Goal: Information Seeking & Learning: Find contact information

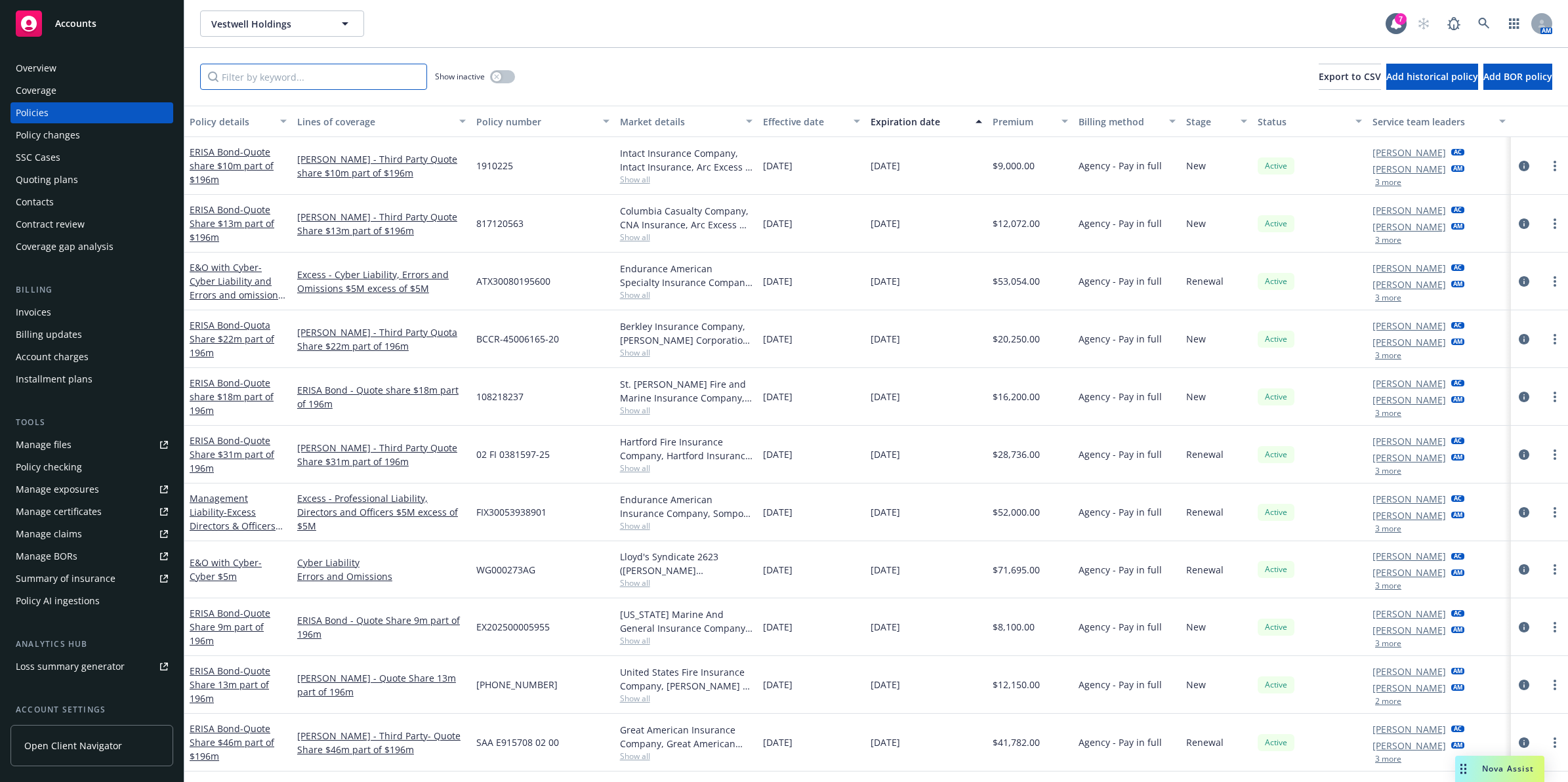
click at [387, 68] on input "Filter by keyword..." at bounding box center [313, 76] width 227 height 26
click at [223, 120] on div "Policy details" at bounding box center [230, 122] width 83 height 14
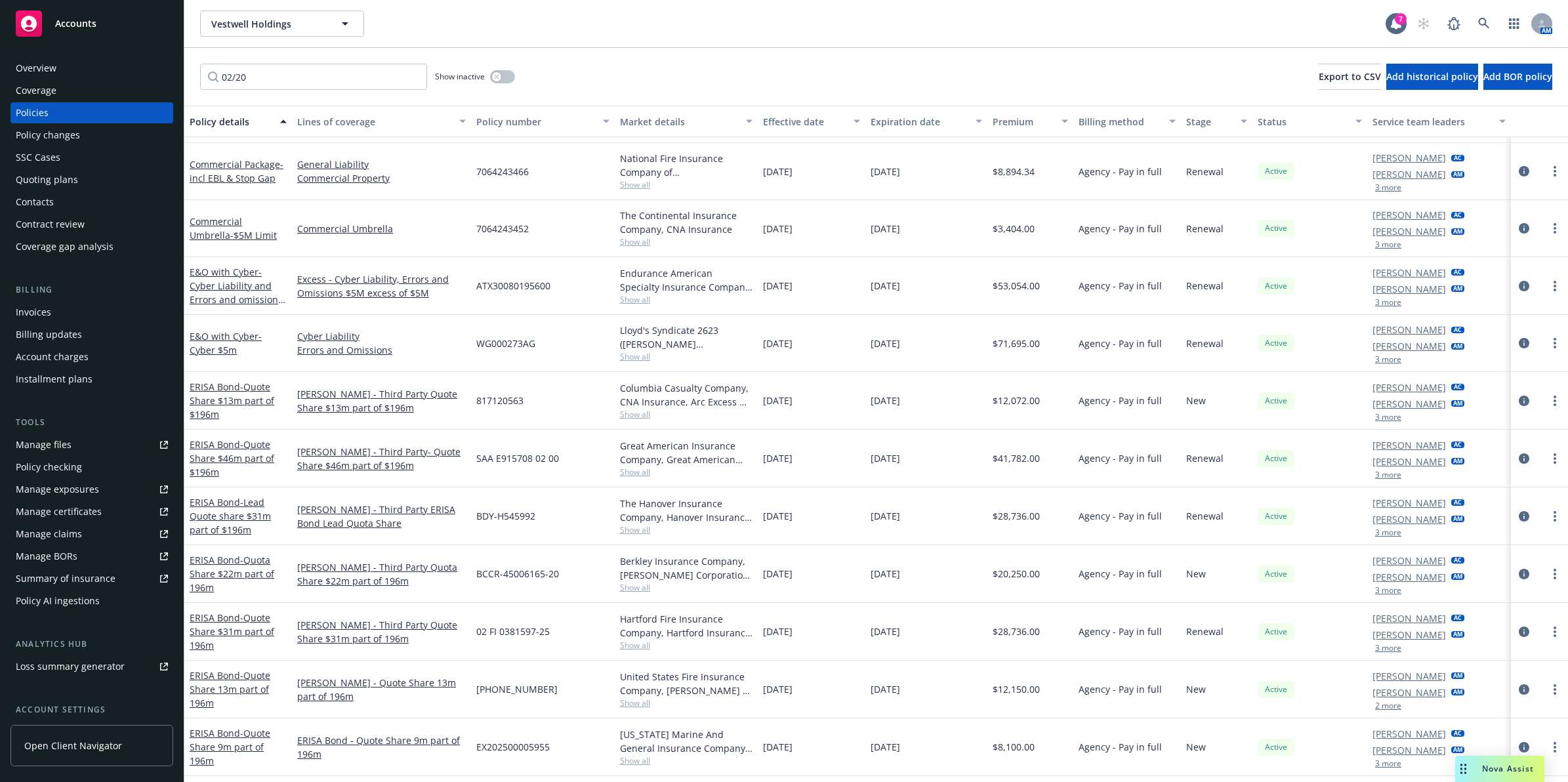
scroll to position [57, 0]
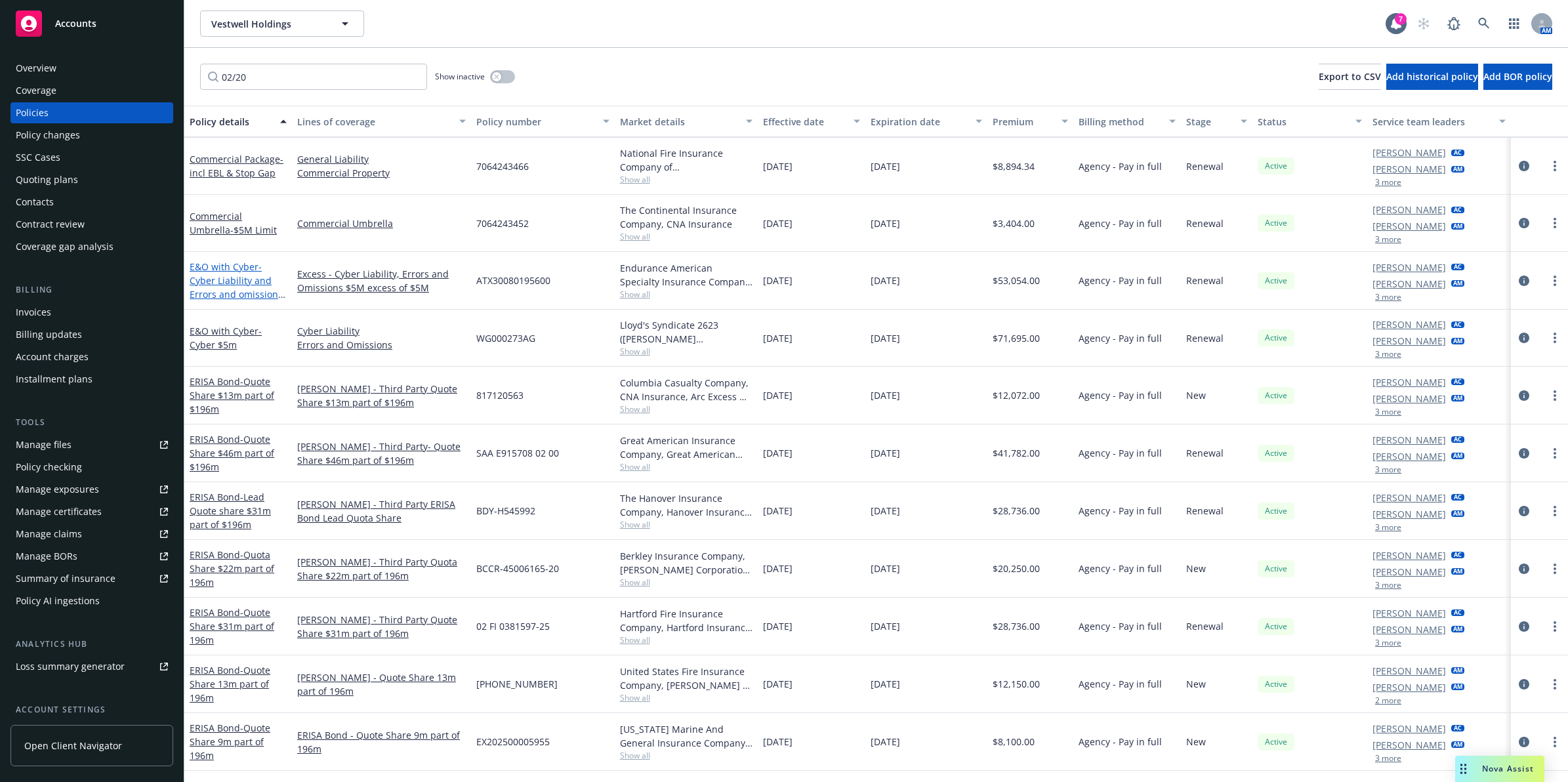
click at [234, 294] on span "- Cyber Liability and Errors and omissions $5M excess of $5M" at bounding box center [237, 287] width 96 height 53
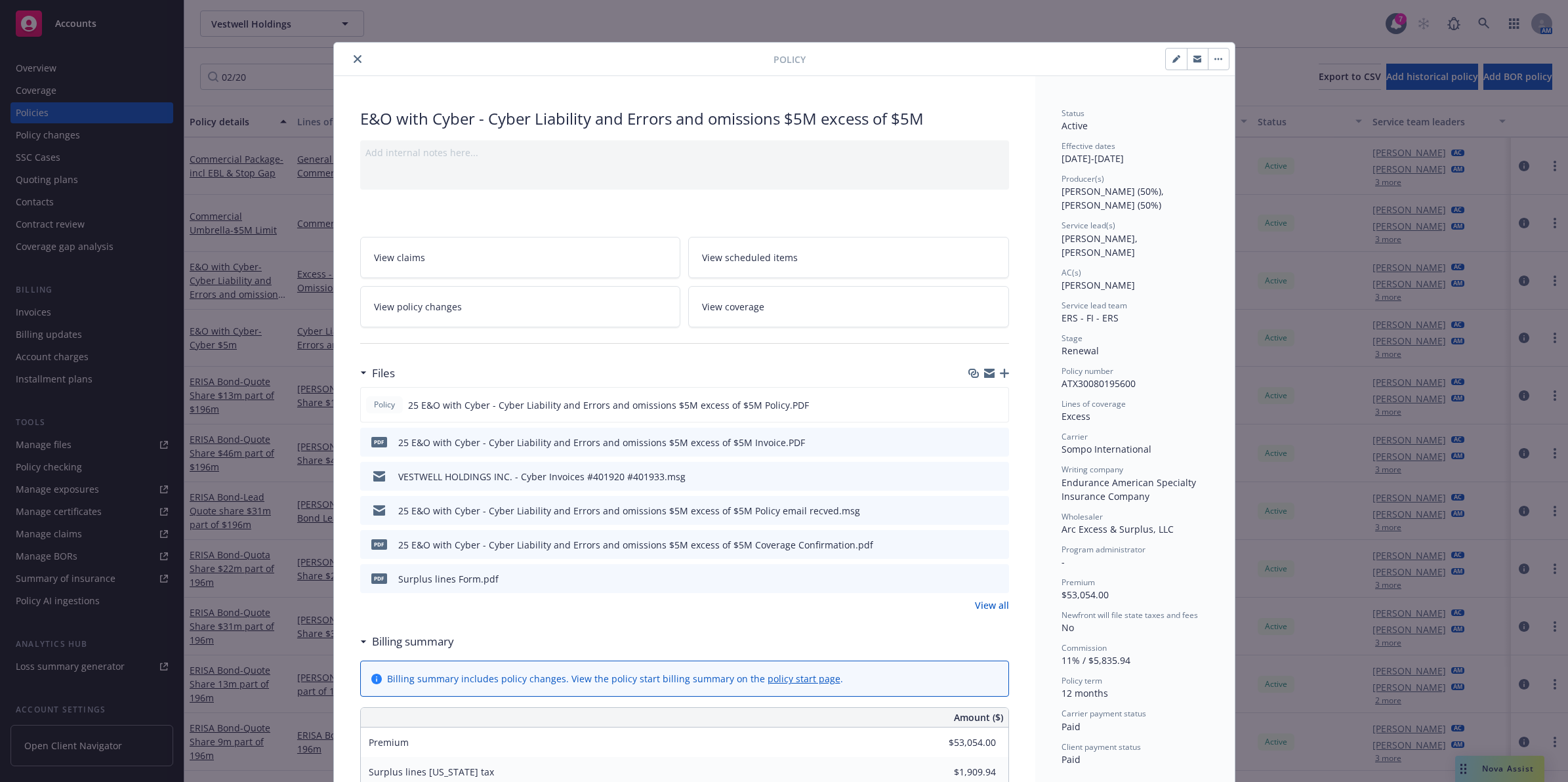
click at [354, 56] on icon "close" at bounding box center [358, 59] width 8 height 8
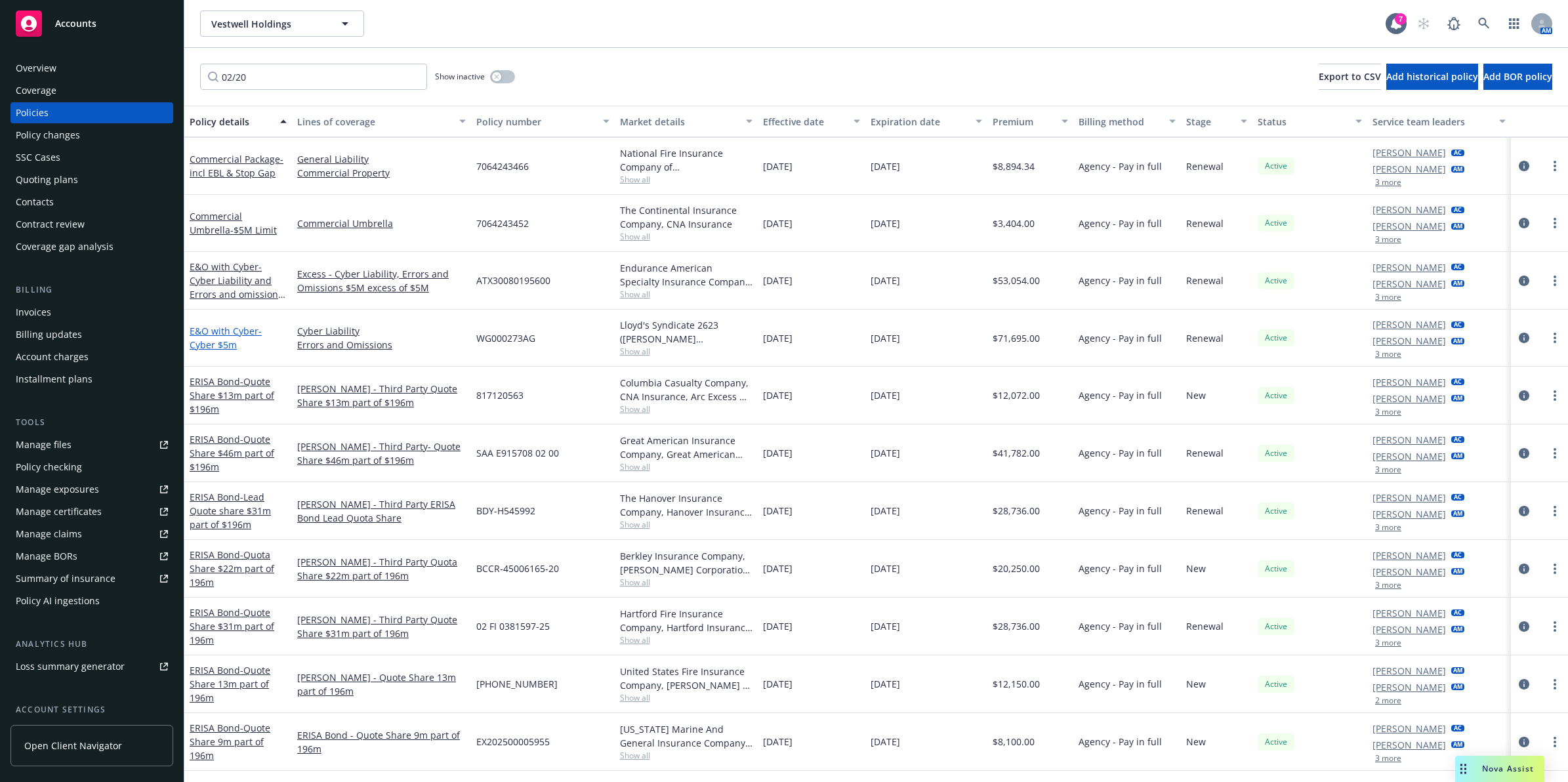
click at [222, 346] on span "- Cyber $5m" at bounding box center [226, 338] width 72 height 26
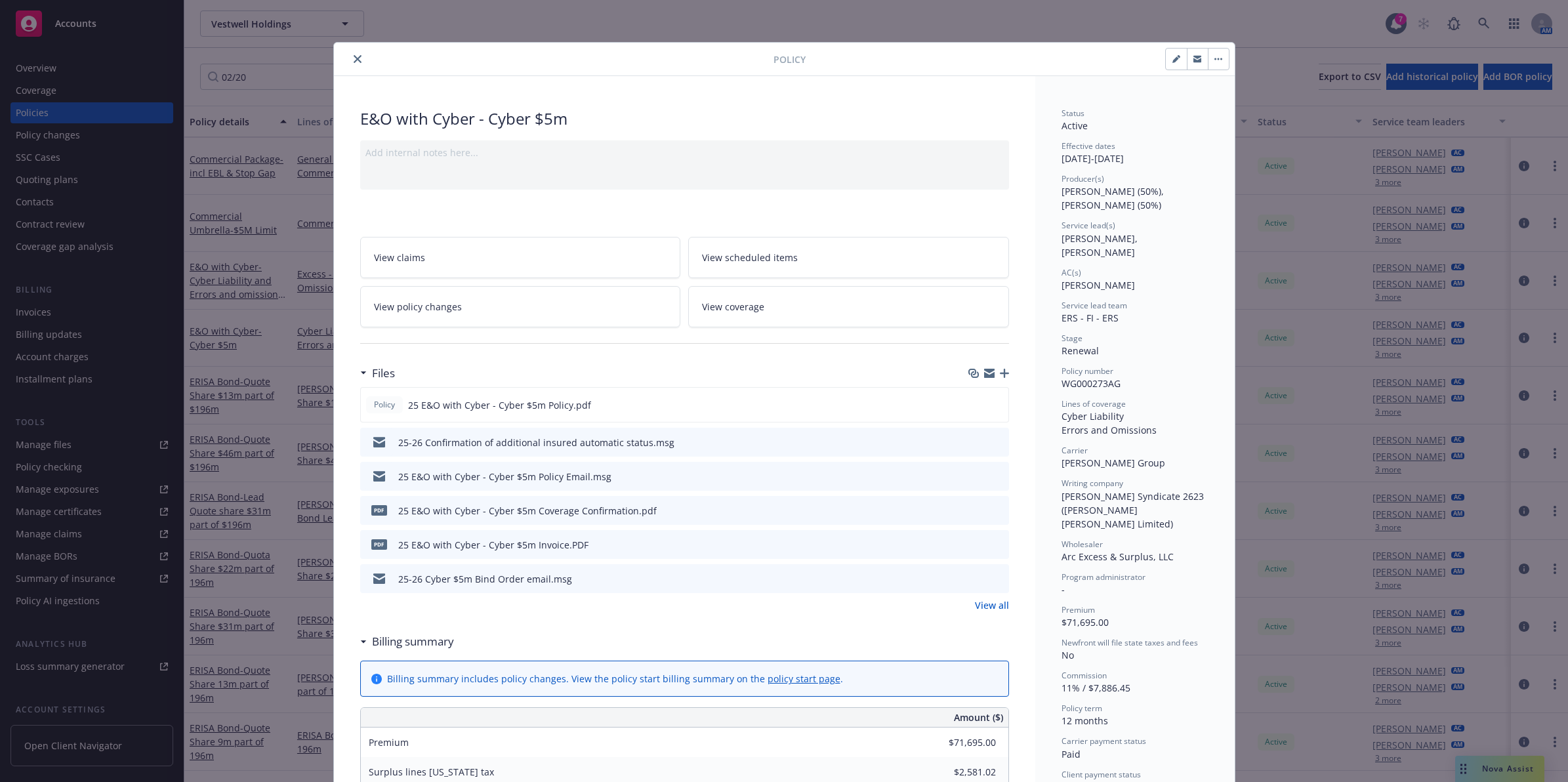
click at [991, 474] on icon "preview file" at bounding box center [996, 476] width 12 height 9
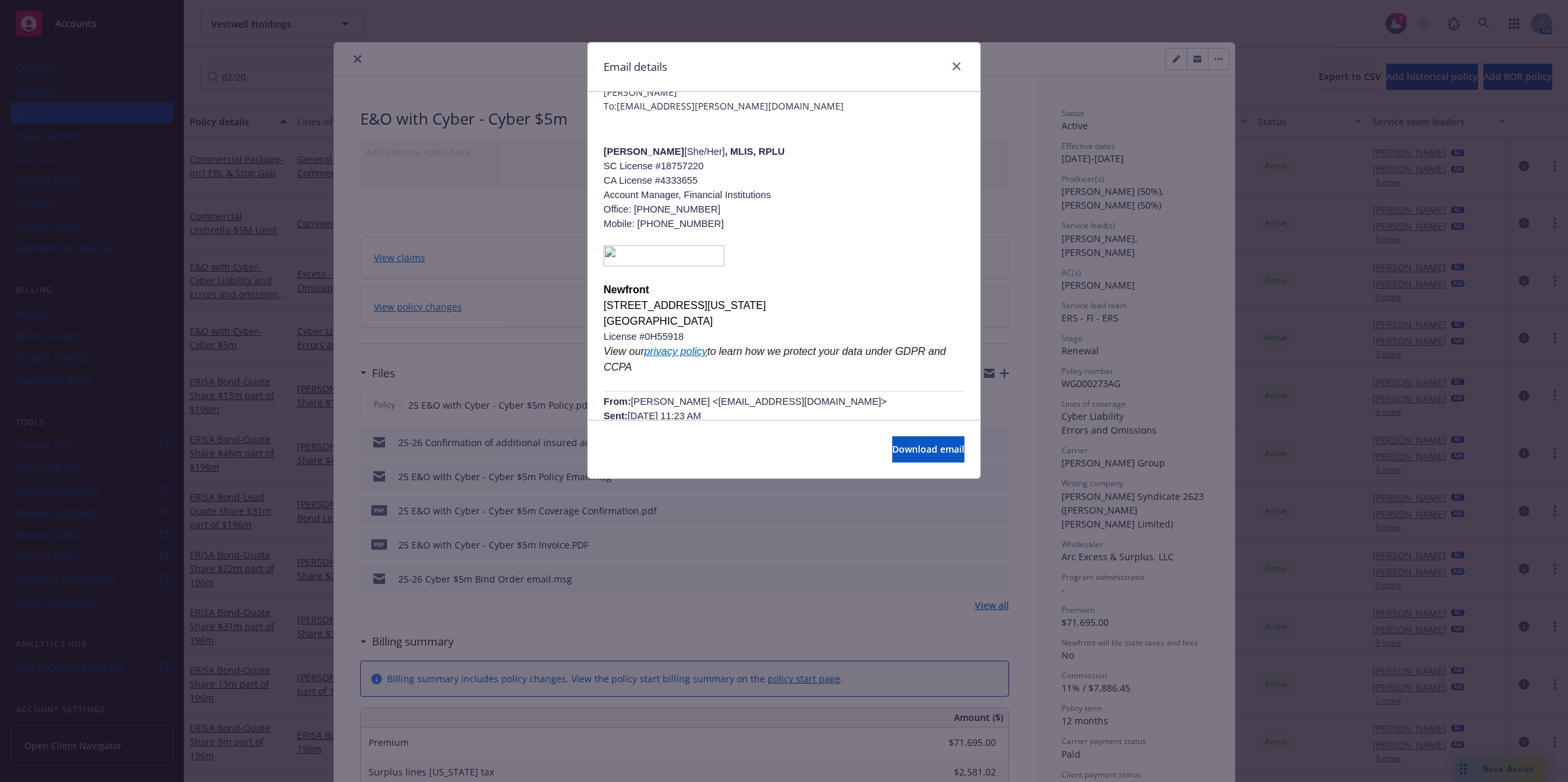
scroll to position [240, 0]
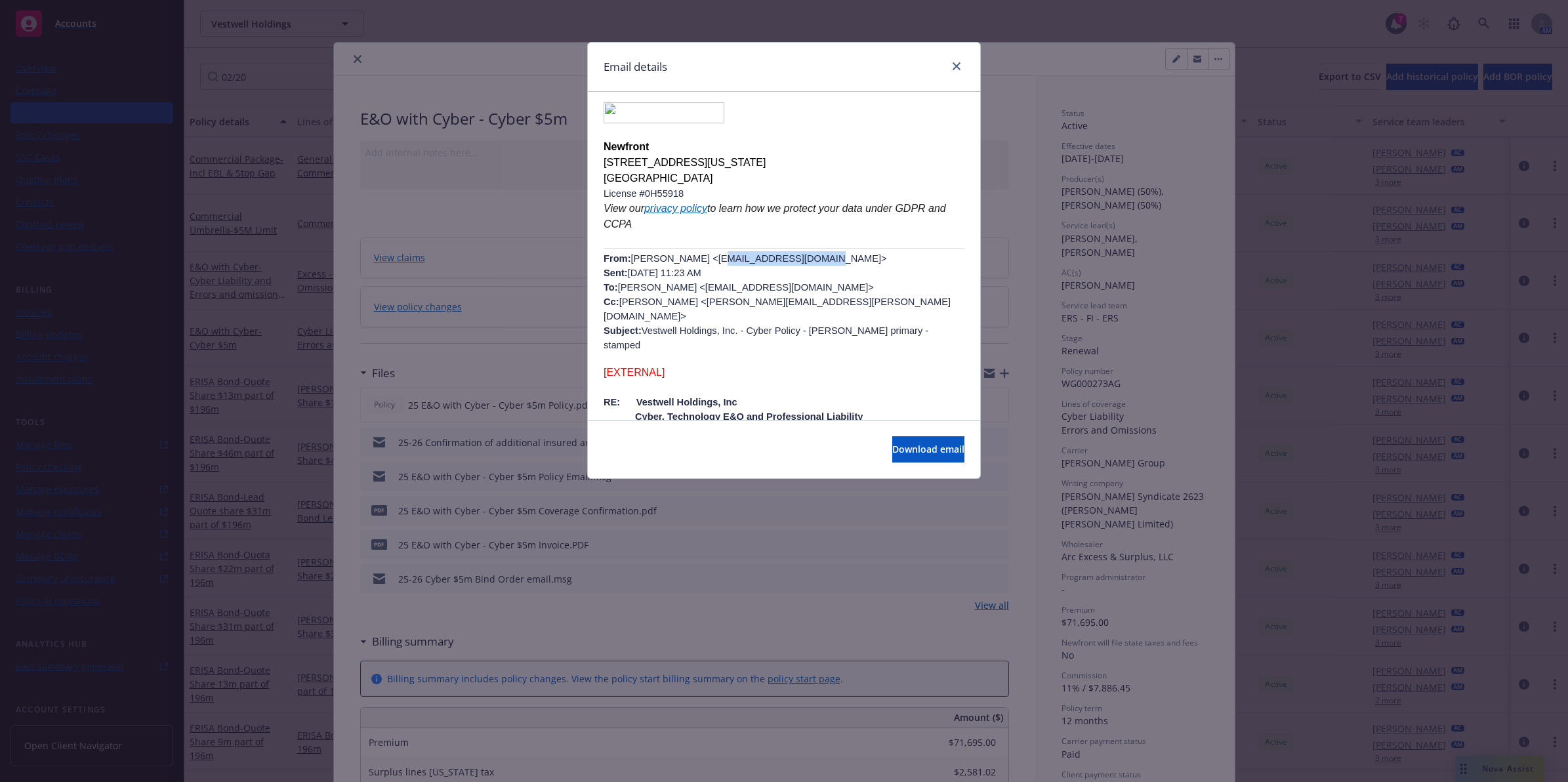
drag, startPoint x: 781, startPoint y: 254, endPoint x: 693, endPoint y: 254, distance: 88.0
click at [693, 254] on p "From: [PERSON_NAME] <[EMAIL_ADDRESS][DOMAIN_NAME]> Sent: [DATE] 11:23 AM To: [P…" at bounding box center [783, 301] width 361 height 101
copy p "[EMAIL_ADDRESS][DOMAIN_NAME]"
click at [959, 61] on link "close" at bounding box center [956, 66] width 16 height 16
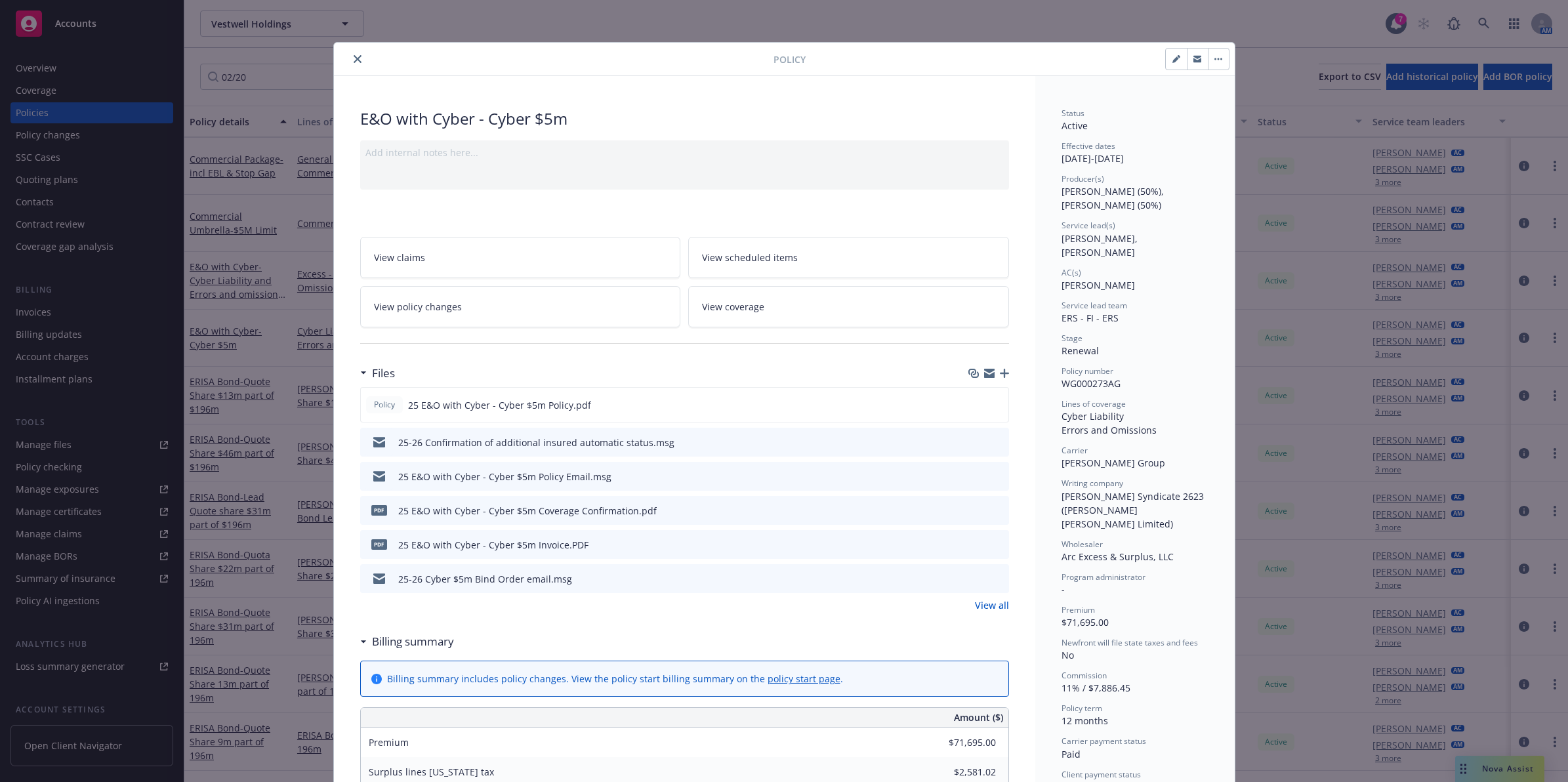
click at [1089, 378] on span "WG000273AG" at bounding box center [1091, 384] width 59 height 13
copy span "WG000273AG"
click at [354, 63] on icon "close" at bounding box center [358, 59] width 8 height 8
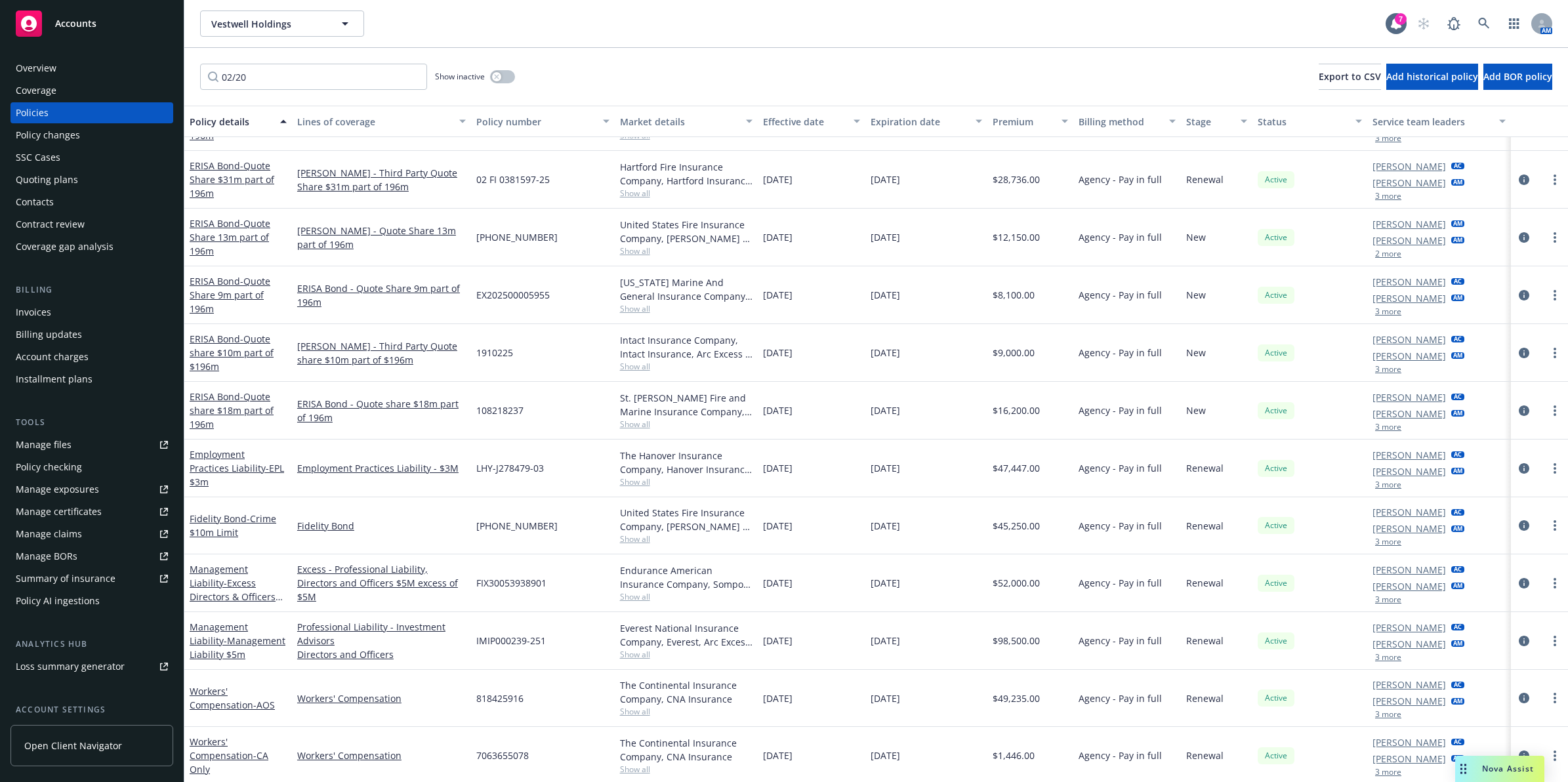
scroll to position [467, 0]
click at [231, 482] on span "- EPL $3m" at bounding box center [237, 477] width 94 height 26
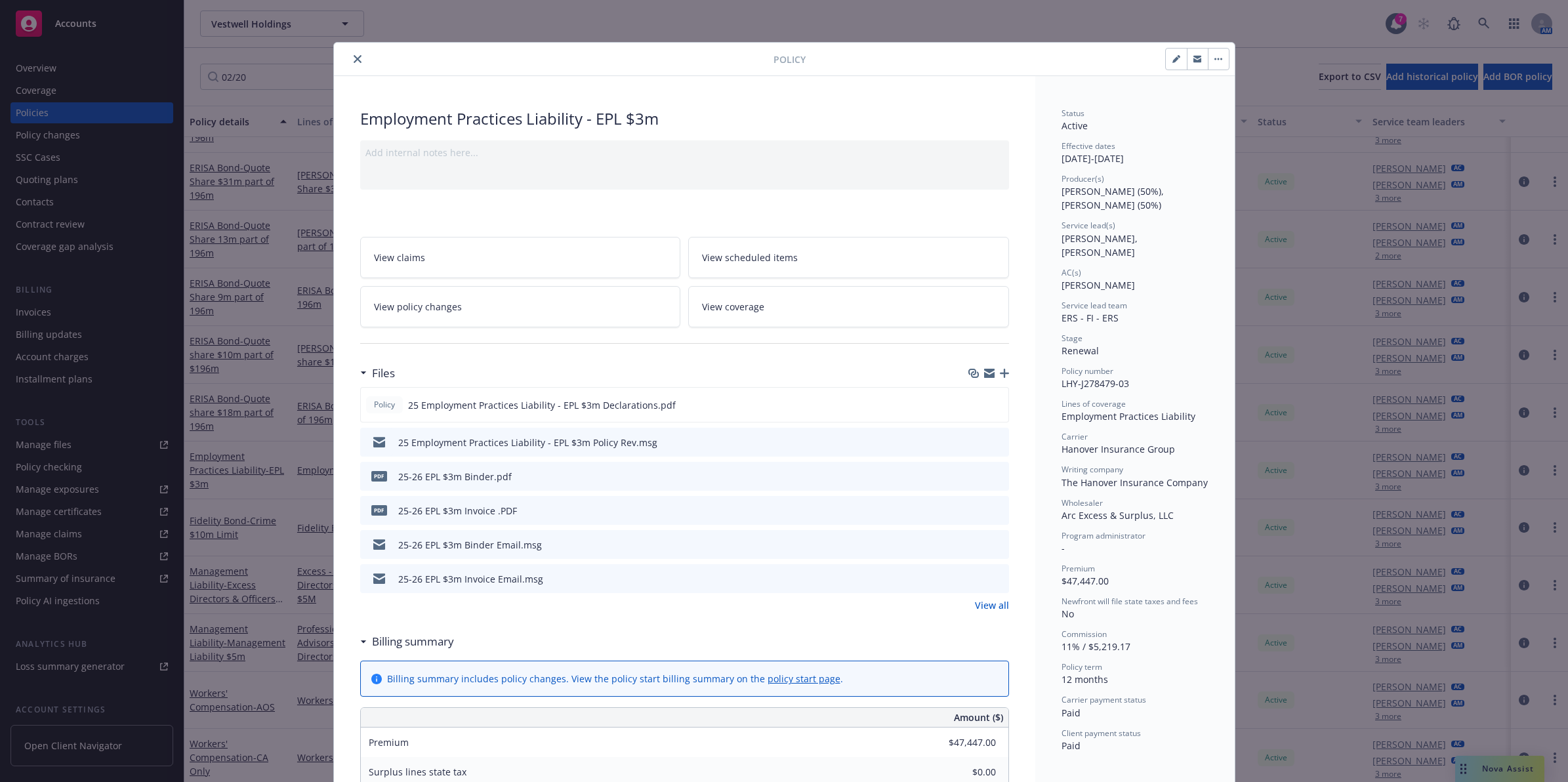
click at [994, 444] on icon "preview file" at bounding box center [996, 442] width 12 height 9
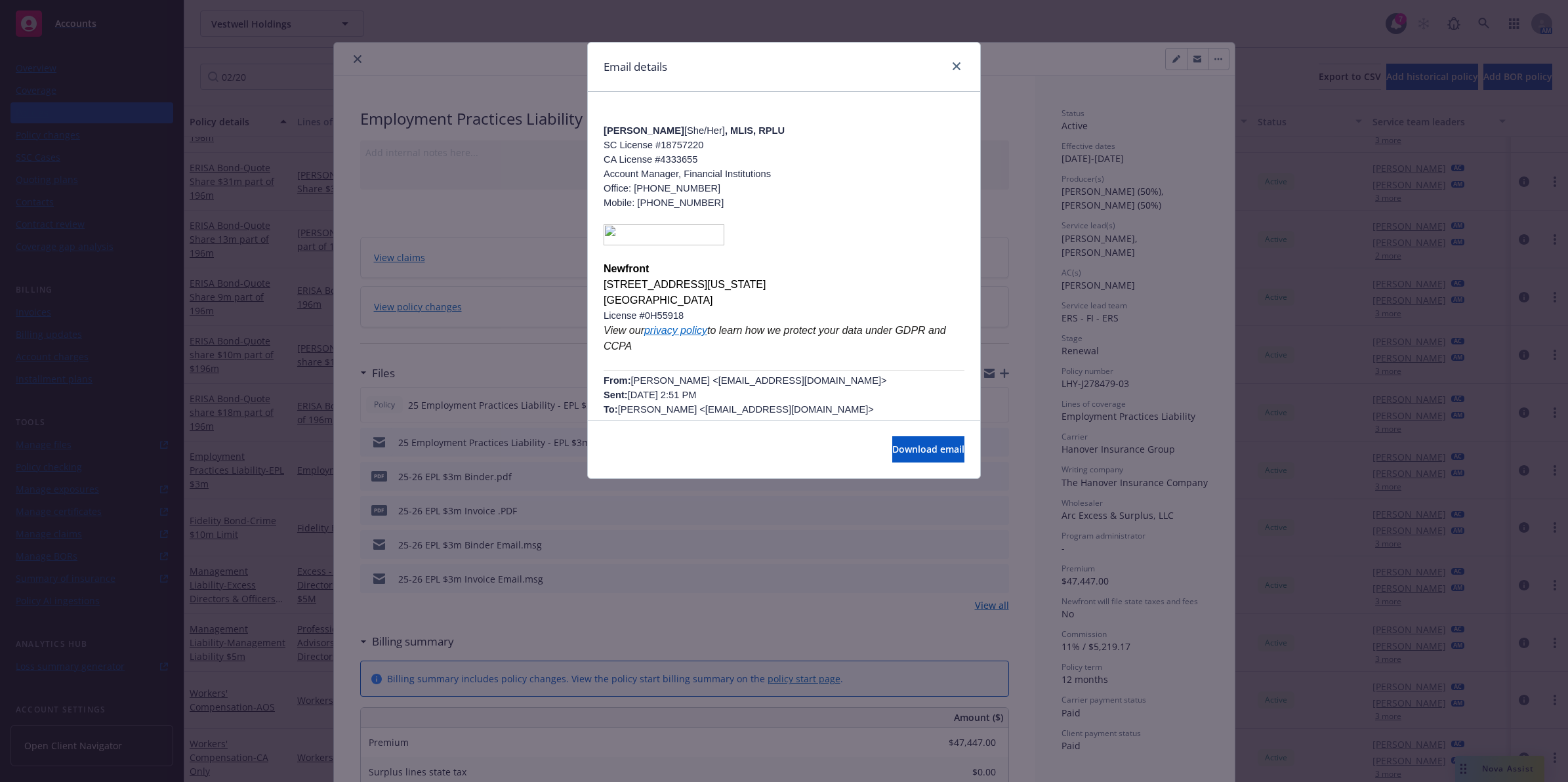
drag, startPoint x: 736, startPoint y: 174, endPoint x: 722, endPoint y: 243, distance: 70.4
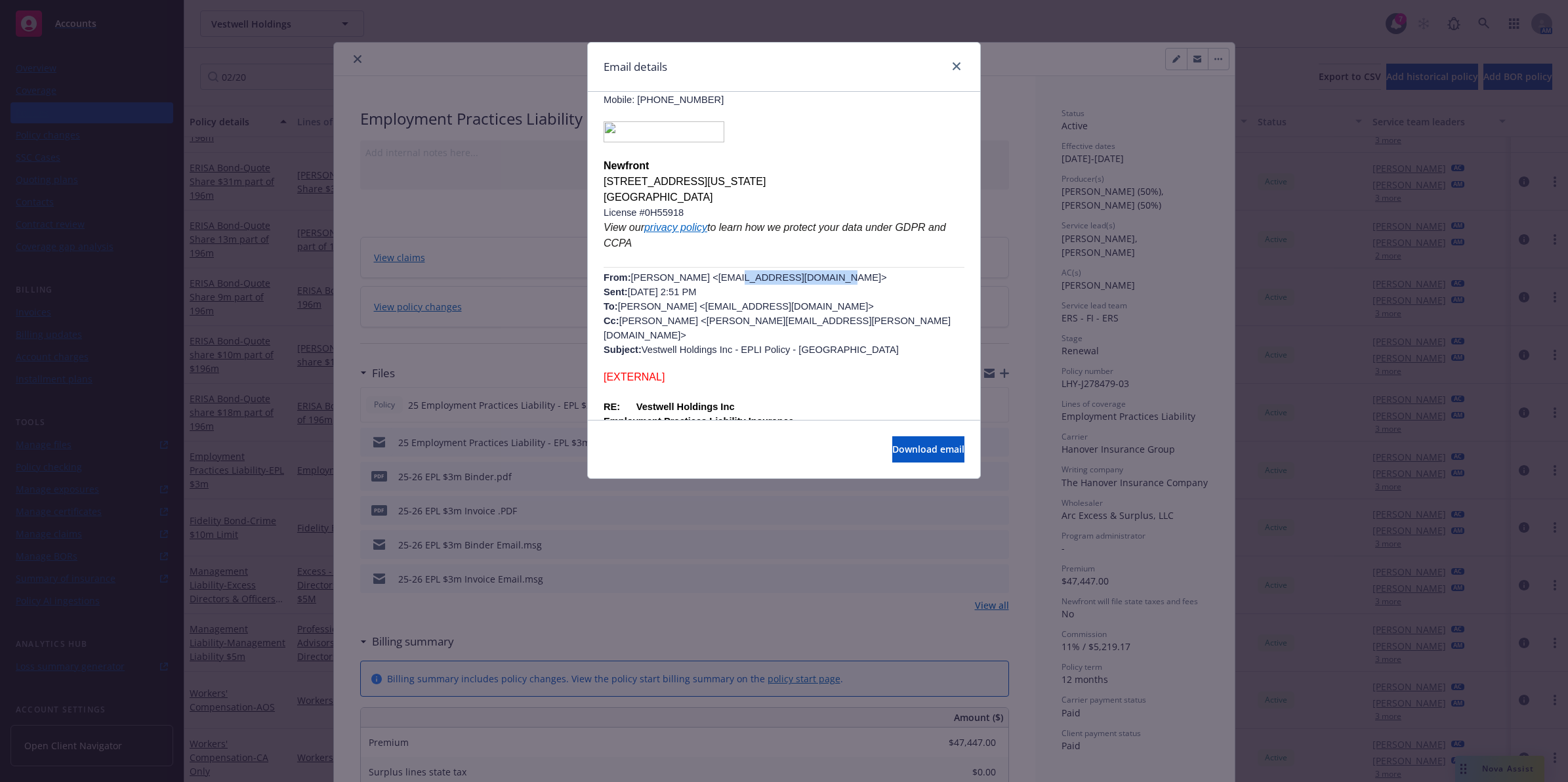
drag, startPoint x: 801, startPoint y: 274, endPoint x: 710, endPoint y: 275, distance: 91.0
click at [710, 275] on p "From: [PERSON_NAME] <[EMAIL_ADDRESS][DOMAIN_NAME]> Sent: [DATE] 2:51 PM To: [PE…" at bounding box center [783, 314] width 361 height 87
copy p "[EMAIL_ADDRESS][DOMAIN_NAME]"
click at [951, 66] on link "close" at bounding box center [956, 66] width 16 height 16
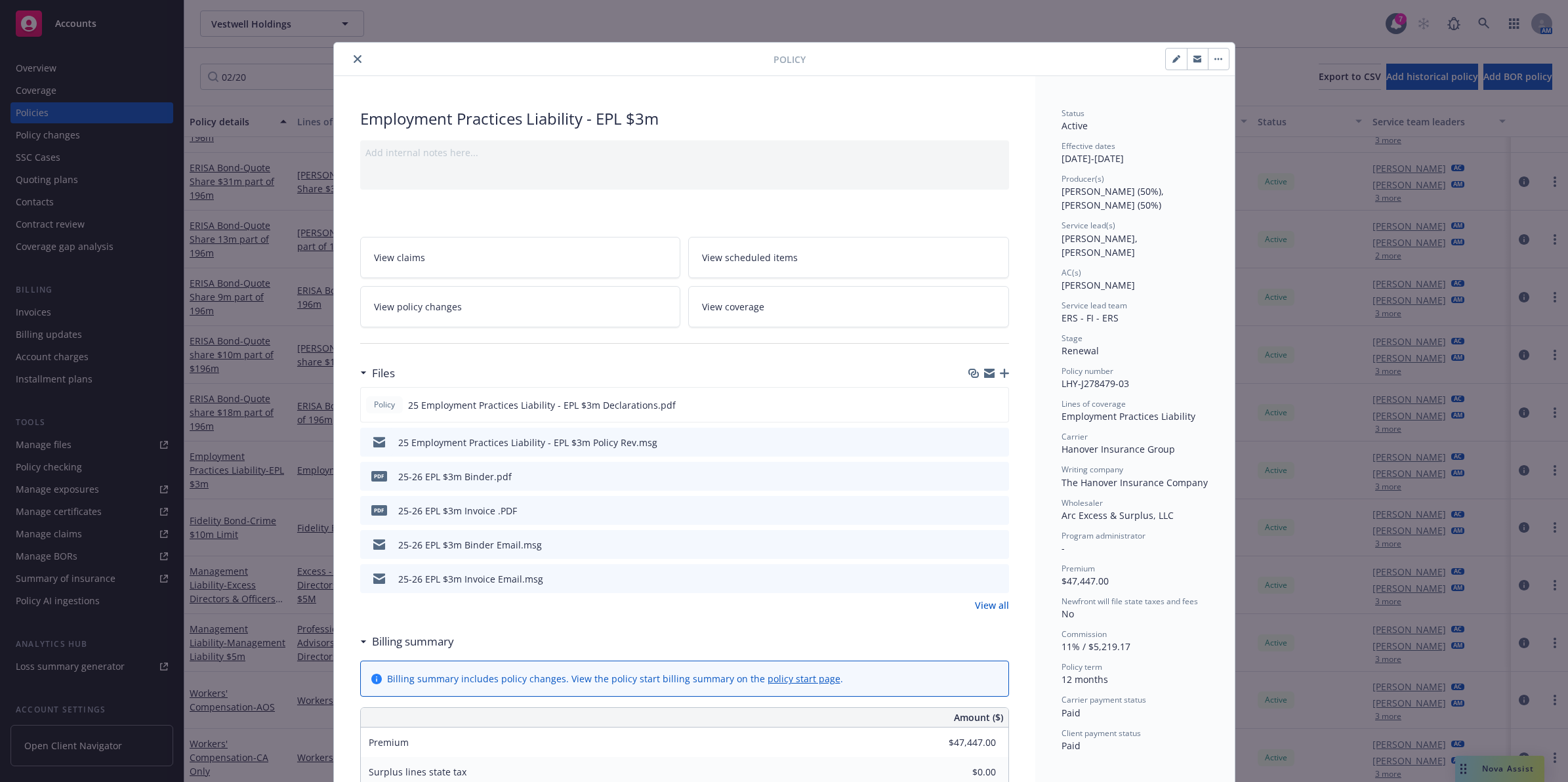
click at [1090, 378] on span "LHY-J278479-03" at bounding box center [1095, 384] width 68 height 13
copy span "LHY-J278479-03"
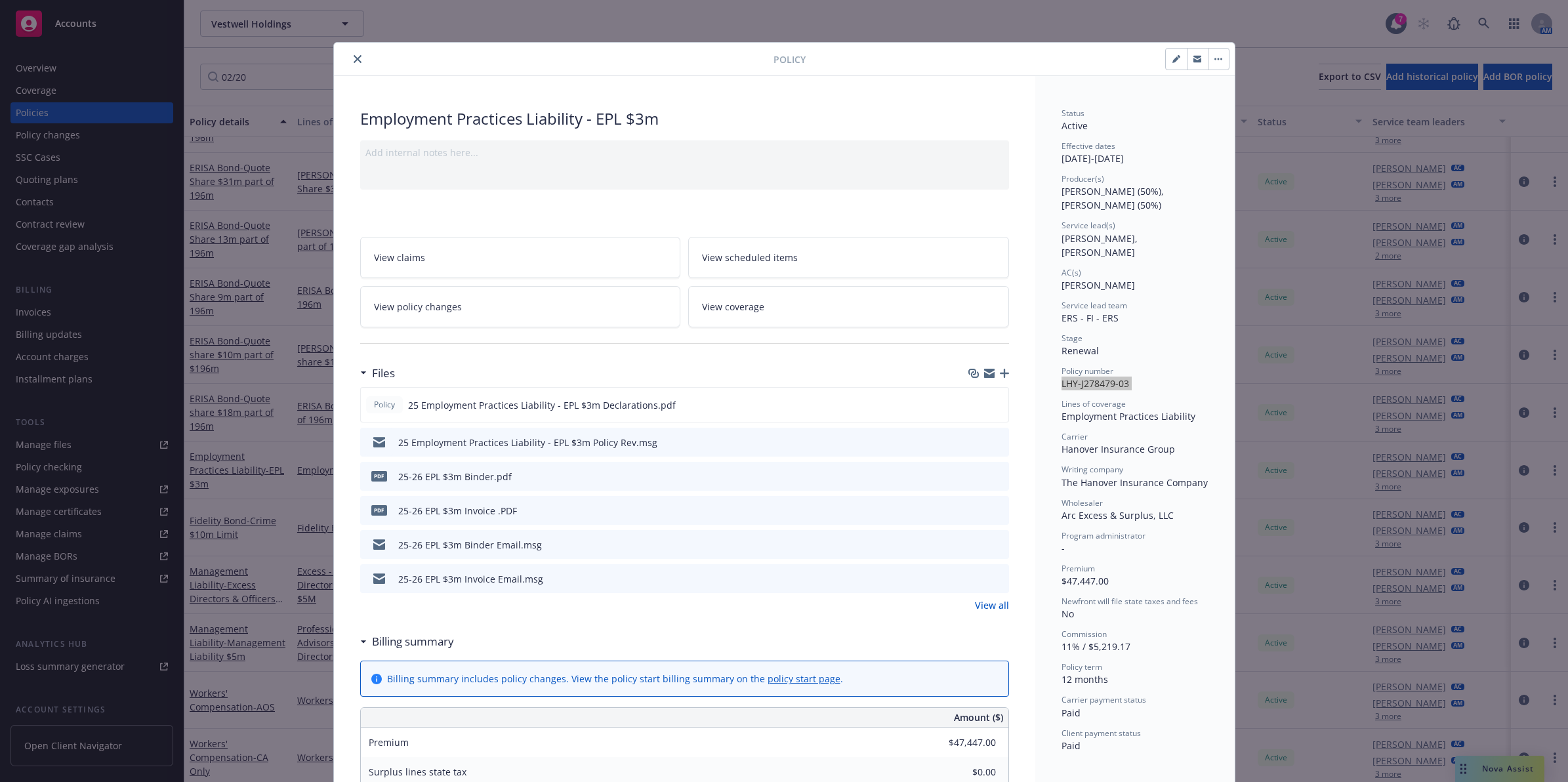
click at [355, 61] on icon "close" at bounding box center [358, 59] width 8 height 8
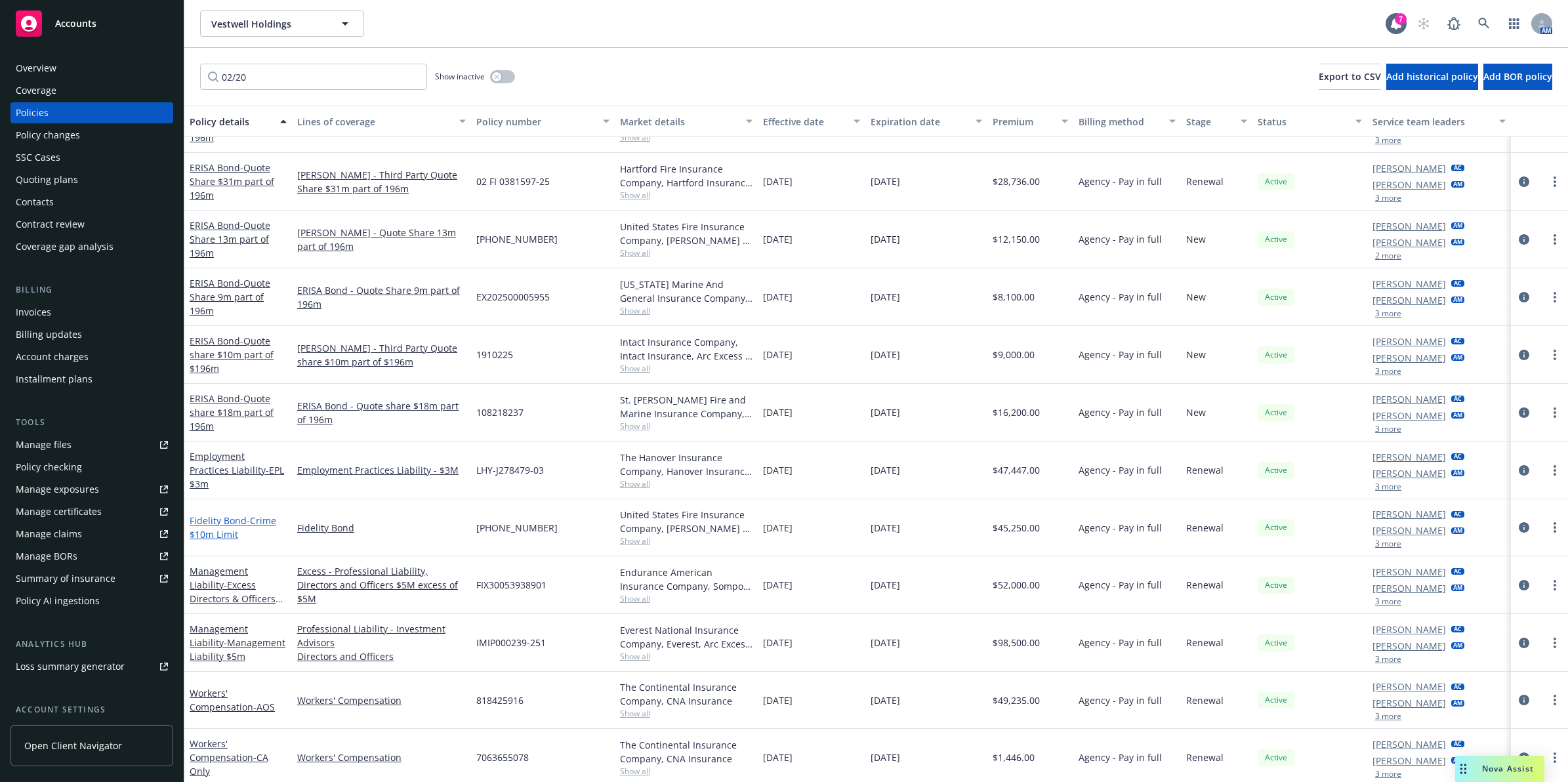
click at [230, 530] on span "- Crime $10m Limit" at bounding box center [233, 527] width 86 height 26
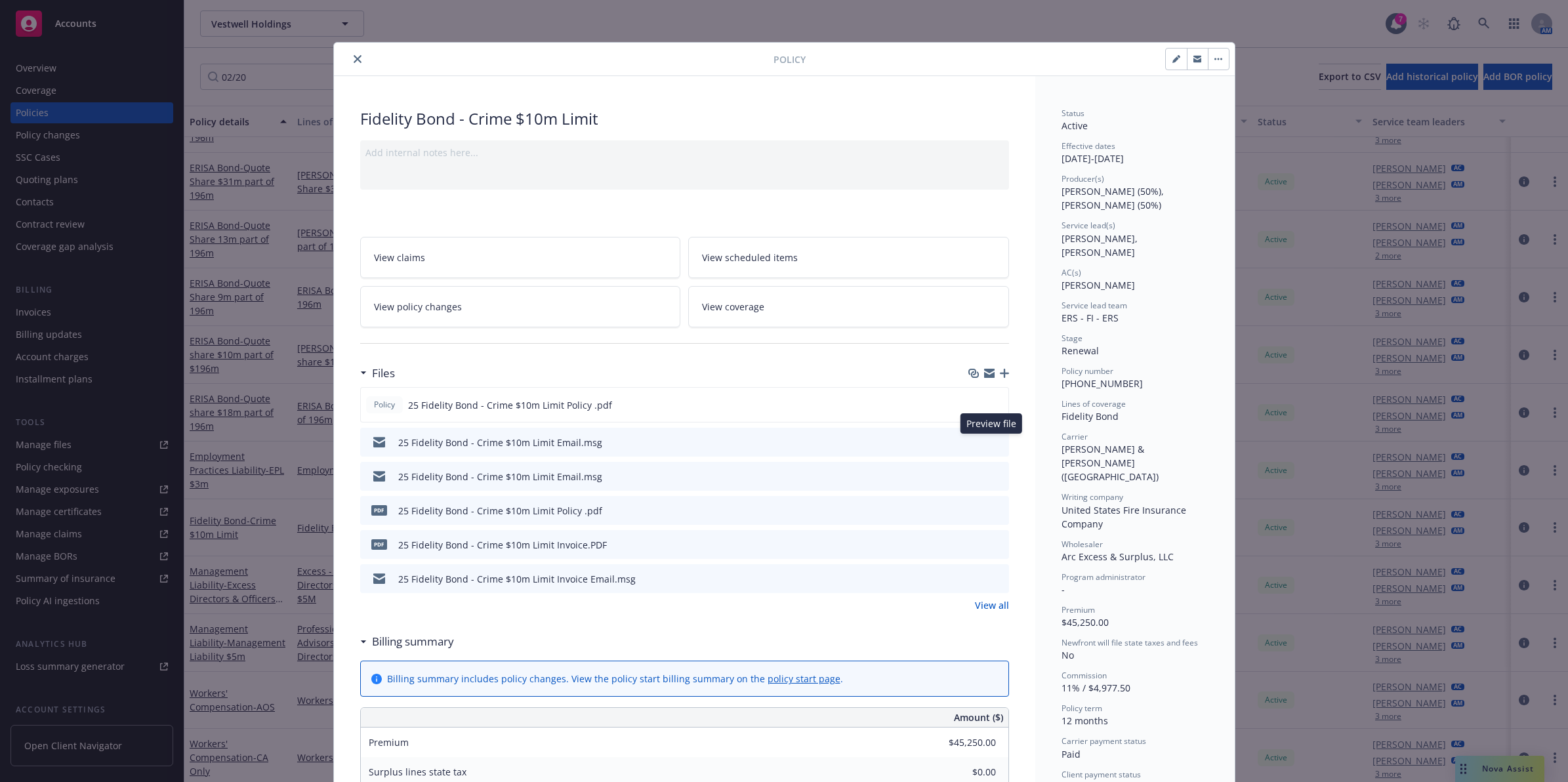
click at [991, 438] on icon "preview file" at bounding box center [996, 442] width 12 height 9
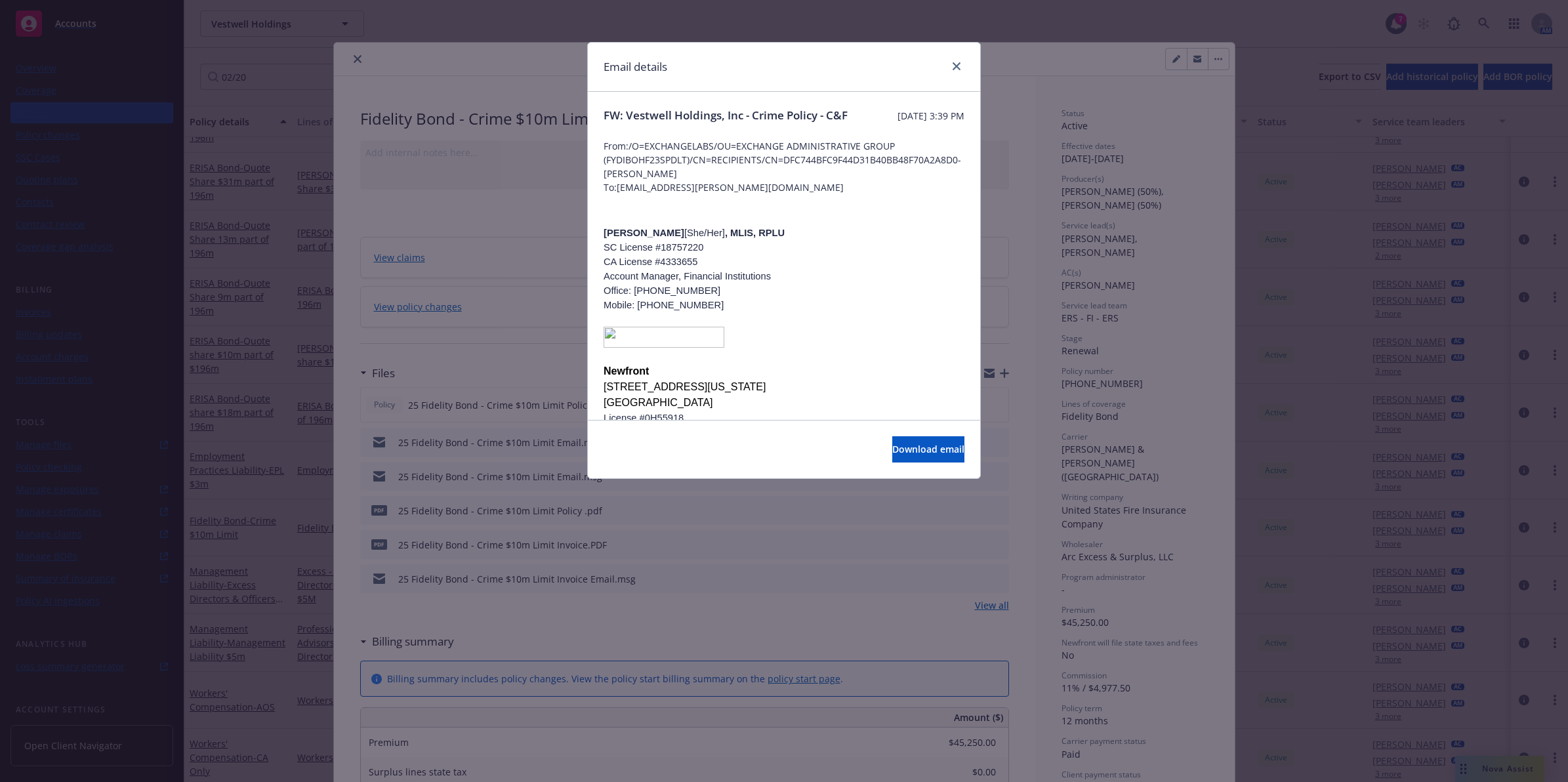
drag, startPoint x: 874, startPoint y: 235, endPoint x: 958, endPoint y: 132, distance: 132.9
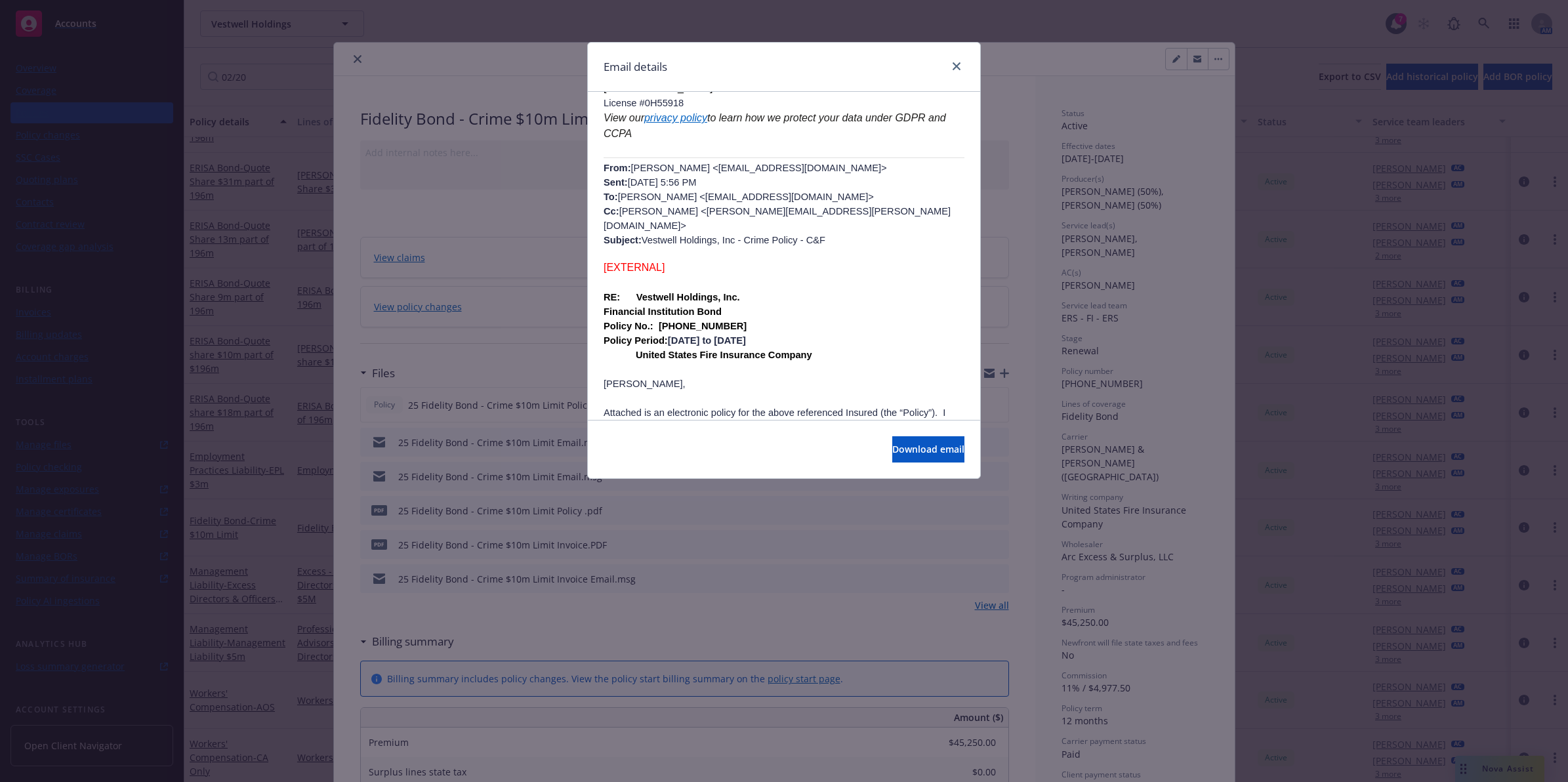
scroll to position [346, 0]
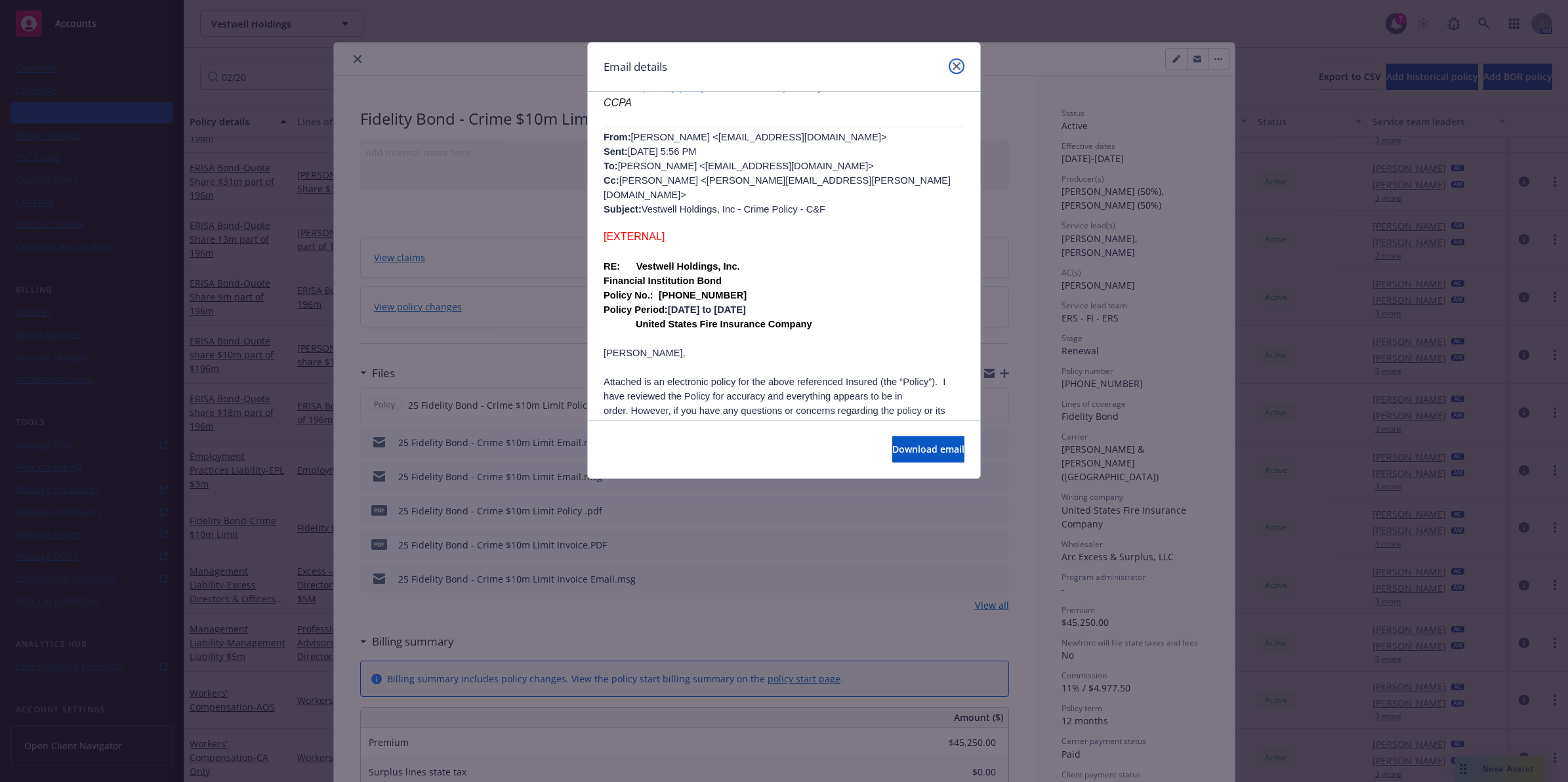
click at [955, 65] on icon "close" at bounding box center [956, 66] width 8 height 8
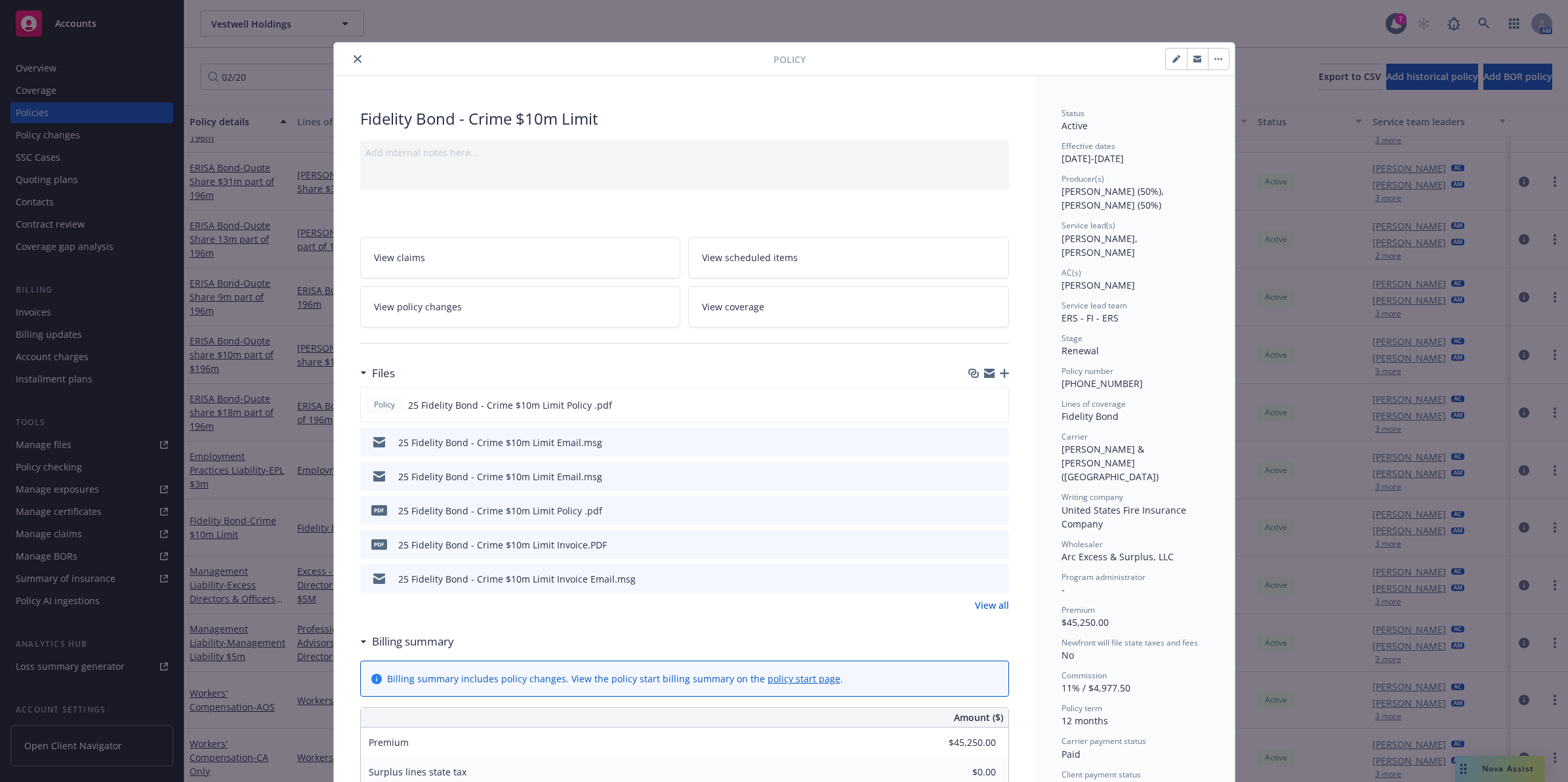
click at [1099, 378] on span "[PHONE_NUMBER]" at bounding box center [1102, 384] width 81 height 13
copy span "[PHONE_NUMBER]"
click at [355, 62] on button "close" at bounding box center [358, 59] width 16 height 16
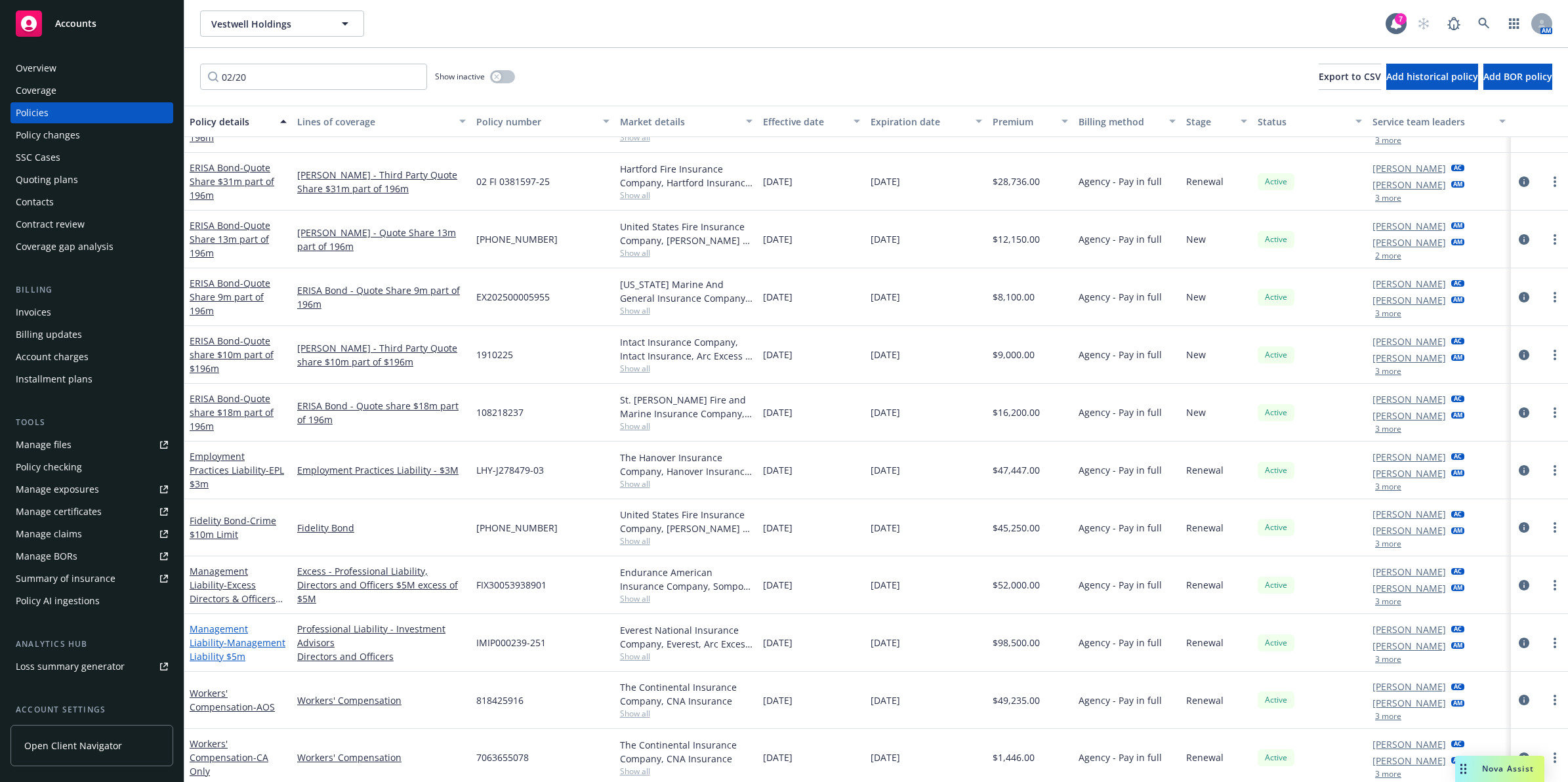
click at [214, 641] on span "- Management Liability $5m" at bounding box center [237, 649] width 96 height 26
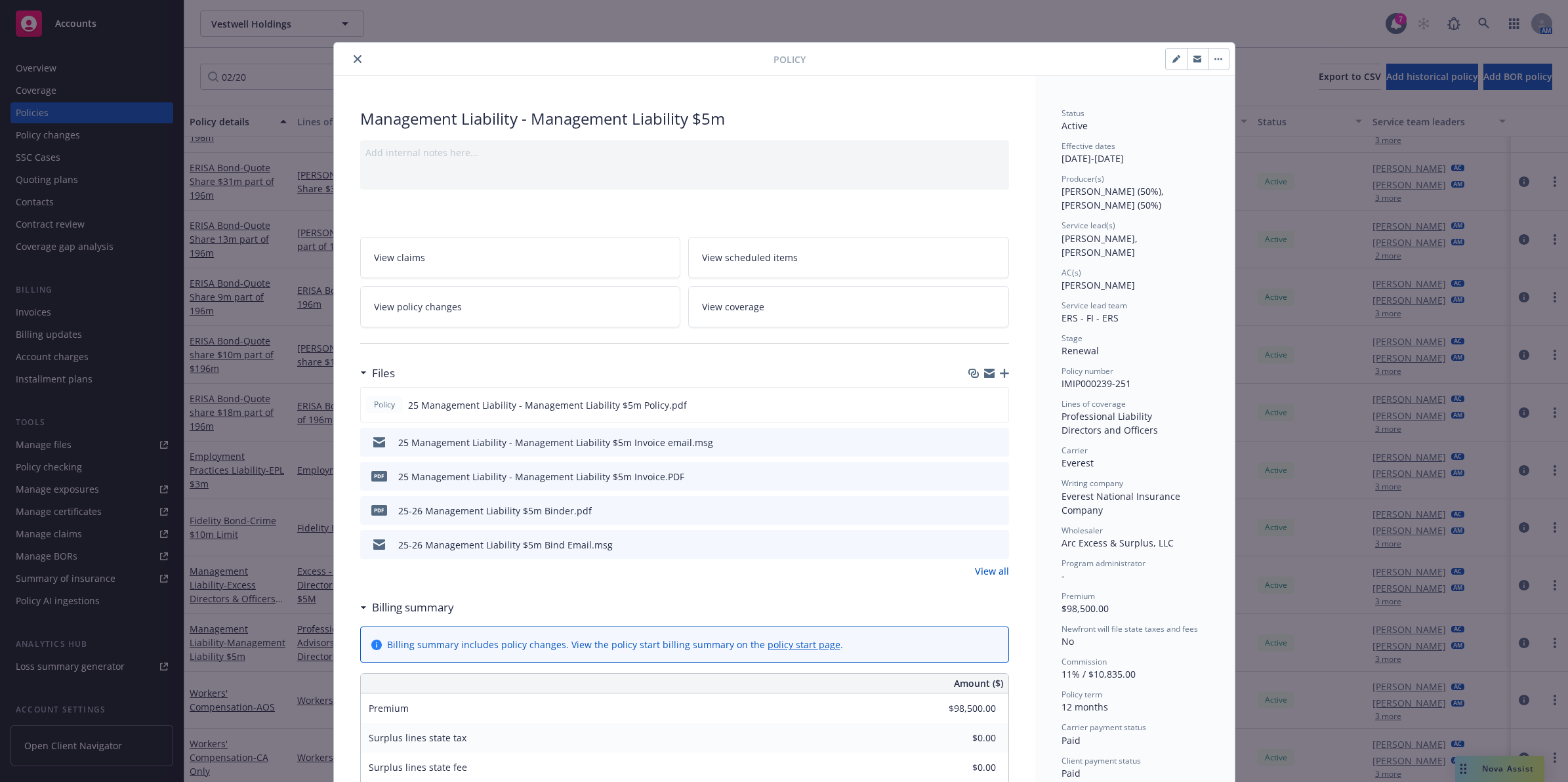
click at [991, 441] on icon "preview file" at bounding box center [996, 442] width 12 height 9
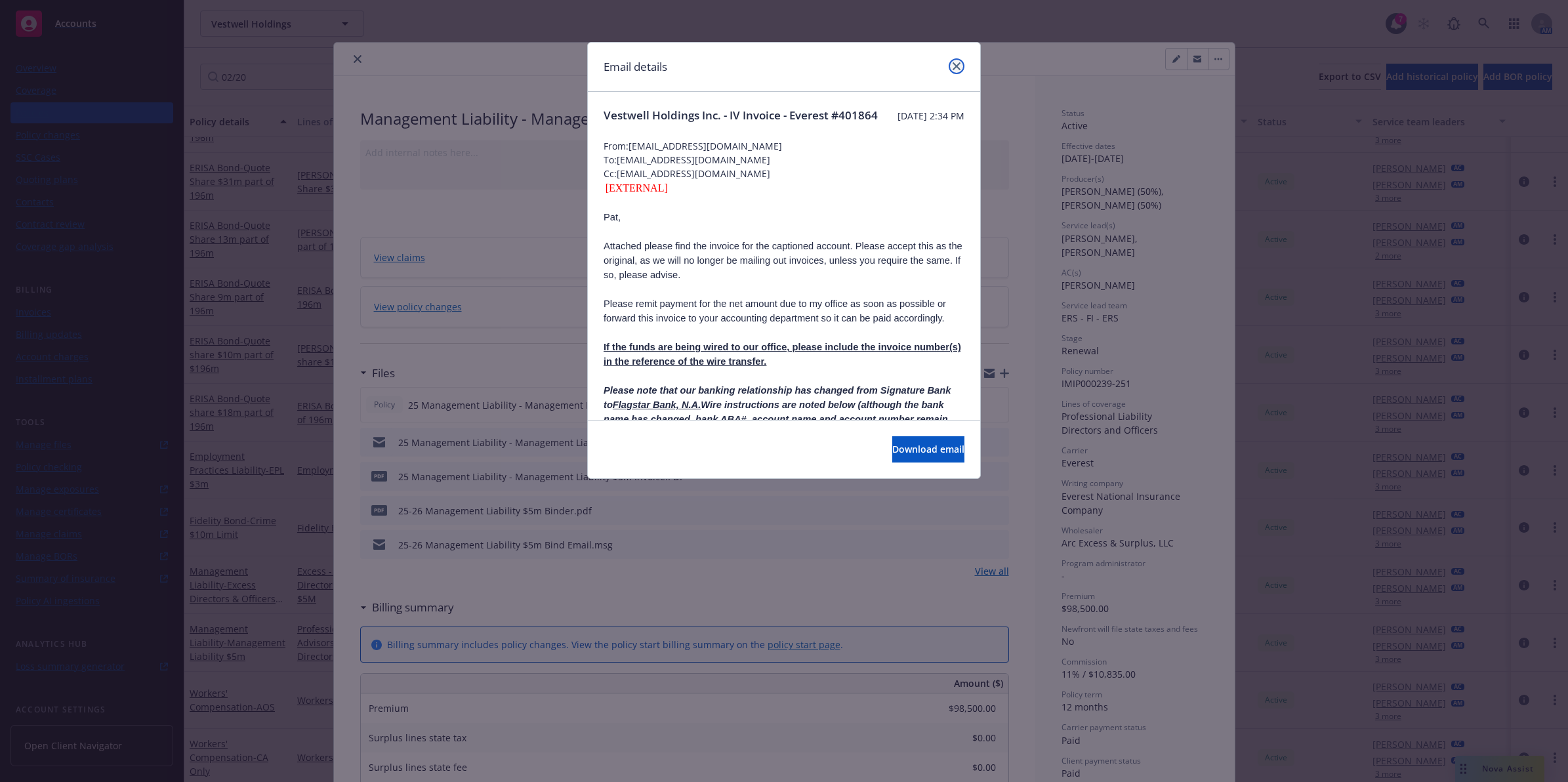
click at [962, 61] on link "close" at bounding box center [956, 66] width 16 height 16
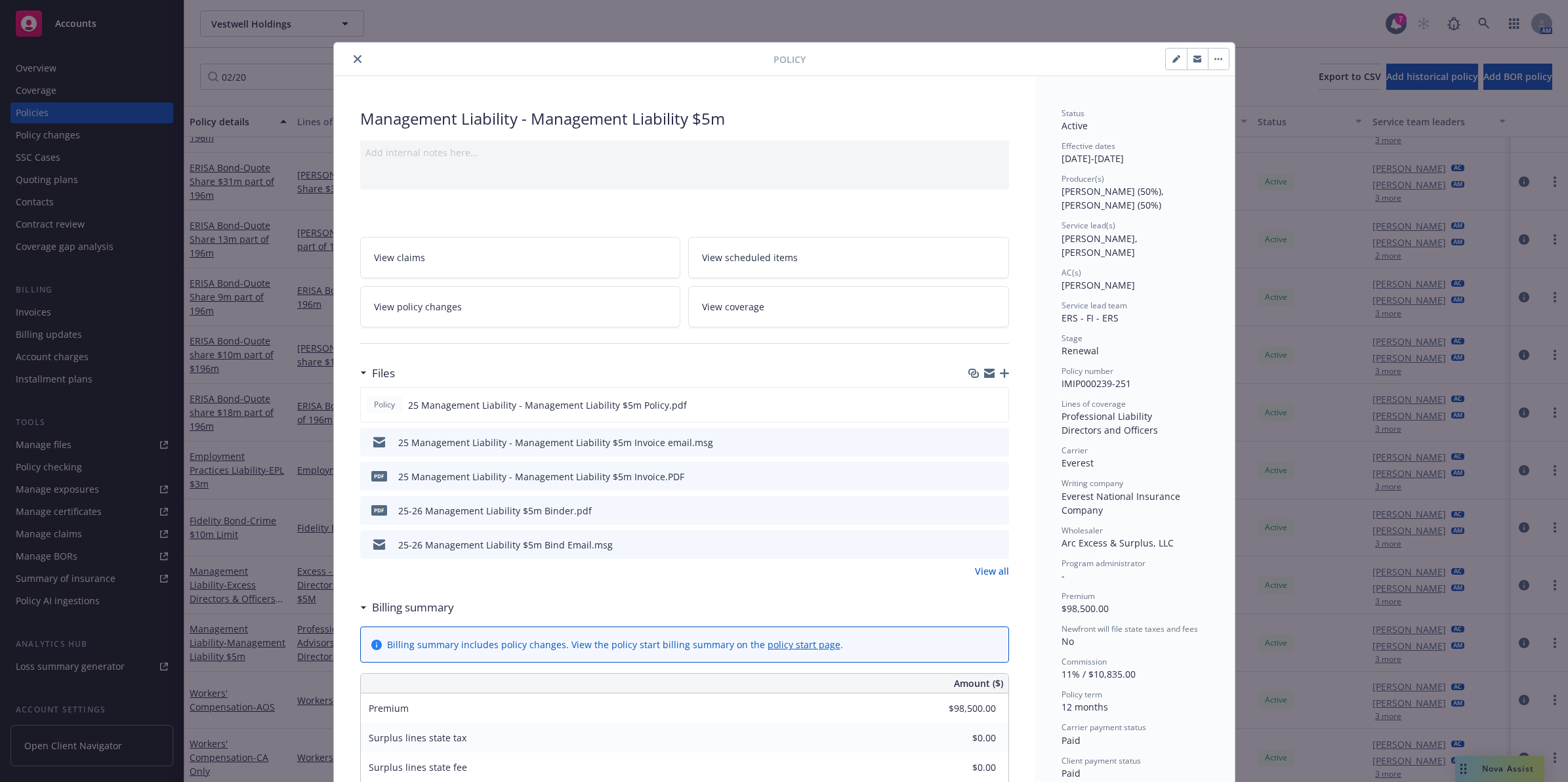
click at [1106, 378] on span "IMIP000239-251" at bounding box center [1096, 384] width 69 height 13
click at [1107, 378] on span "IMIP000239-251" at bounding box center [1096, 384] width 69 height 13
click at [1109, 378] on span "IMIP000239-251" at bounding box center [1096, 384] width 69 height 13
copy span "IMIP000239-251"
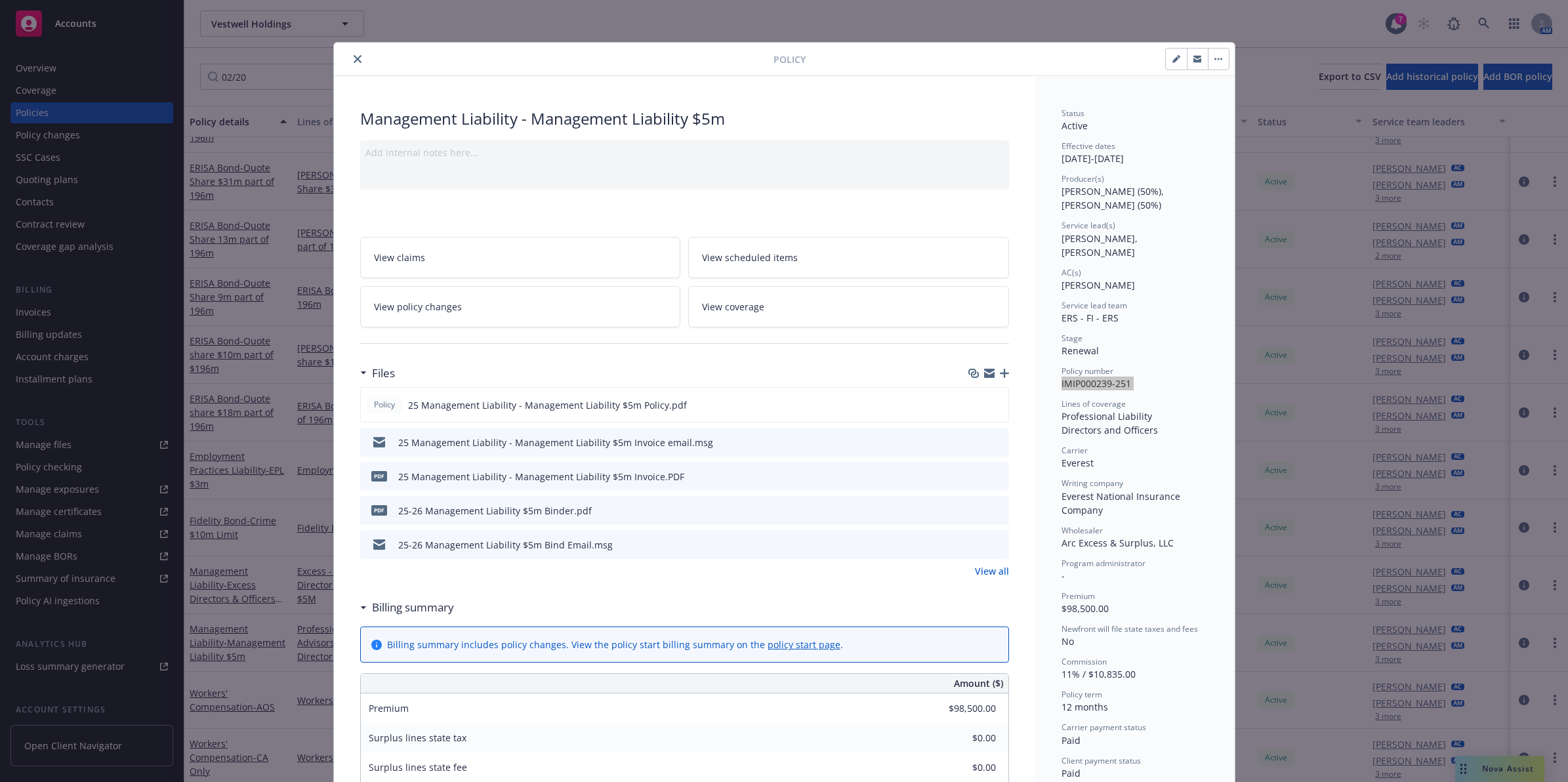
click at [350, 57] on button "close" at bounding box center [358, 59] width 16 height 16
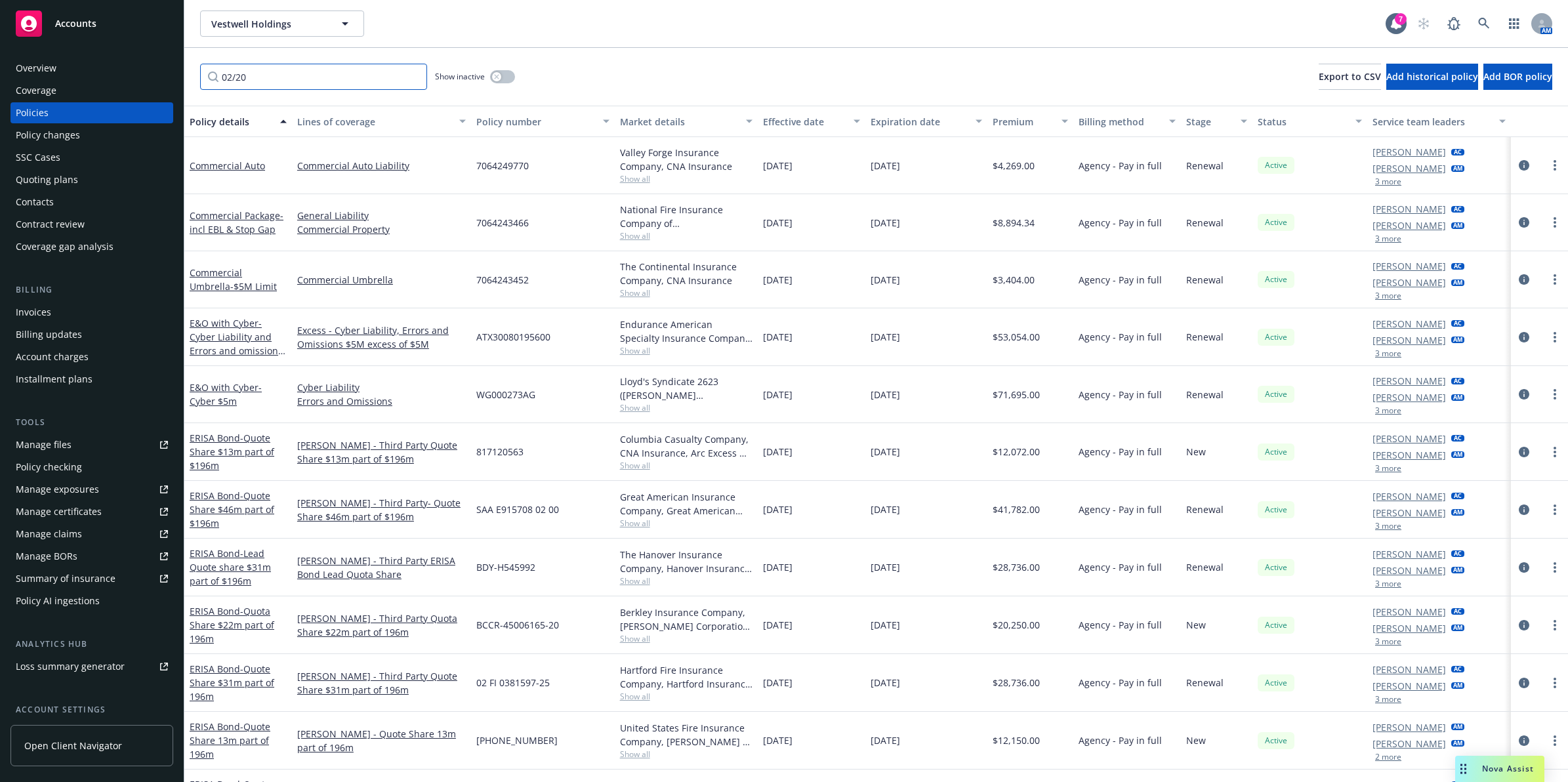
click at [338, 79] on input "02/20" at bounding box center [313, 76] width 227 height 26
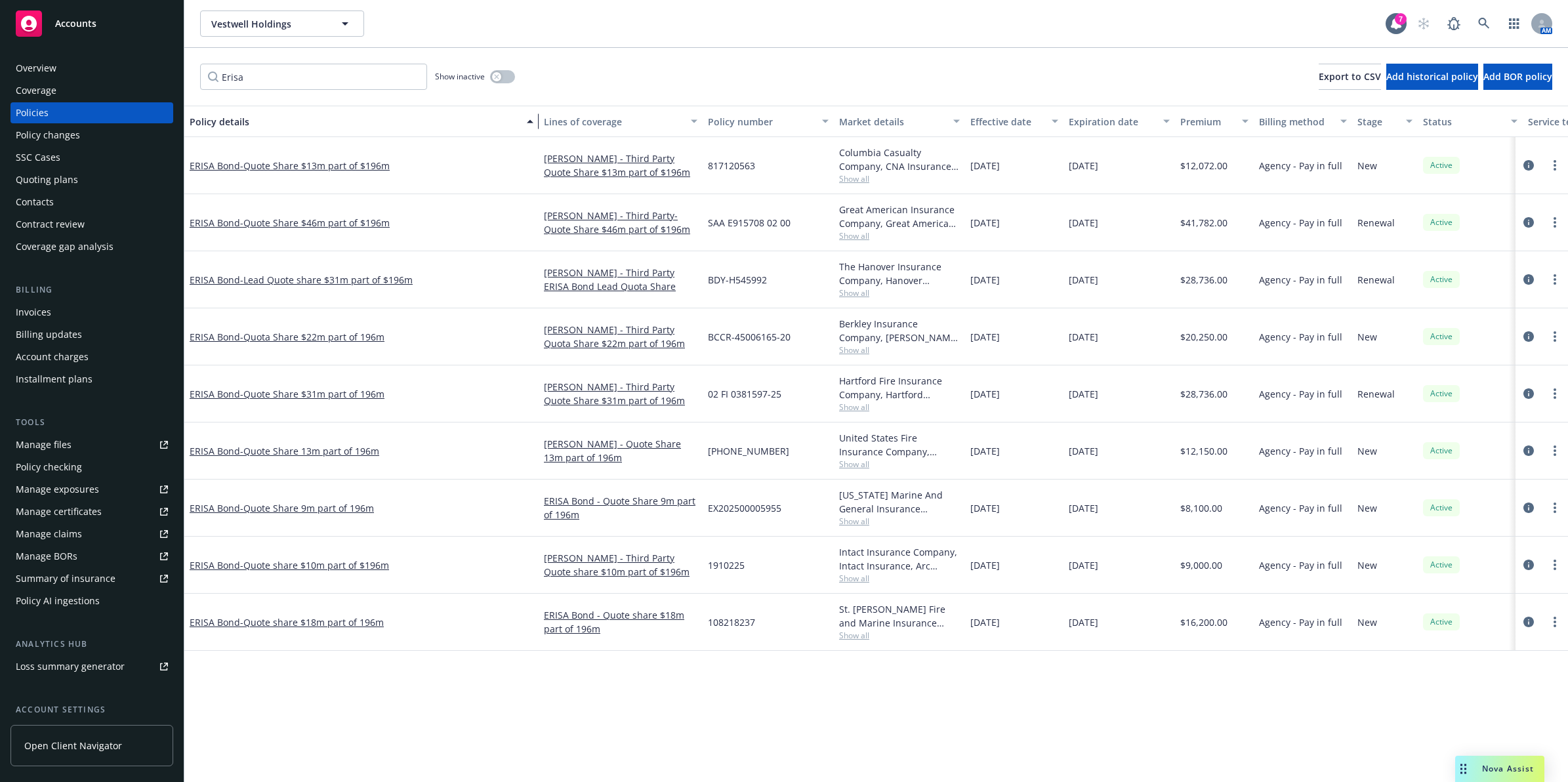
drag, startPoint x: 294, startPoint y: 120, endPoint x: 548, endPoint y: 141, distance: 254.9
click at [548, 141] on div "Policy details Lines of coverage Policy number Market details Effective date Ex…" at bounding box center [875, 444] width 1383 height 677
click at [211, 122] on div "Policy details" at bounding box center [354, 122] width 329 height 14
click at [215, 122] on div "Policy details" at bounding box center [354, 122] width 329 height 14
click at [343, 163] on span "- Quote share $10m part of $196m" at bounding box center [314, 166] width 149 height 13
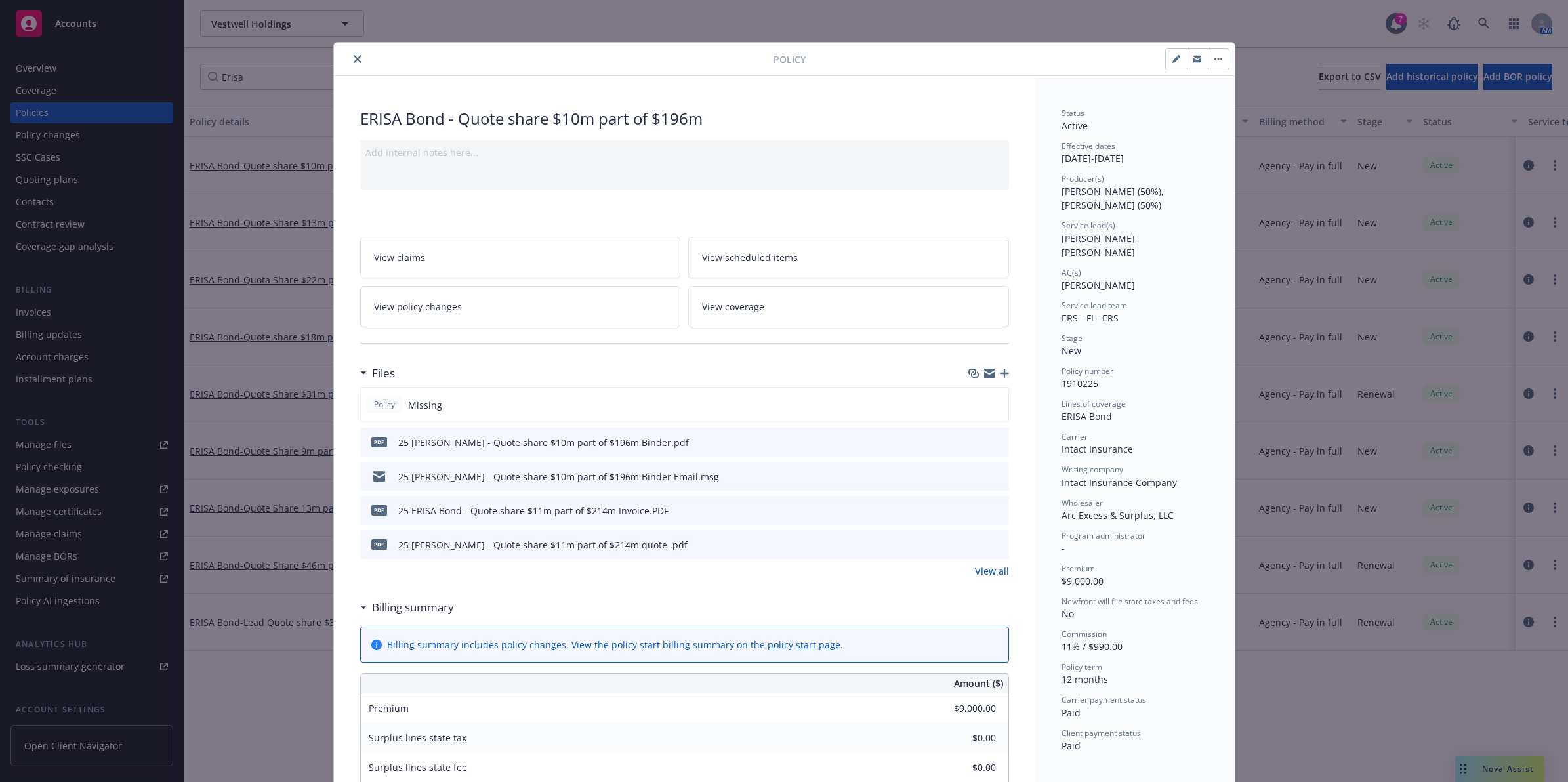
click at [991, 441] on icon "preview file" at bounding box center [996, 442] width 12 height 9
click at [992, 441] on icon "preview file" at bounding box center [996, 442] width 12 height 9
click at [354, 59] on icon "close" at bounding box center [358, 59] width 8 height 8
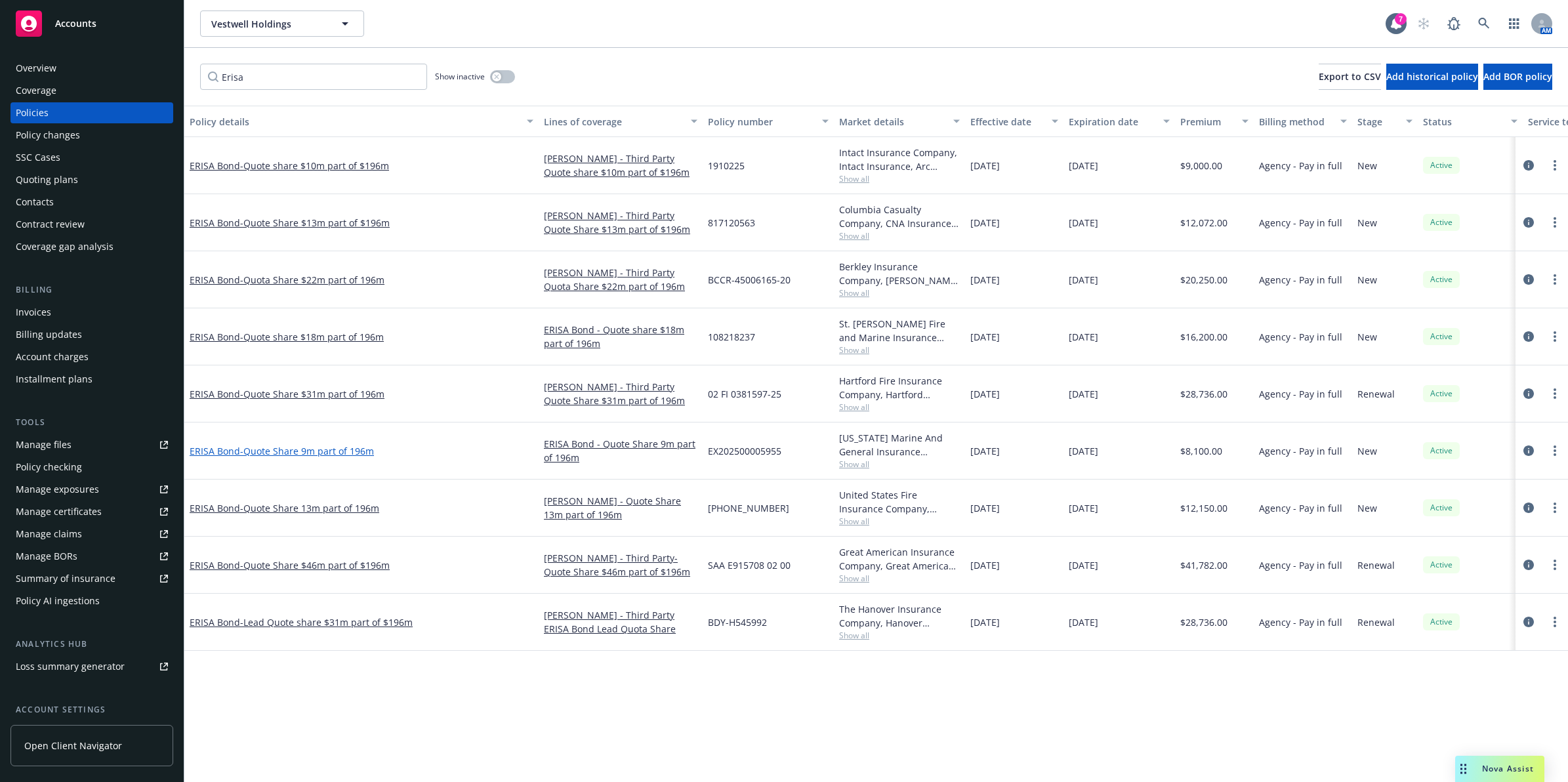
click at [355, 453] on span "- Quote Share 9m part of 196m" at bounding box center [307, 452] width 134 height 13
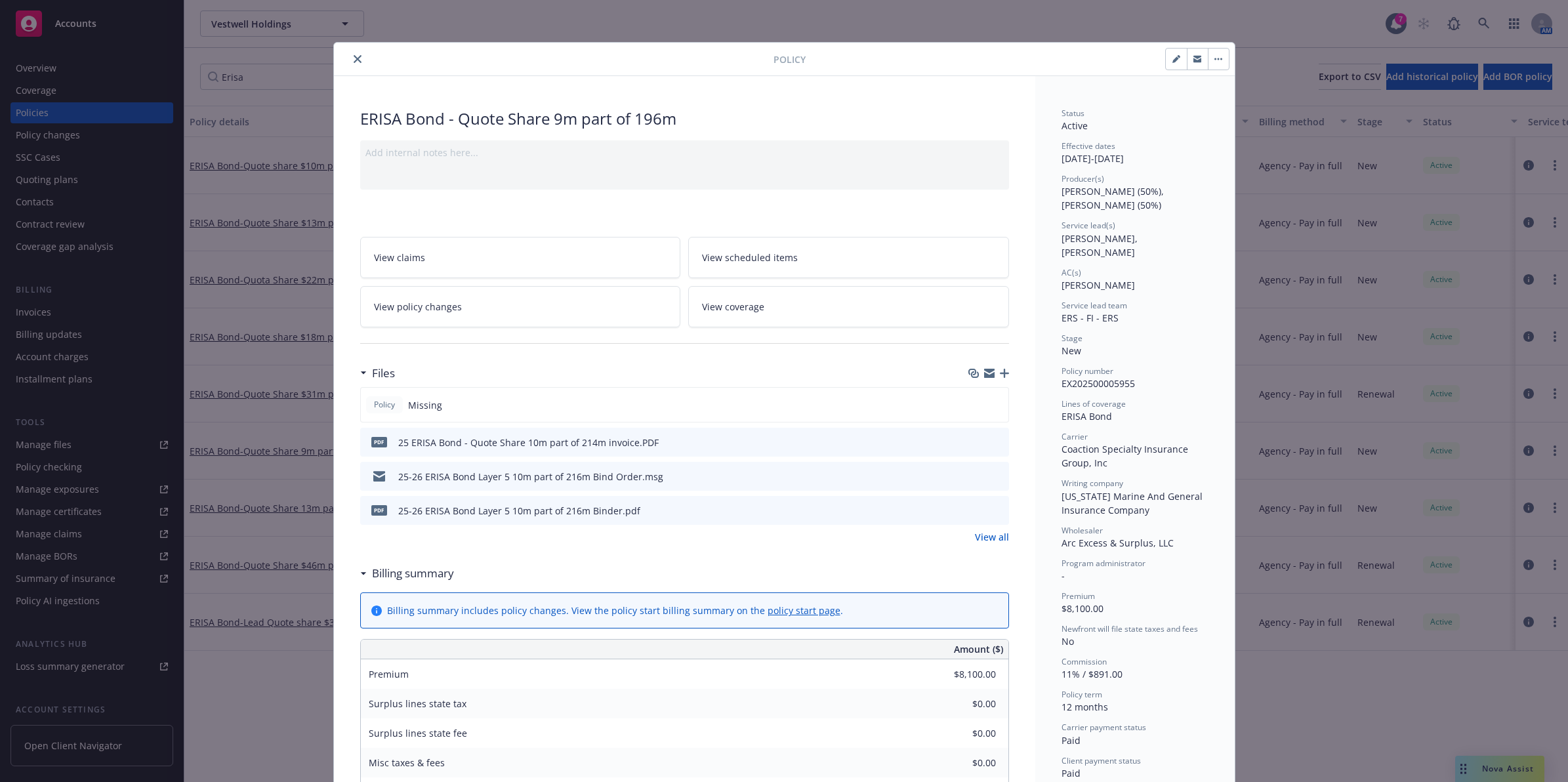
click at [992, 514] on icon "preview file" at bounding box center [996, 510] width 12 height 9
click at [354, 59] on icon "close" at bounding box center [358, 59] width 8 height 8
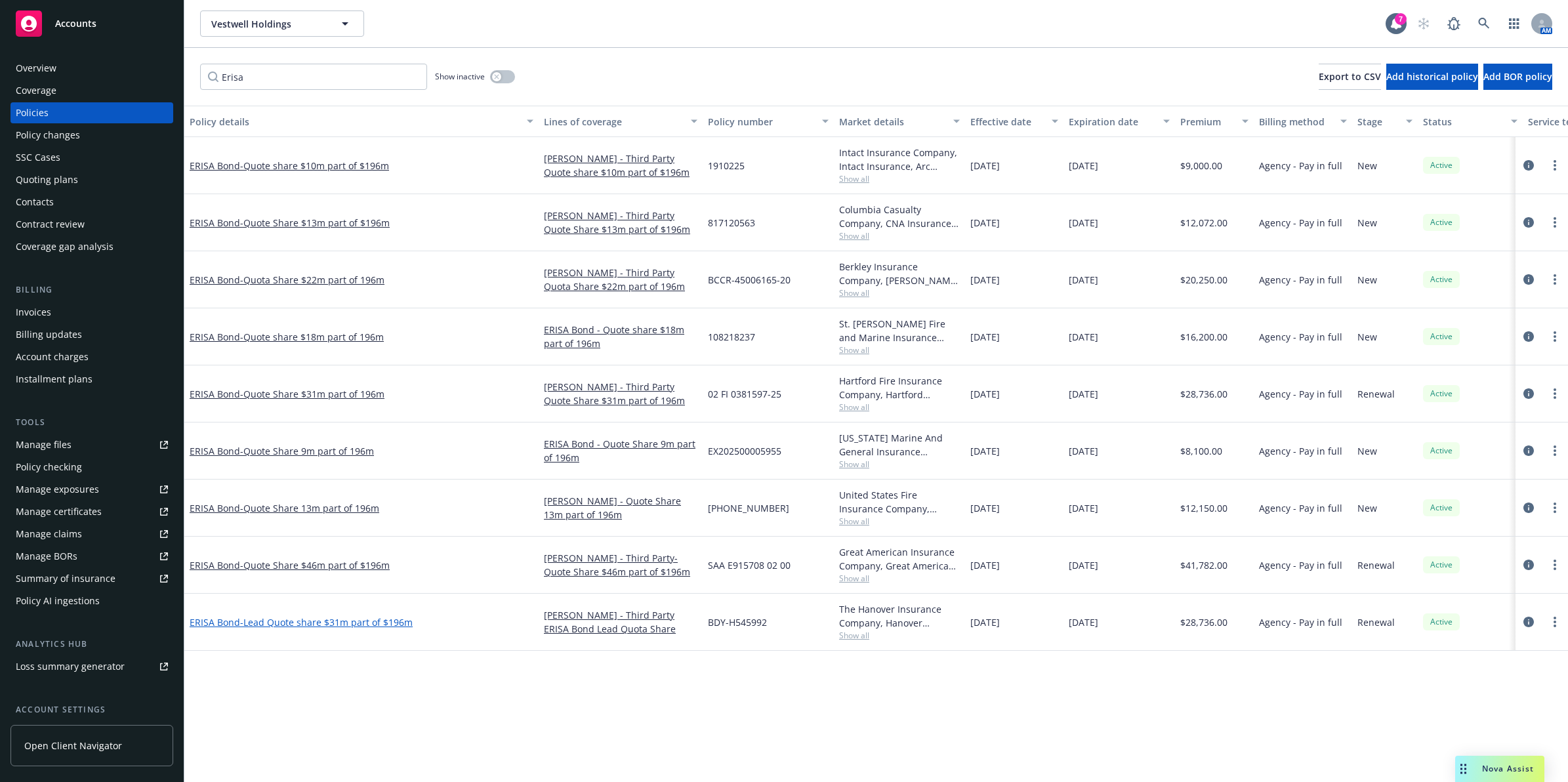
click at [297, 616] on span "- Lead Quote share $31m part of $196m" at bounding box center [326, 622] width 172 height 13
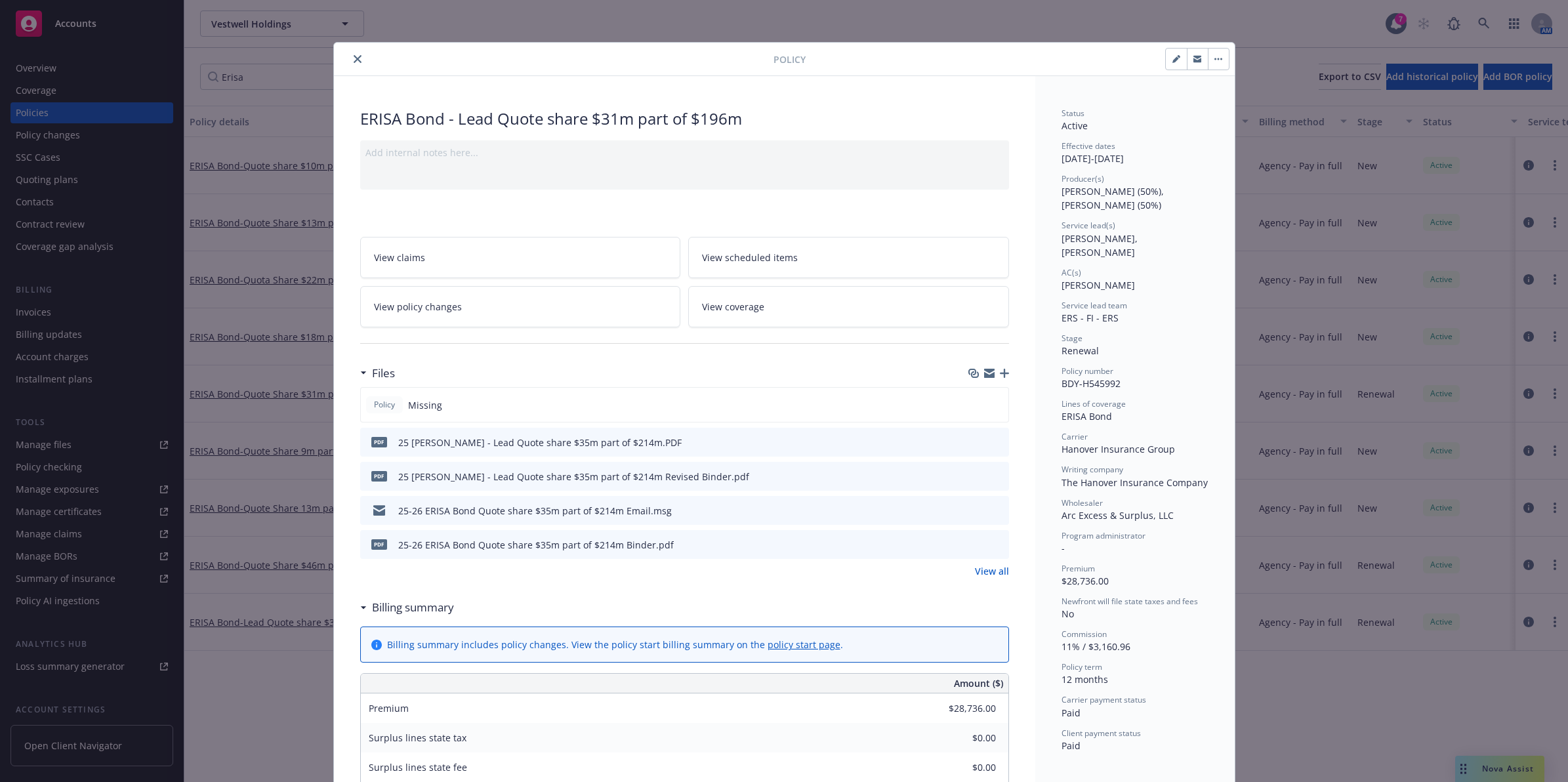
click at [992, 447] on button at bounding box center [997, 443] width 12 height 14
click at [992, 441] on icon "preview file" at bounding box center [996, 442] width 12 height 9
click at [995, 477] on icon "preview file" at bounding box center [996, 476] width 12 height 9
click at [991, 505] on icon "preview file" at bounding box center [996, 510] width 12 height 9
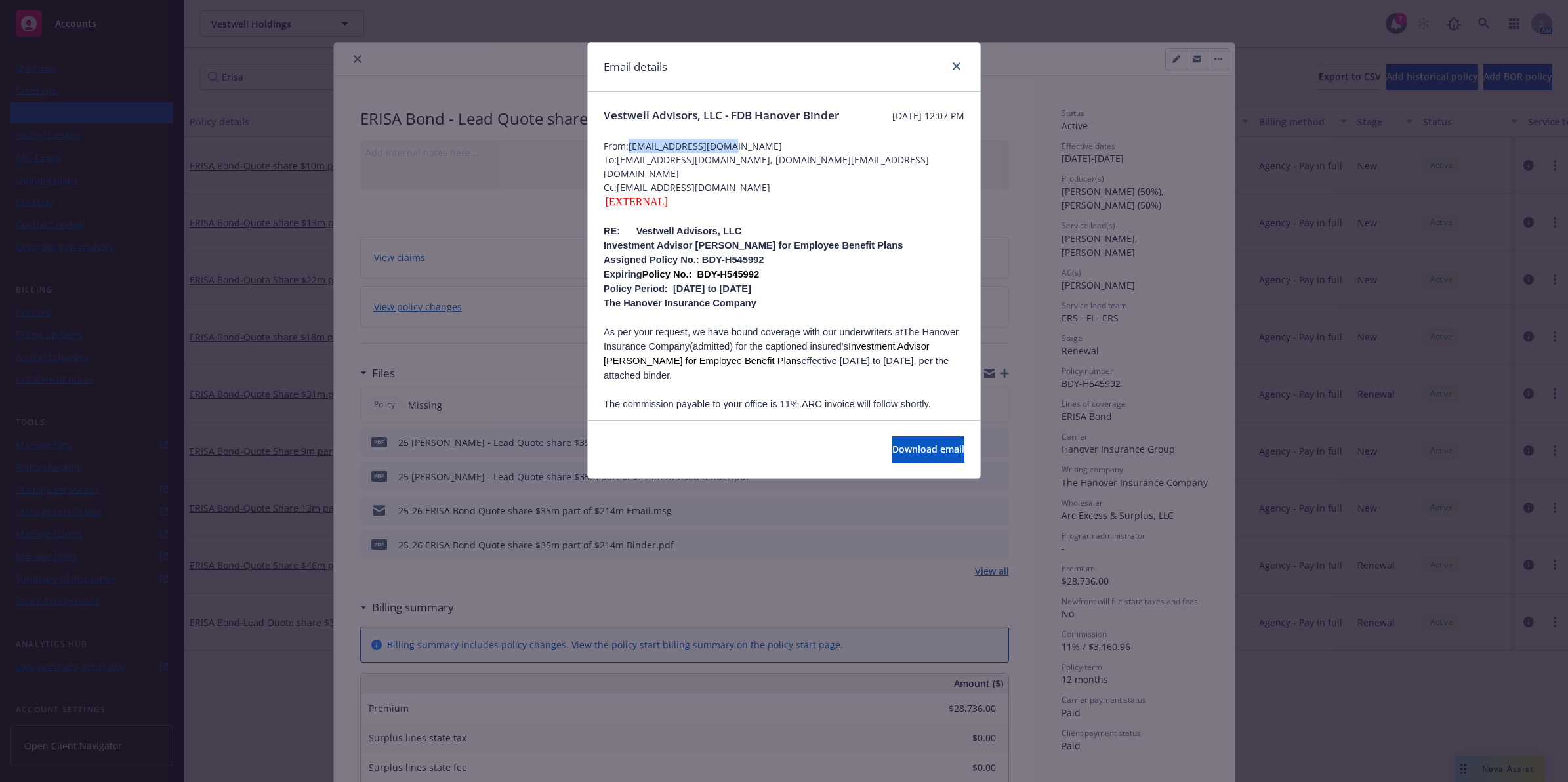
drag, startPoint x: 732, startPoint y: 160, endPoint x: 631, endPoint y: 165, distance: 101.1
click at [631, 153] on span "From: [EMAIL_ADDRESS][DOMAIN_NAME]" at bounding box center [783, 146] width 361 height 14
copy span "[EMAIL_ADDRESS][DOMAIN_NAME]"
drag, startPoint x: 697, startPoint y: 192, endPoint x: 619, endPoint y: 192, distance: 78.0
click at [619, 192] on span "Cc: [EMAIL_ADDRESS][DOMAIN_NAME]" at bounding box center [783, 187] width 361 height 14
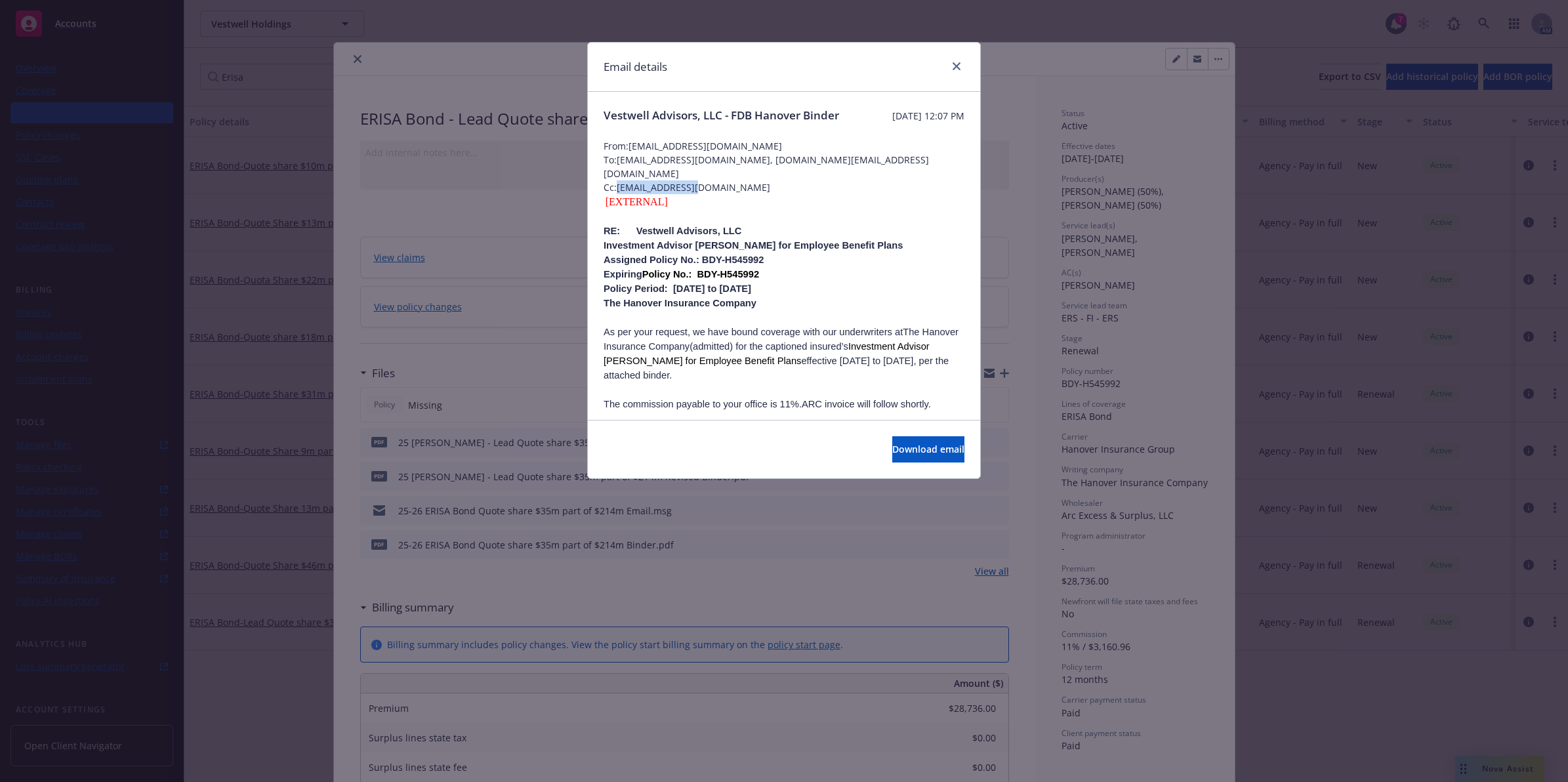
copy span "[EMAIL_ADDRESS][DOMAIN_NAME]"
drag, startPoint x: 955, startPoint y: 63, endPoint x: 948, endPoint y: 79, distance: 17.5
click at [955, 63] on icon "close" at bounding box center [956, 66] width 8 height 8
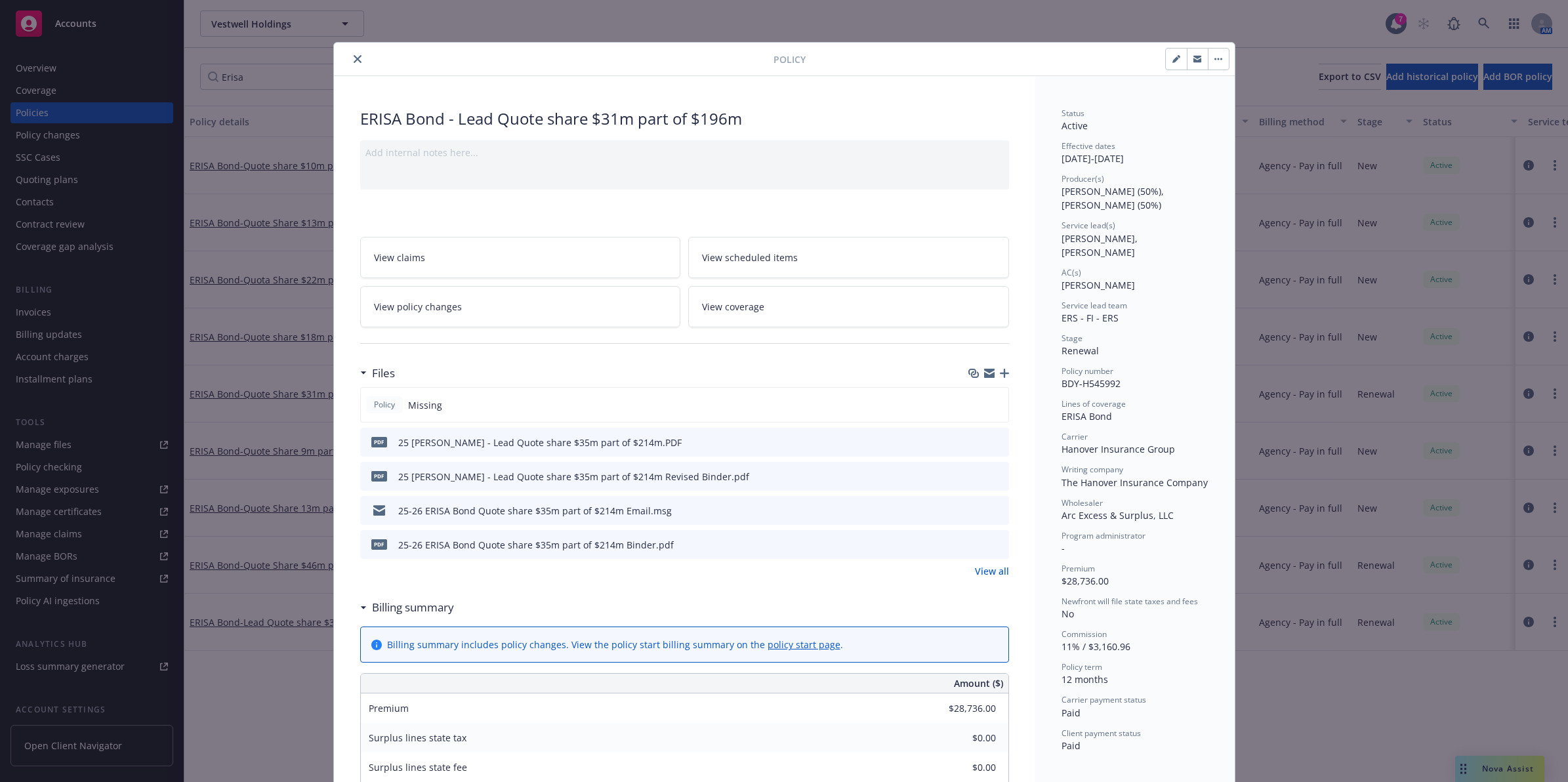
click at [339, 56] on div at bounding box center [556, 59] width 434 height 16
click at [350, 53] on button "close" at bounding box center [358, 59] width 16 height 16
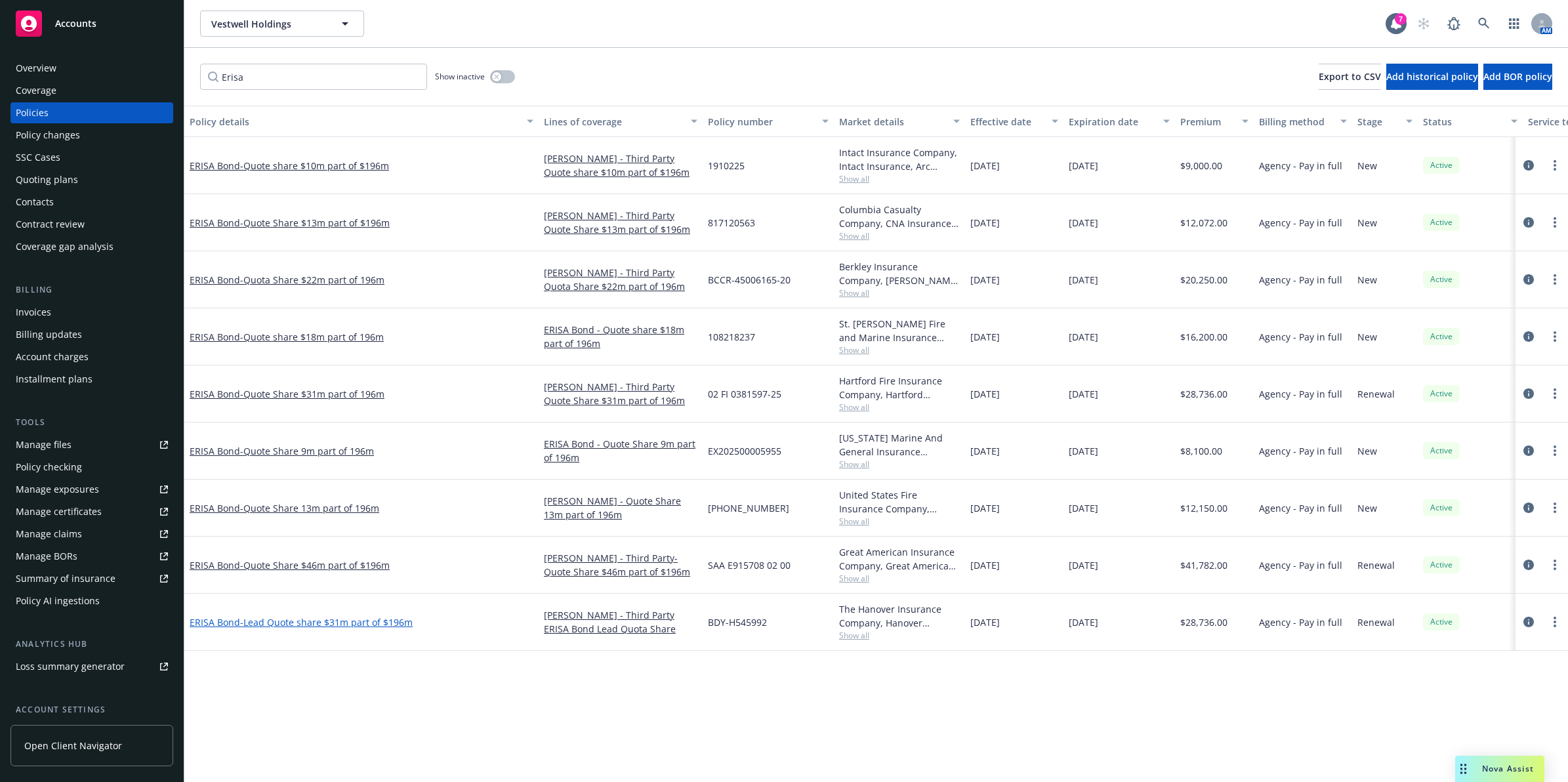
click at [287, 622] on span "- Lead Quote share $31m part of $196m" at bounding box center [326, 622] width 172 height 13
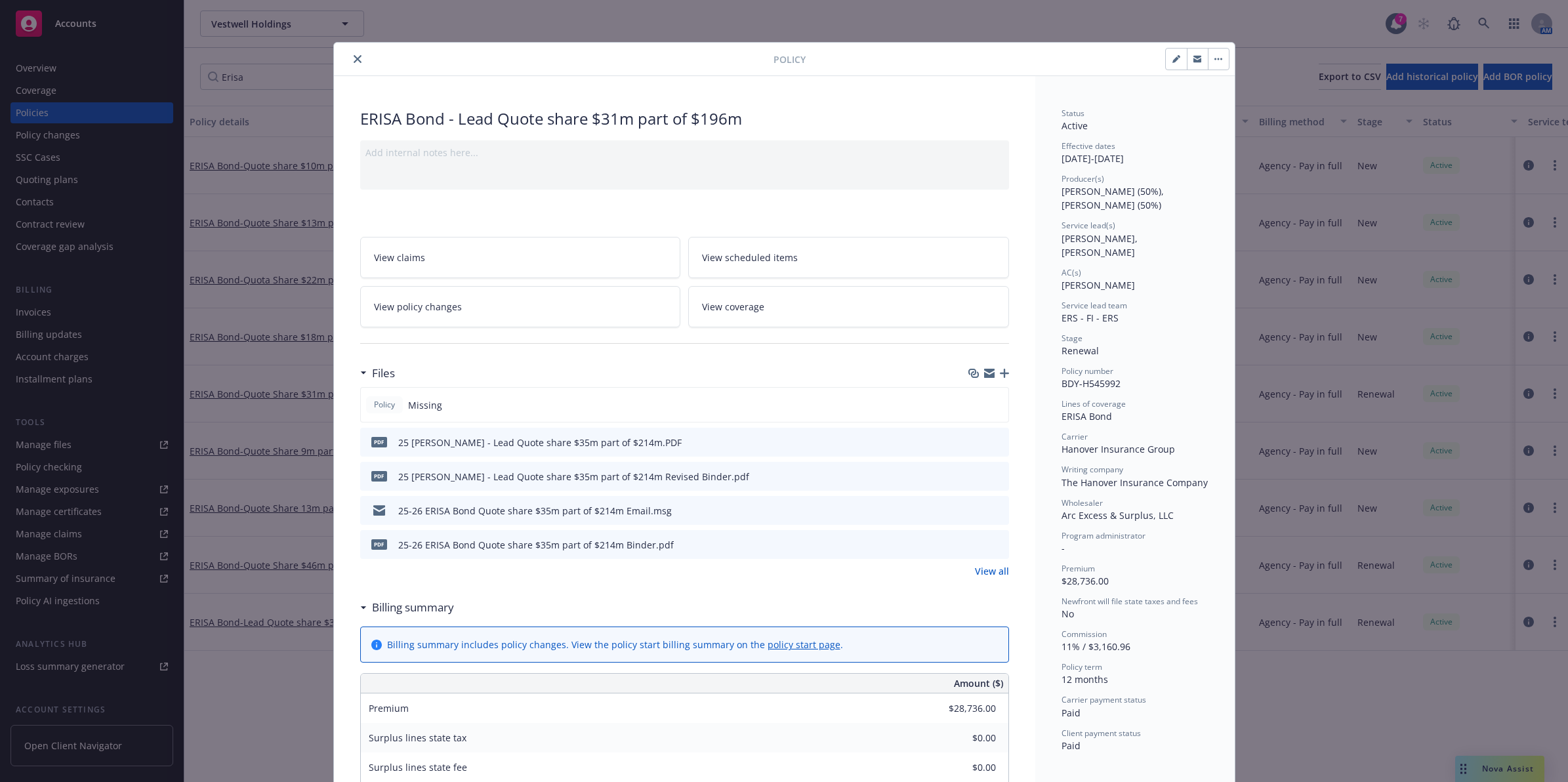
scroll to position [39, 0]
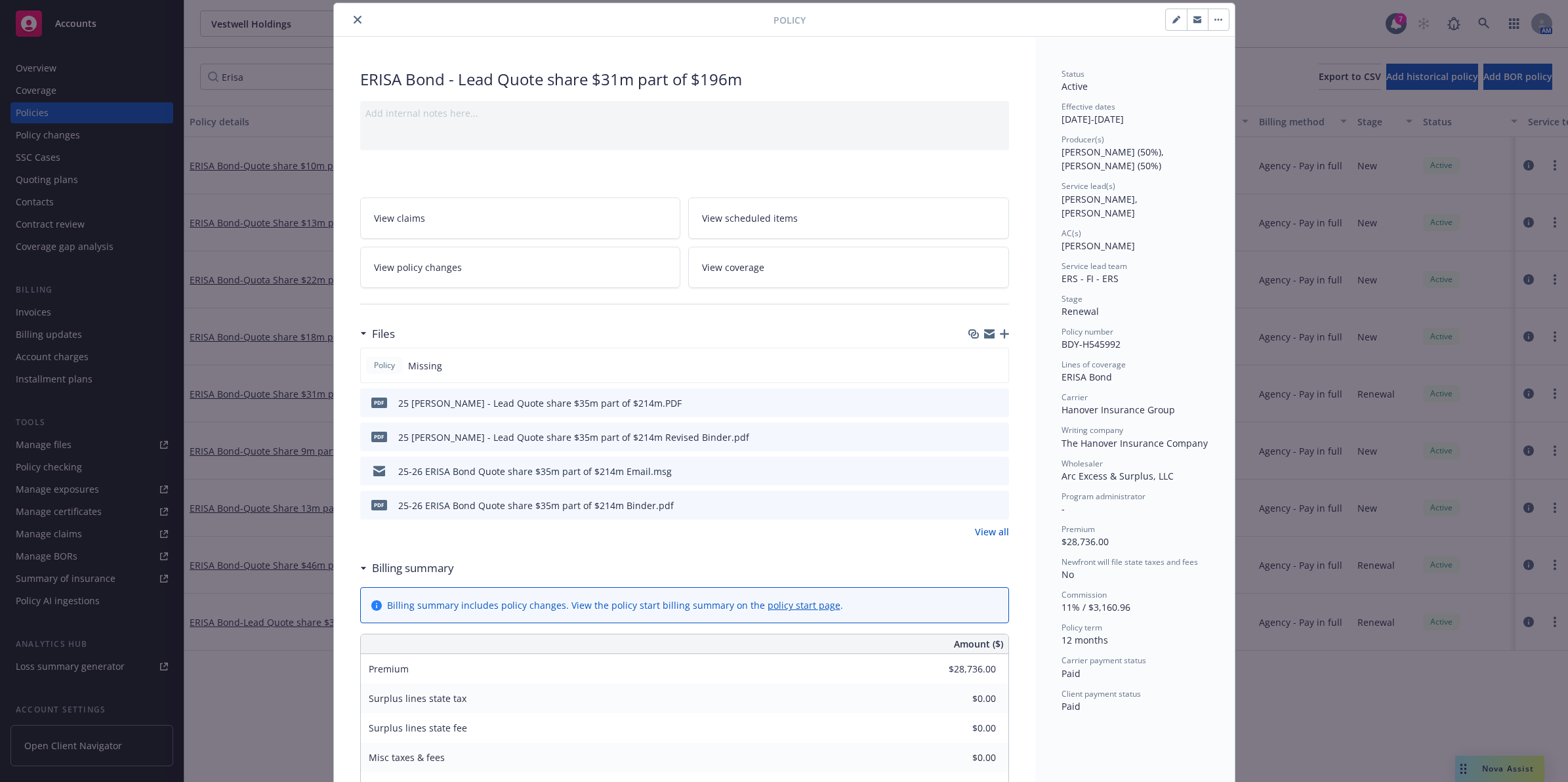
click at [350, 18] on button "close" at bounding box center [358, 20] width 16 height 16
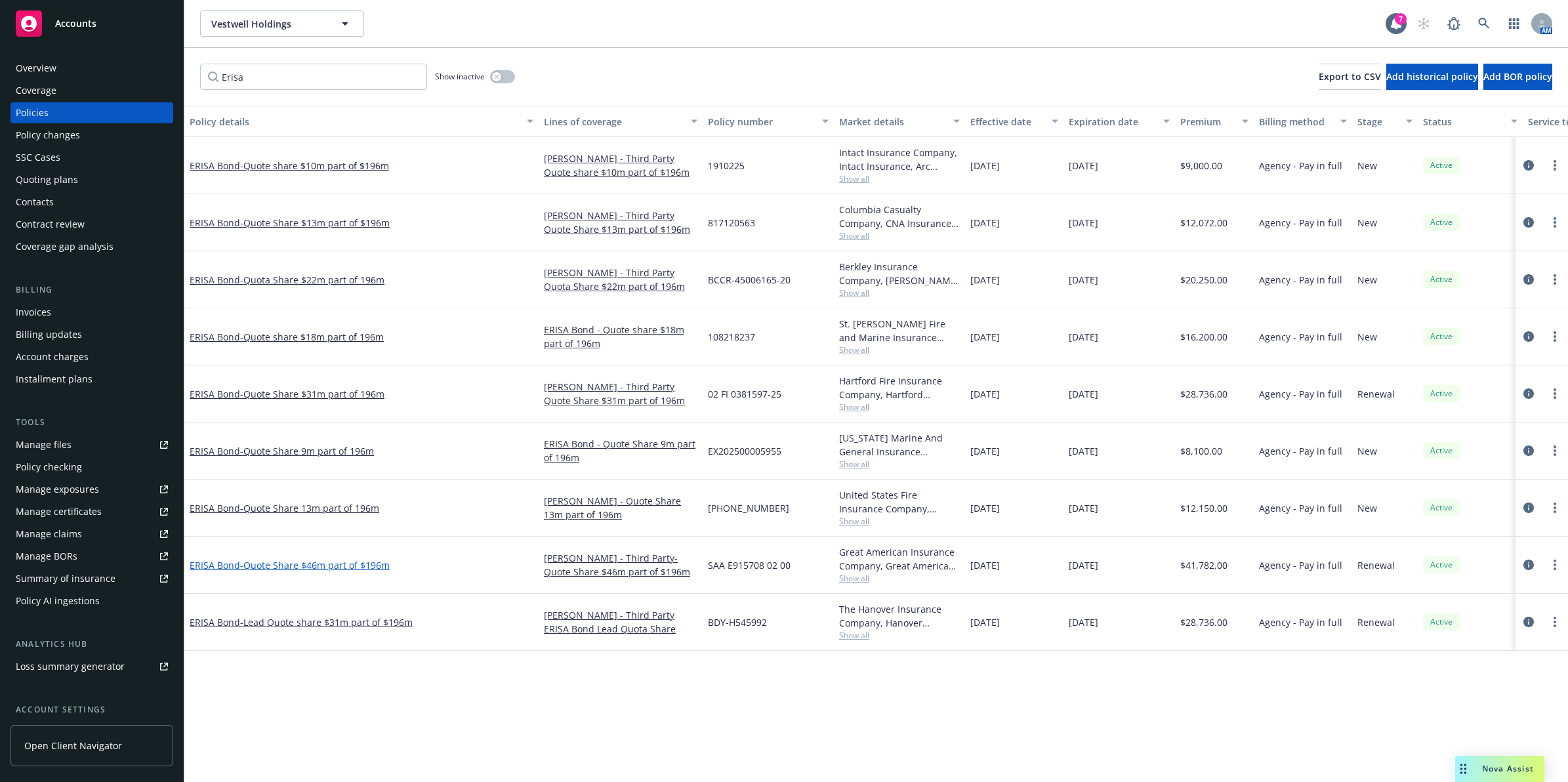
click at [341, 559] on span "- Quote Share $46m part of $196m" at bounding box center [315, 566] width 149 height 13
click at [341, 572] on div "Vestwell Holdings Vestwell Holdings 7 AM Erisa Show inactive Export to CSV Add …" at bounding box center [875, 391] width 1383 height 782
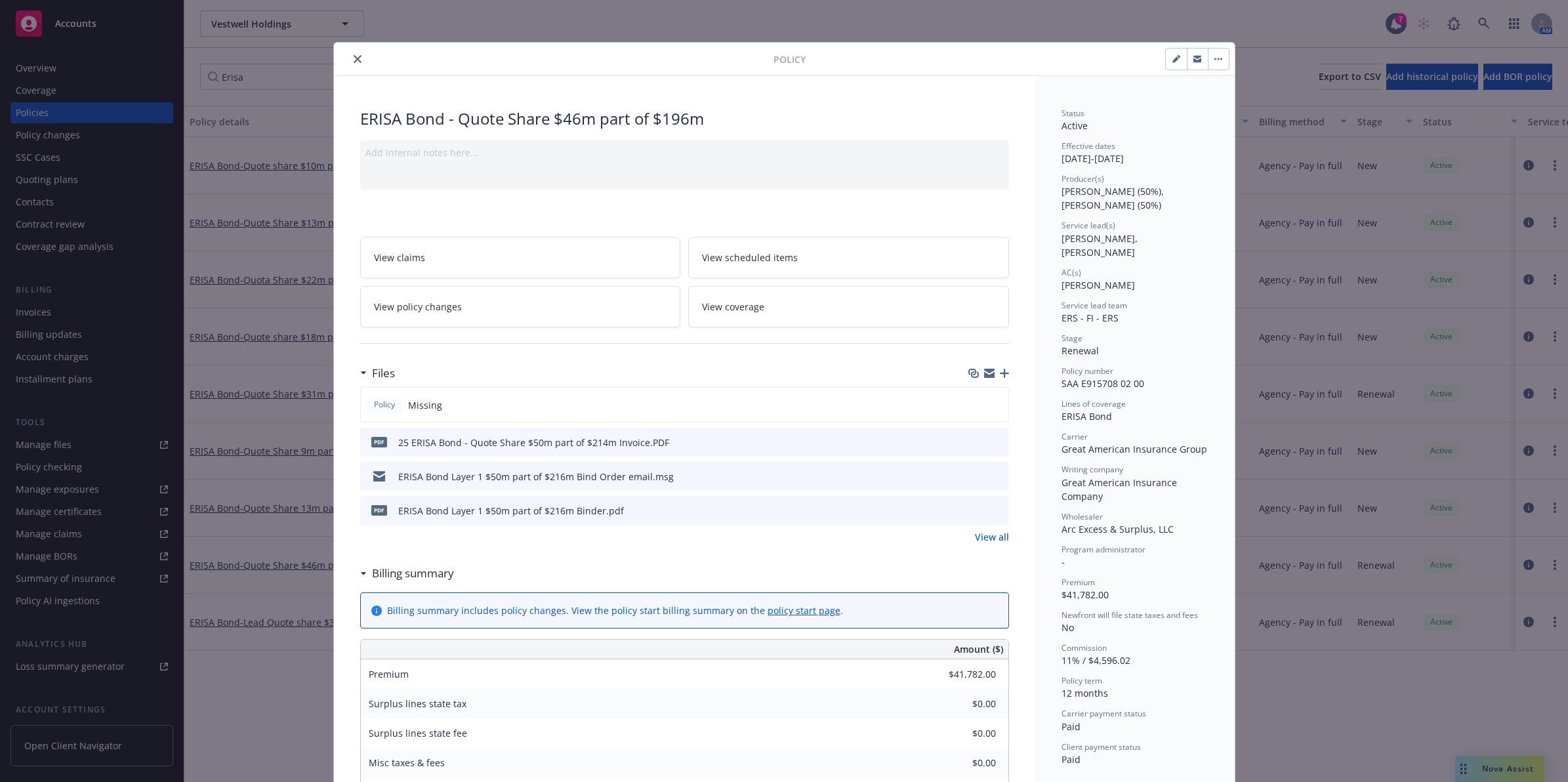
click at [354, 61] on icon "close" at bounding box center [358, 59] width 8 height 8
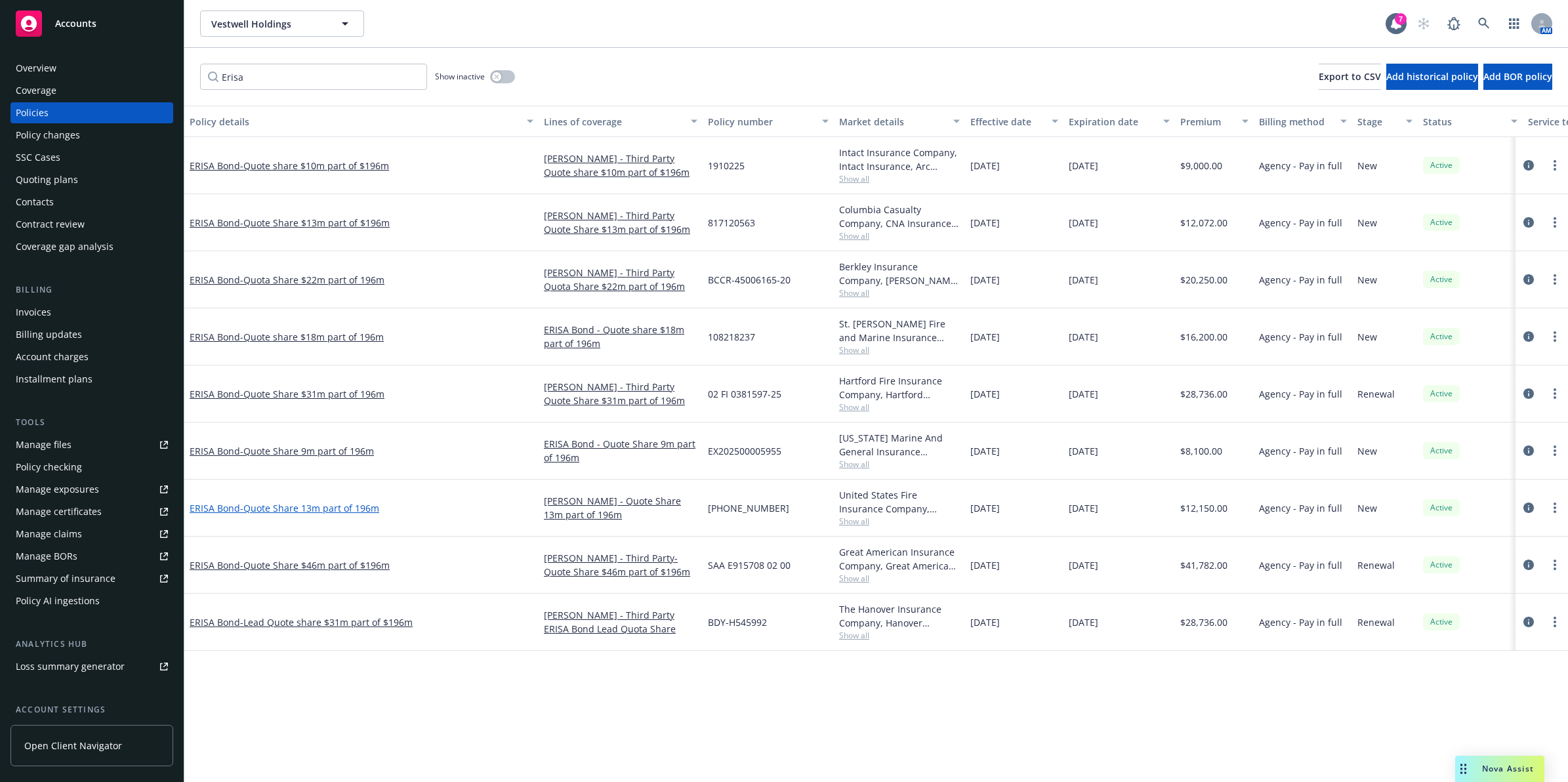
click at [334, 503] on span "- Quote Share 13m part of 196m" at bounding box center [309, 508] width 139 height 13
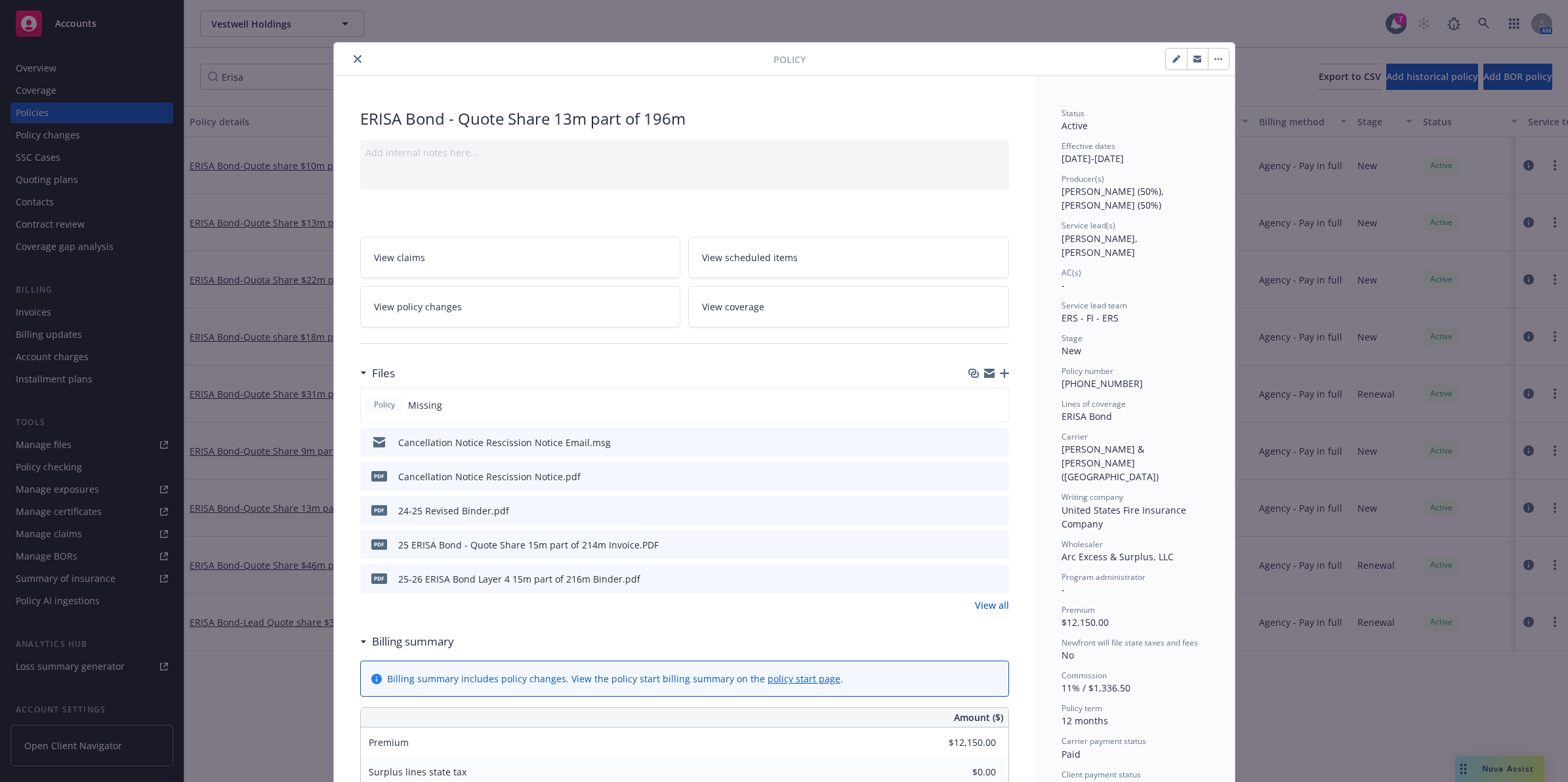
click at [339, 57] on div at bounding box center [556, 59] width 434 height 16
click at [354, 57] on icon "close" at bounding box center [358, 59] width 8 height 8
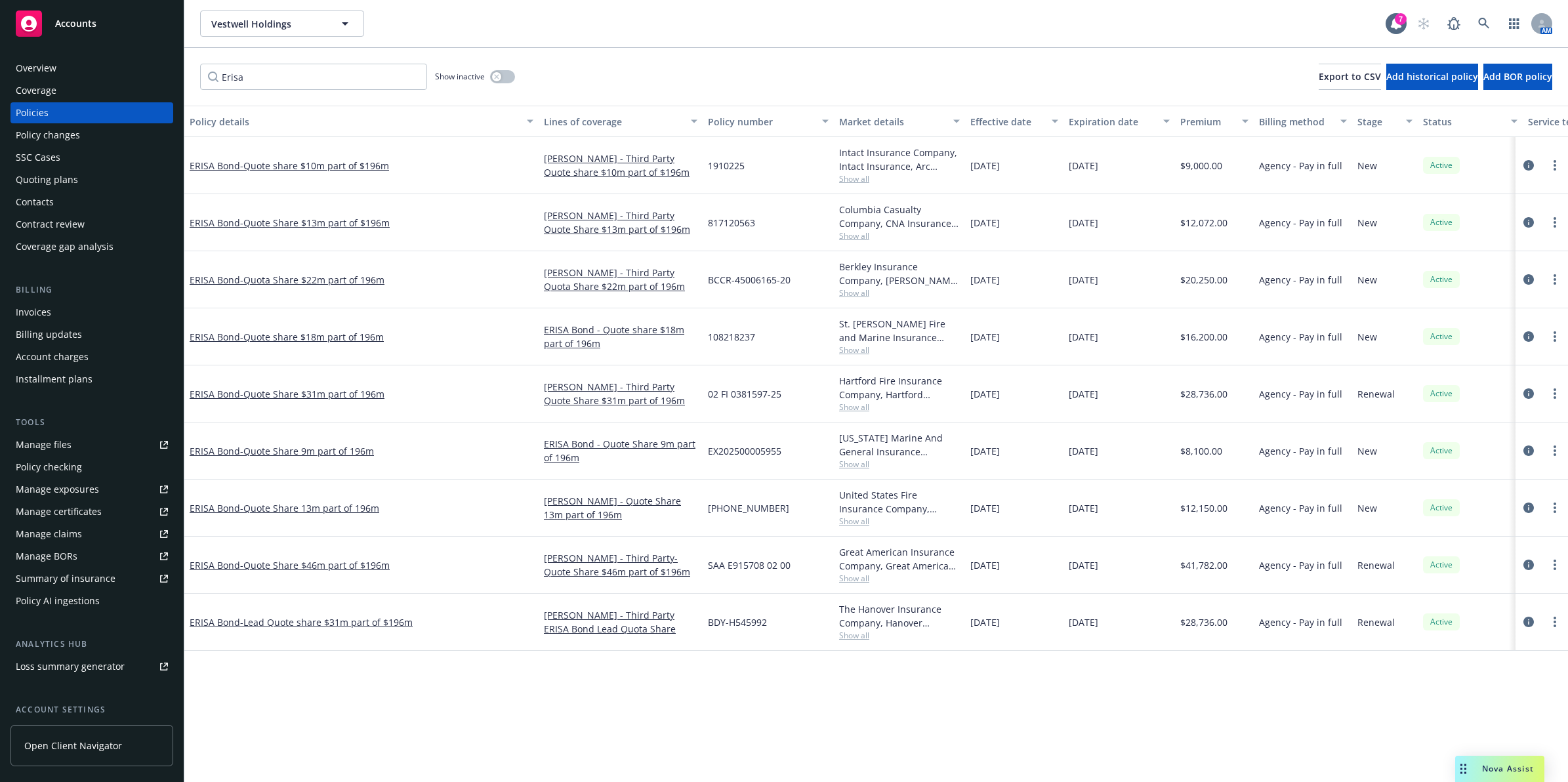
click at [851, 179] on span "Show all" at bounding box center [899, 179] width 120 height 11
click at [959, 240] on div "Columbia Casualty Company, CNA Insurance, Arc Excess & Surplus, LLC Show all" at bounding box center [899, 223] width 131 height 57
click at [854, 236] on span "Show all" at bounding box center [899, 236] width 120 height 11
click at [981, 231] on div "[DATE]" at bounding box center [1014, 223] width 98 height 57
click at [861, 297] on span "Show all" at bounding box center [899, 293] width 120 height 11
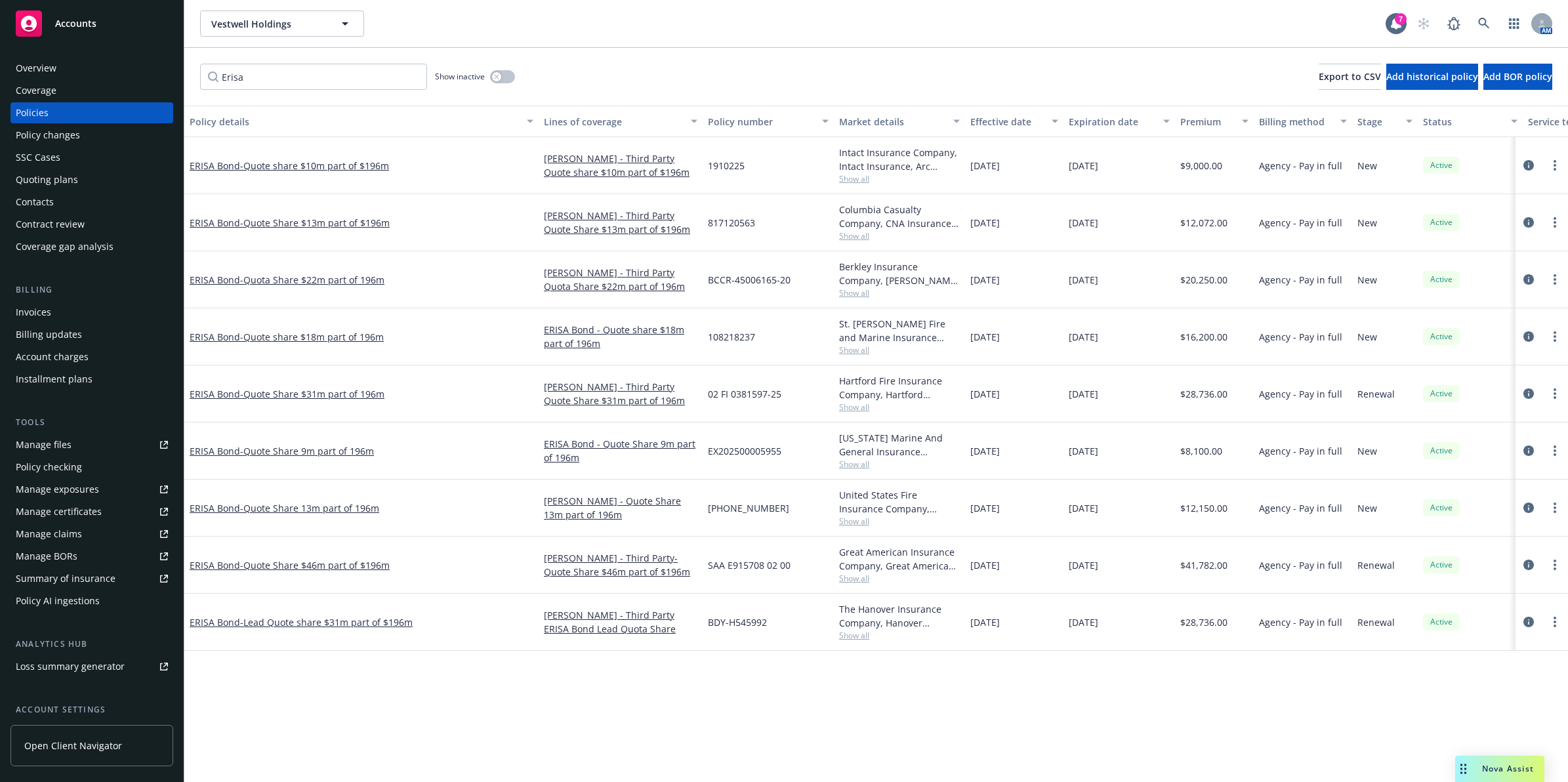
click at [947, 283] on div "Berkley Insurance Company, [PERSON_NAME] Corporation, Arc Excess & Surplus, LLC" at bounding box center [899, 273] width 120 height 28
click at [856, 355] on span "Show all" at bounding box center [899, 350] width 120 height 11
click at [949, 338] on div "St. [PERSON_NAME] Fire and Marine Insurance Company, Travelers Insurance, Arc E…" at bounding box center [899, 330] width 120 height 28
click at [854, 411] on span "Show all" at bounding box center [899, 408] width 120 height 11
click at [970, 418] on div "[DATE]" at bounding box center [1014, 394] width 98 height 57
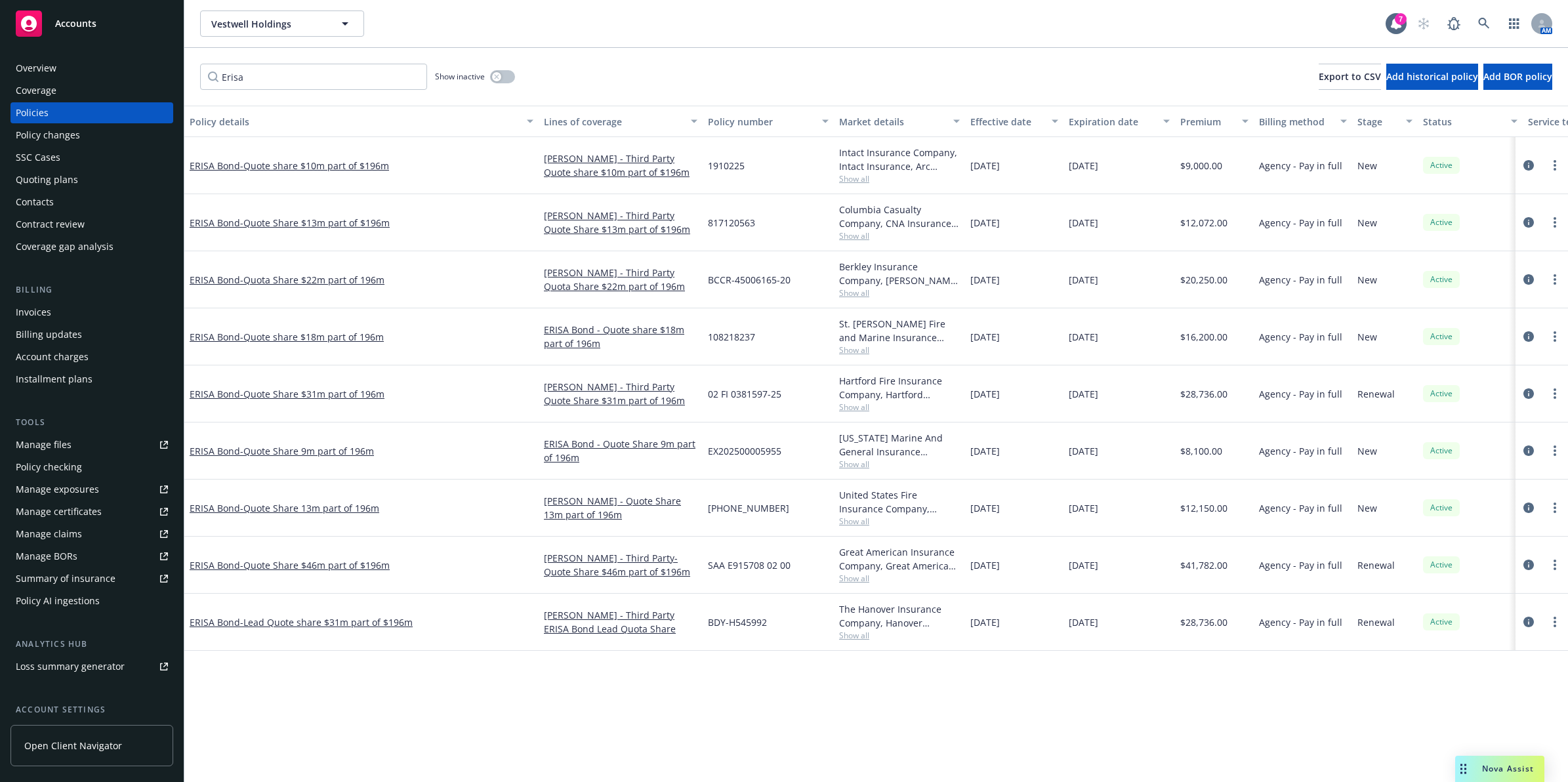
click at [870, 467] on span "Show all" at bounding box center [899, 464] width 120 height 11
click at [992, 445] on span "[DATE]" at bounding box center [985, 452] width 30 height 14
click at [856, 527] on span "Show all" at bounding box center [899, 522] width 120 height 11
click at [999, 455] on span "[DATE]" at bounding box center [985, 452] width 30 height 14
click at [852, 582] on span "Show all" at bounding box center [899, 578] width 120 height 11
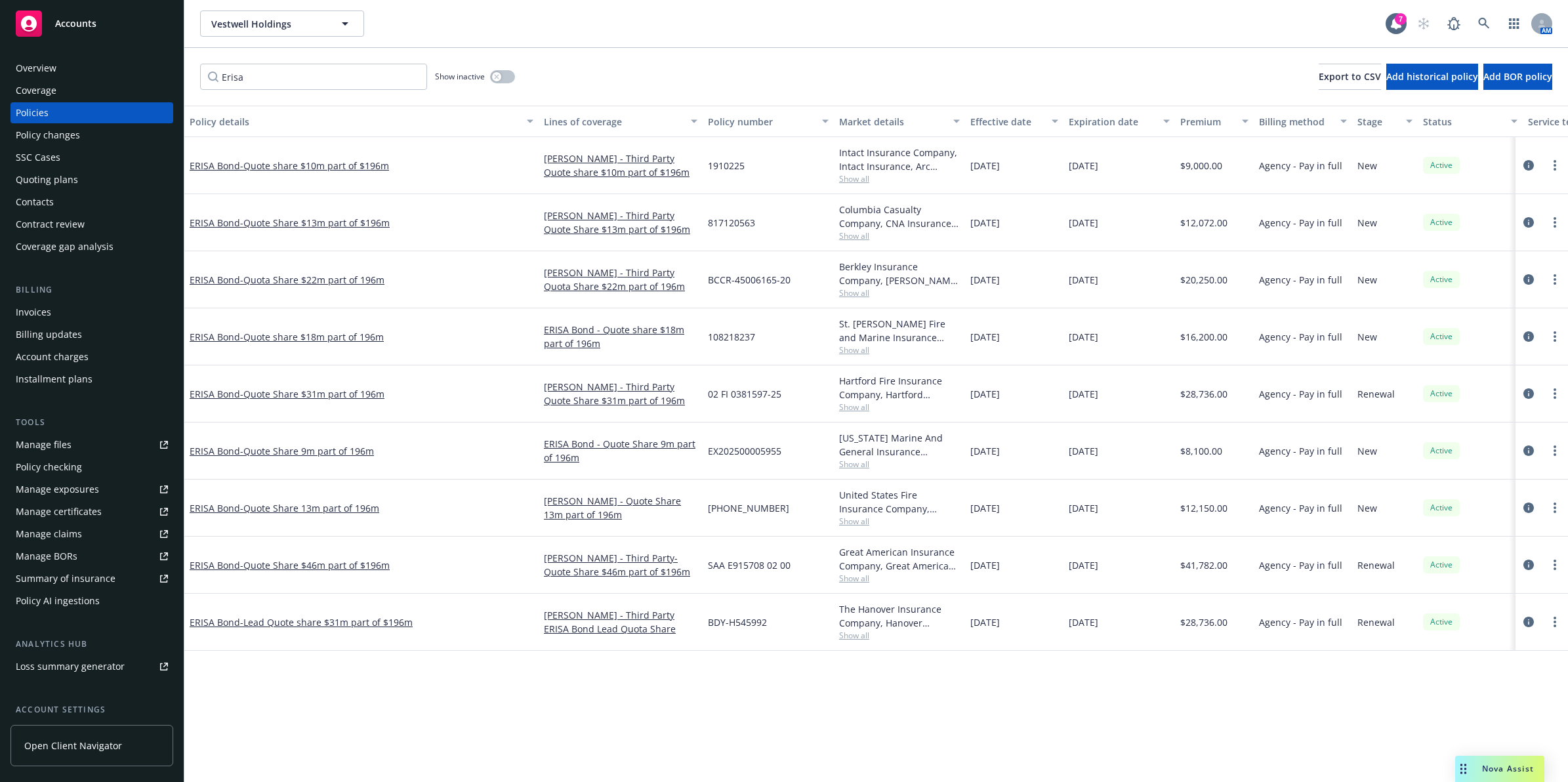
click at [999, 562] on span "[DATE]" at bounding box center [985, 566] width 30 height 14
click at [856, 632] on span "Show all" at bounding box center [899, 636] width 120 height 11
click at [1168, 589] on div "[DATE]" at bounding box center [1119, 565] width 112 height 57
click at [742, 628] on span "BDY-H545992" at bounding box center [737, 622] width 59 height 14
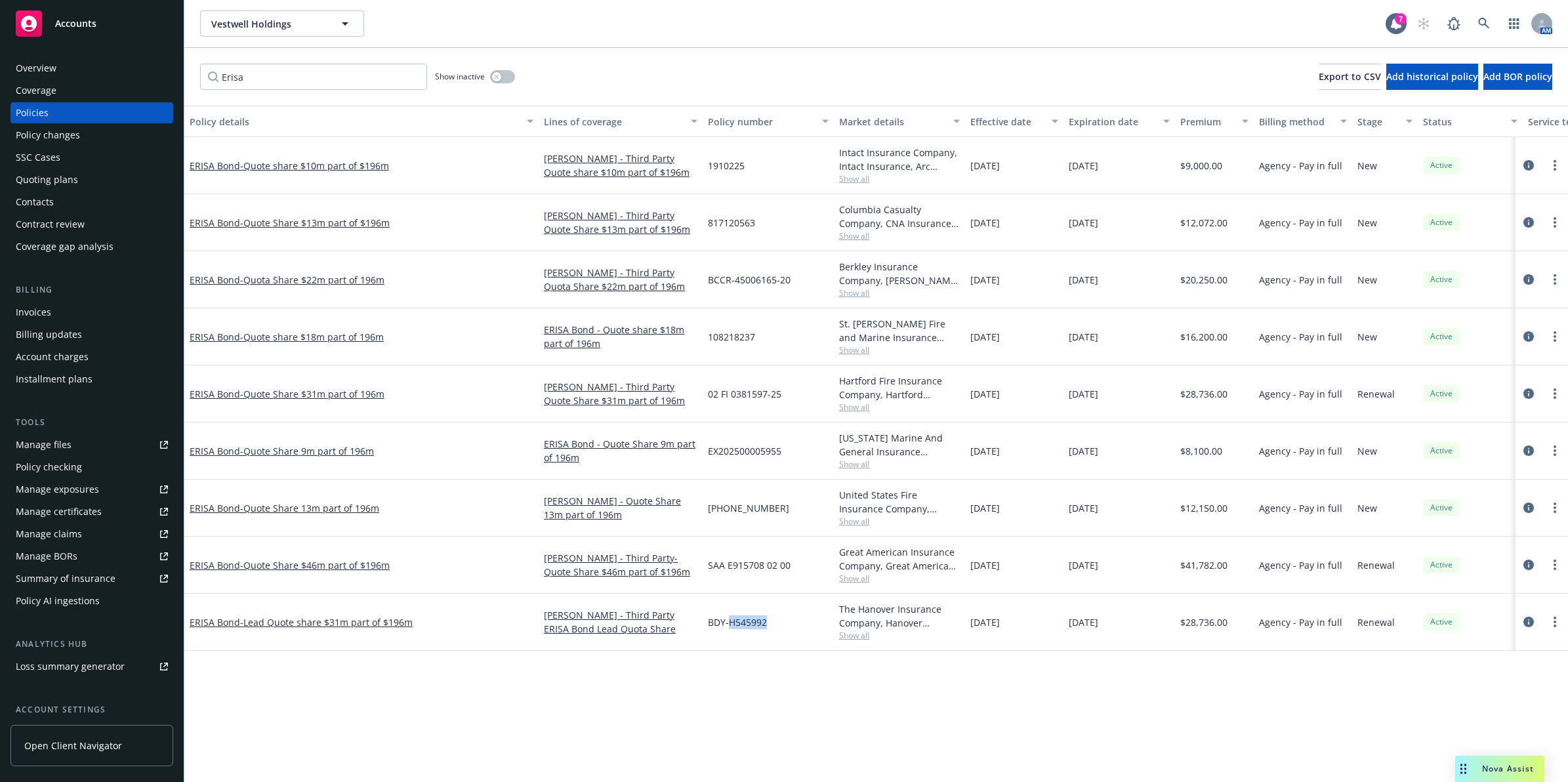
click at [728, 614] on div "BDY-H545992" at bounding box center [767, 622] width 131 height 57
click at [373, 79] on input "Erisa" at bounding box center [313, 76] width 227 height 26
click at [847, 176] on span "Show all" at bounding box center [899, 179] width 120 height 11
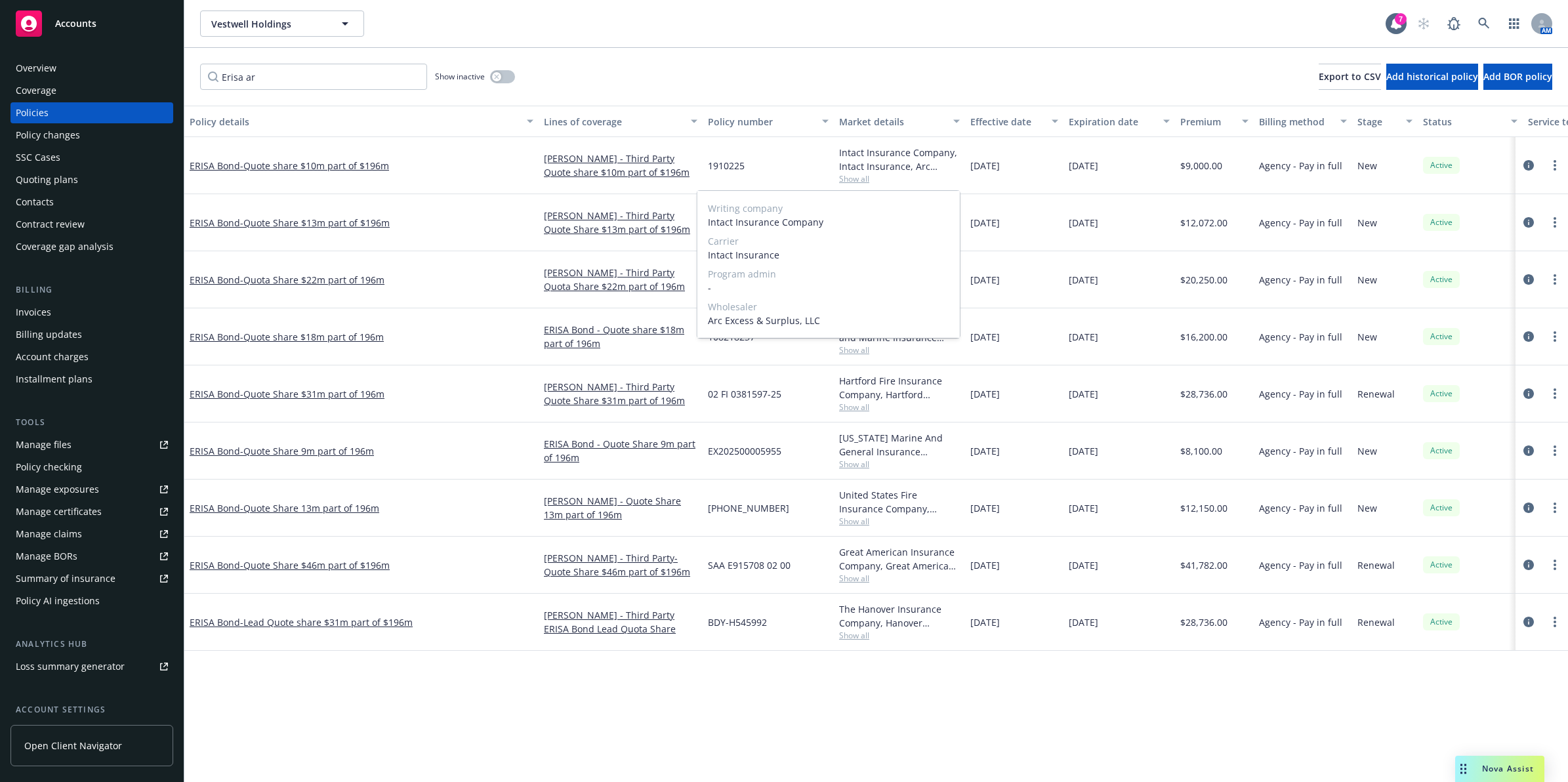
click at [771, 319] on span "Arc Excess & Surplus, LLC" at bounding box center [828, 321] width 241 height 14
drag, startPoint x: 771, startPoint y: 319, endPoint x: 757, endPoint y: 310, distance: 16.6
click at [771, 319] on span "Arc Excess & Surplus, LLC" at bounding box center [828, 321] width 241 height 14
copy span "Arc Excess & Surplus, LLC"
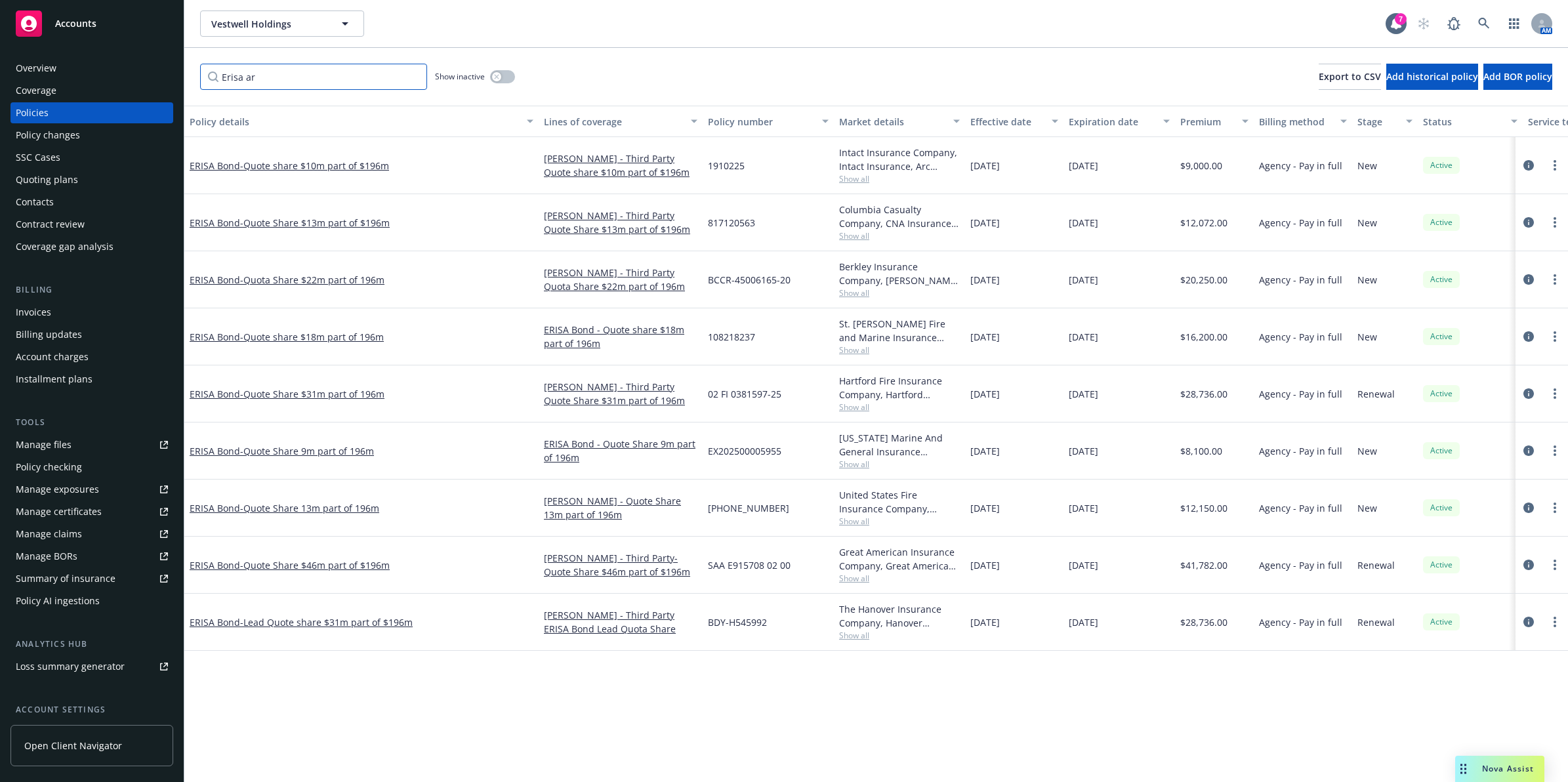
click at [286, 83] on input "Erisa ar" at bounding box center [313, 76] width 227 height 26
paste input "Arc Excess & Surplus, LLC"
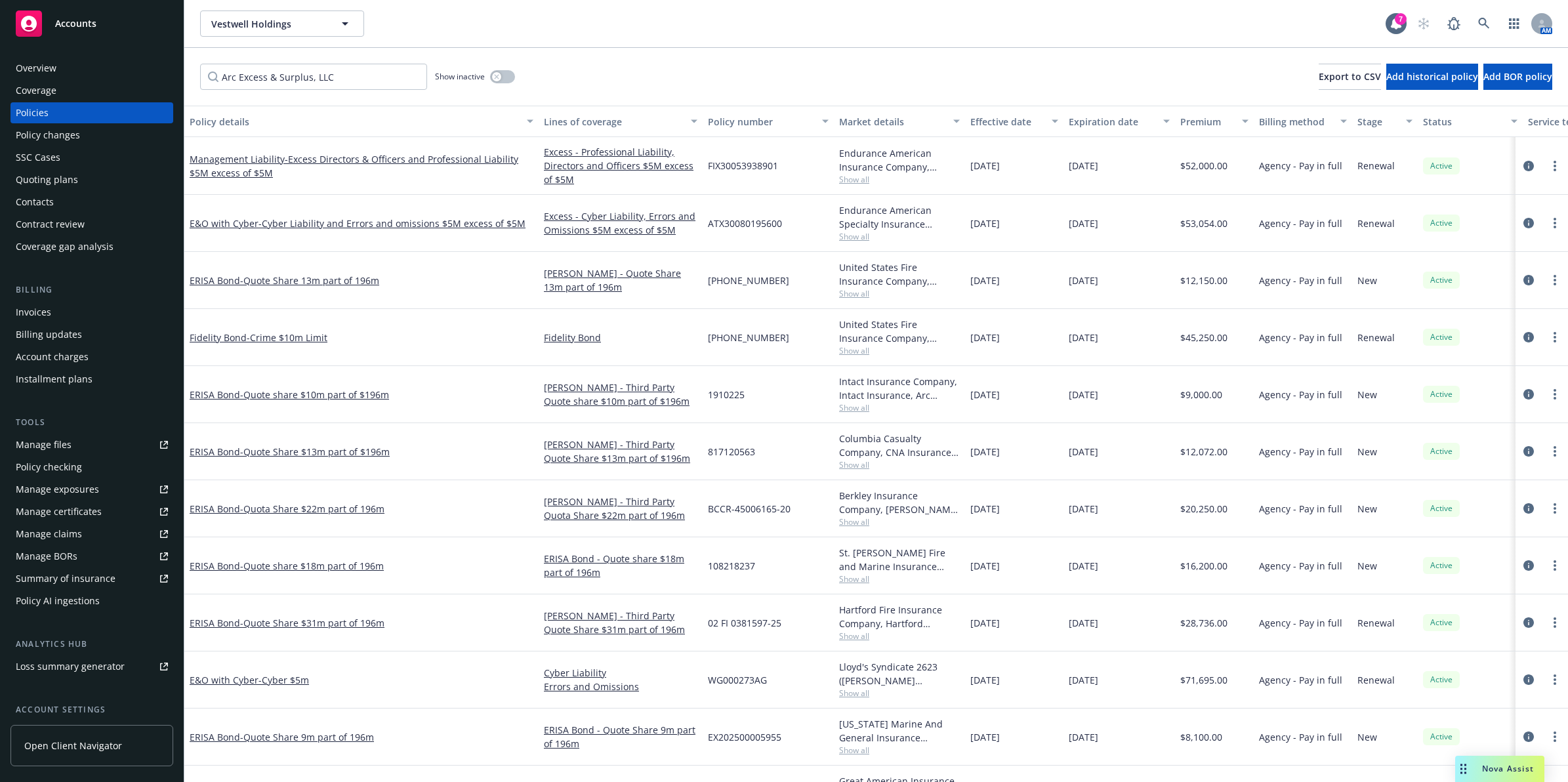
click at [678, 56] on div "Arc Excess & Surplus, LLC Show inactive Export to CSV Add historical policy Add…" at bounding box center [875, 76] width 1383 height 57
click at [855, 182] on span "Show all" at bounding box center [899, 179] width 120 height 11
click at [798, 61] on div "Arc Excess & Surplus, LLC Show inactive Export to CSV Add historical policy Add…" at bounding box center [875, 76] width 1383 height 57
click at [857, 240] on span "Show all" at bounding box center [899, 237] width 120 height 11
click at [951, 231] on span "Show all" at bounding box center [899, 237] width 120 height 11
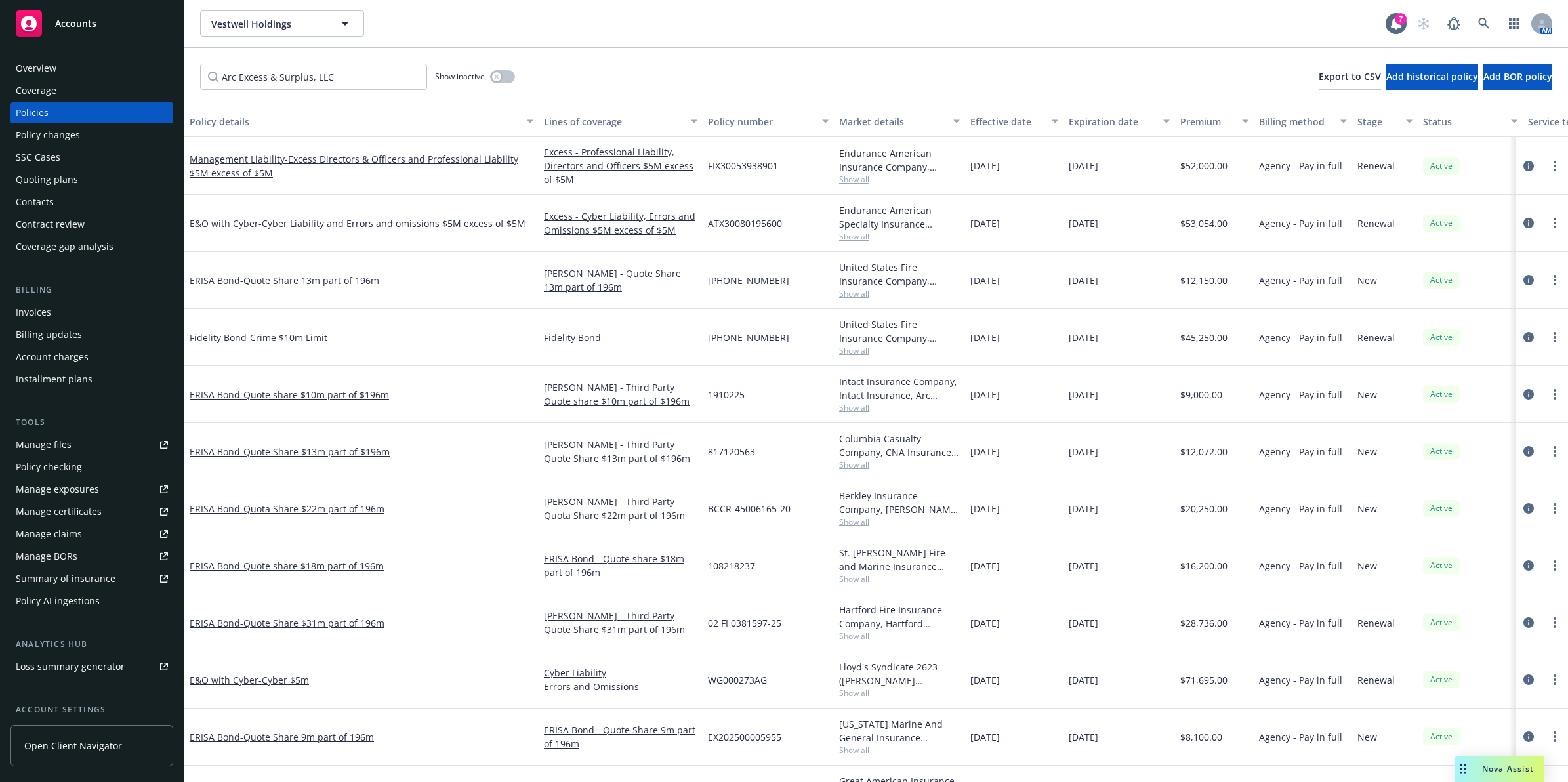
click at [852, 179] on span "Show all" at bounding box center [899, 179] width 120 height 11
drag, startPoint x: 785, startPoint y: 197, endPoint x: 738, endPoint y: 197, distance: 47.0
click at [785, 197] on div "Writing company Endurance American Insurance Company Carrier Sompo Internationa…" at bounding box center [829, 264] width 263 height 147
click at [451, 162] on span "- Excess Directors & Officers and Professional Liability $5M excess of $5M" at bounding box center [354, 165] width 329 height 26
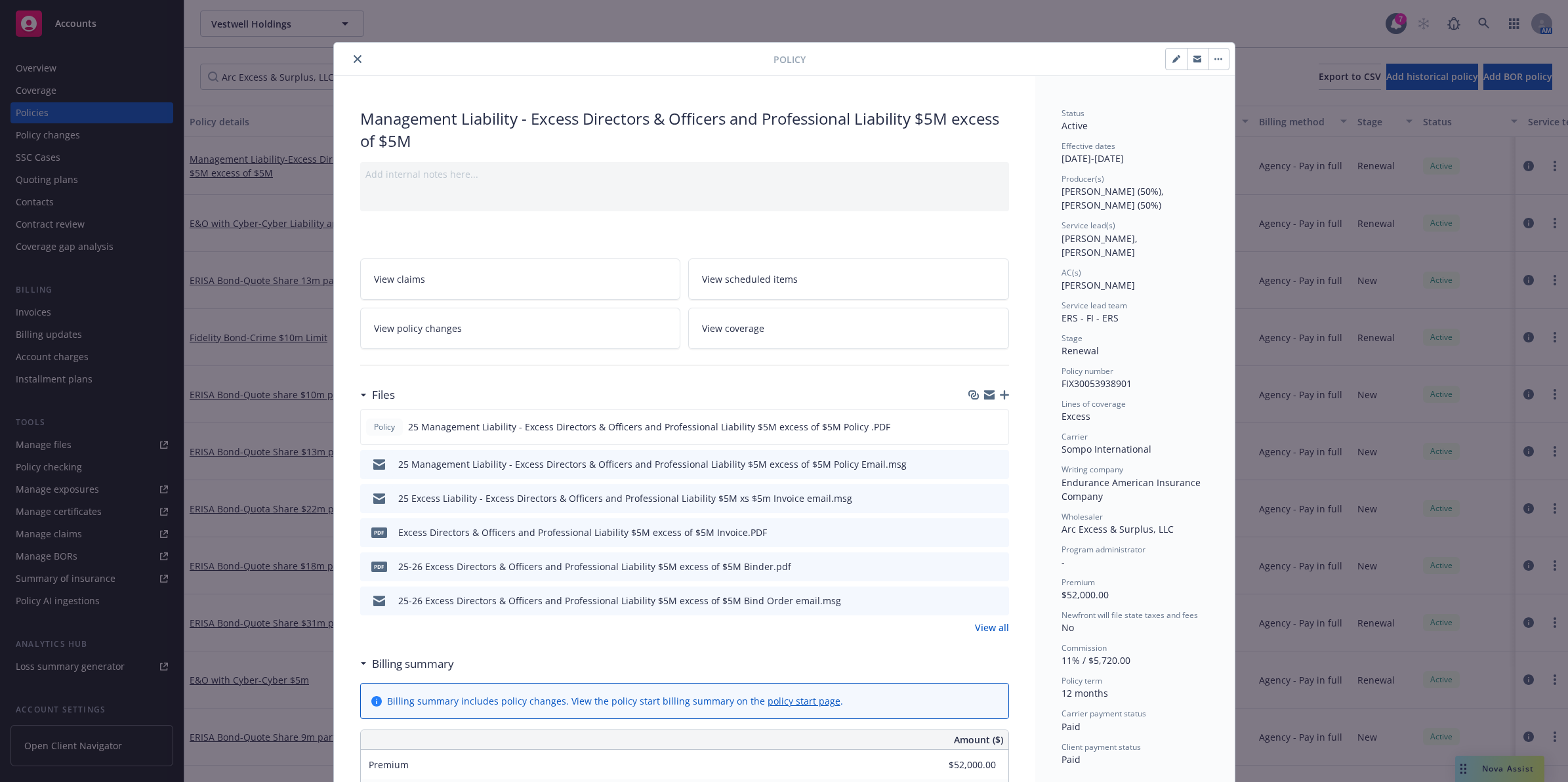
click at [354, 57] on icon "close" at bounding box center [358, 59] width 8 height 8
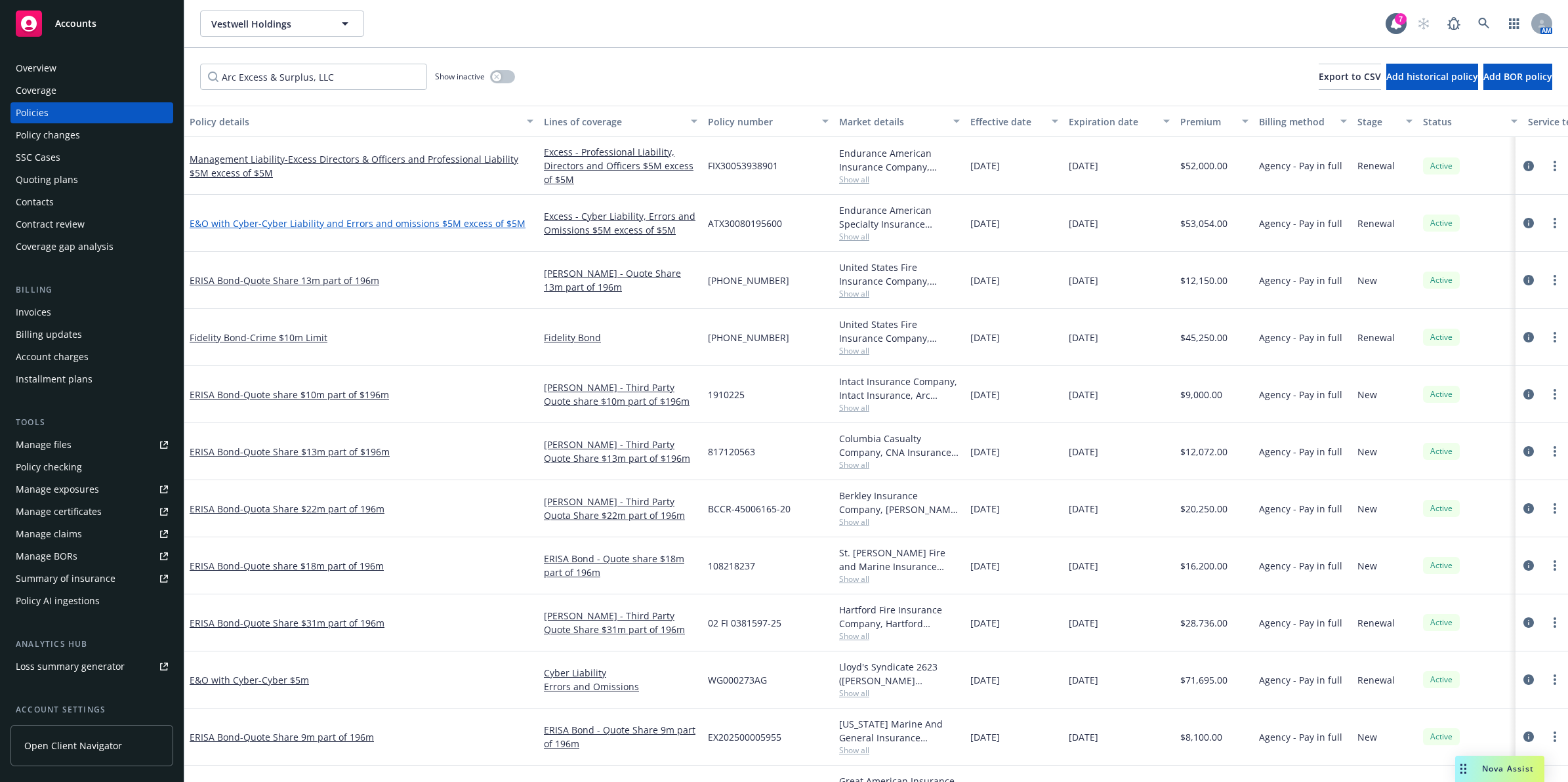
click at [278, 217] on span "- Cyber Liability and Errors and omissions $5M excess of $5M" at bounding box center [392, 223] width 267 height 13
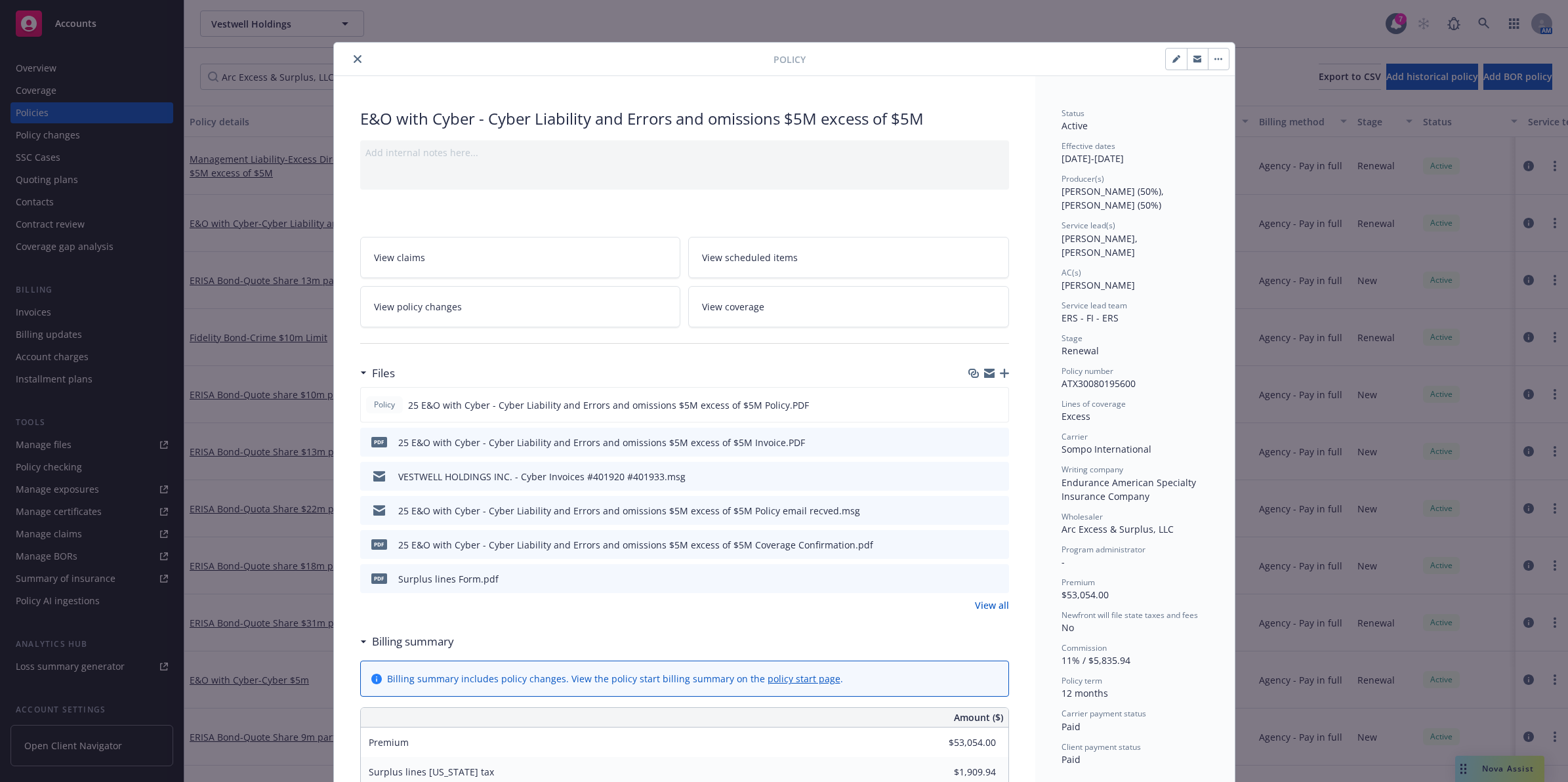
click at [355, 57] on button "close" at bounding box center [358, 59] width 16 height 16
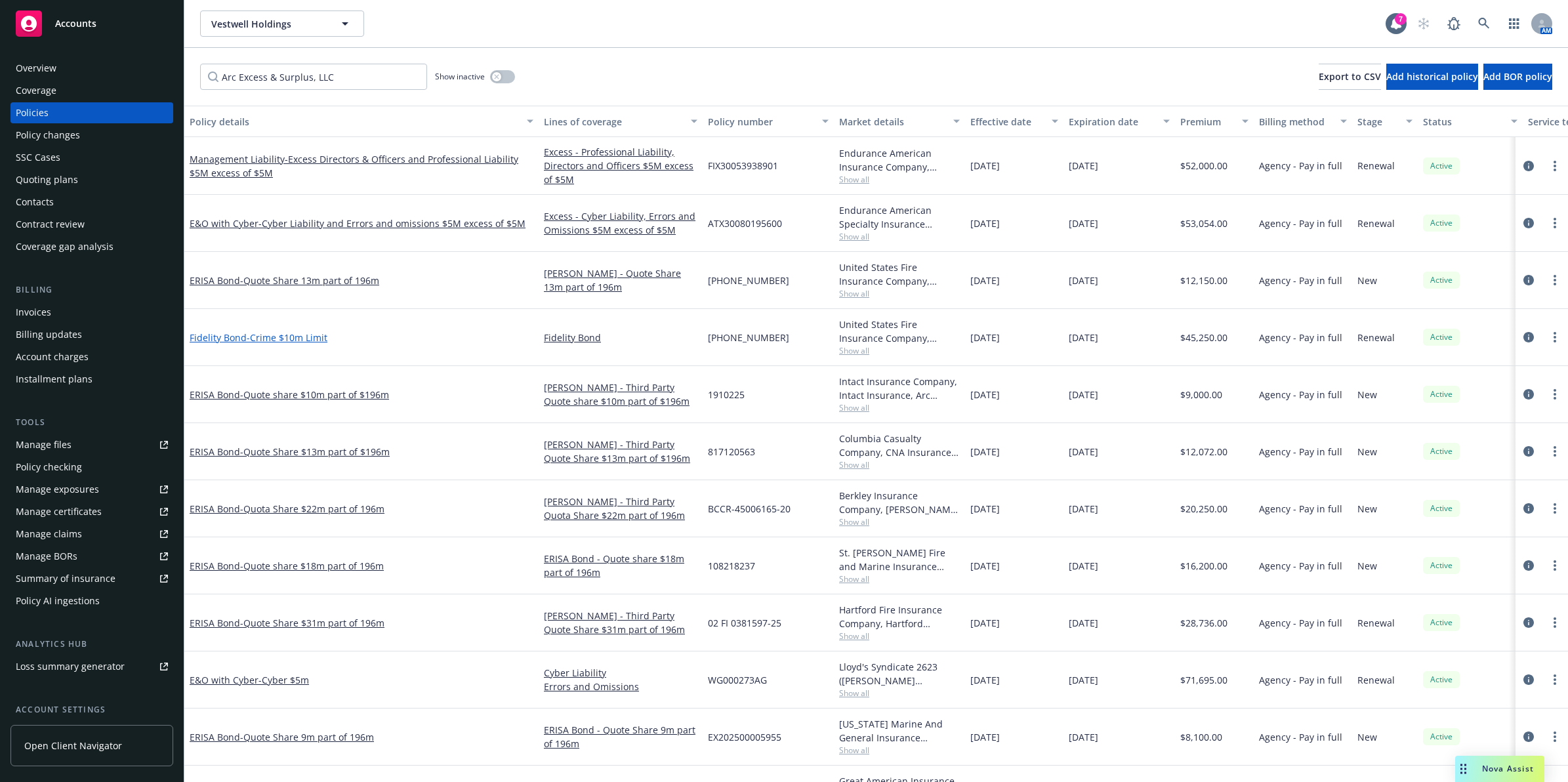
click at [251, 341] on span "- Crime $10m Limit" at bounding box center [287, 338] width 81 height 13
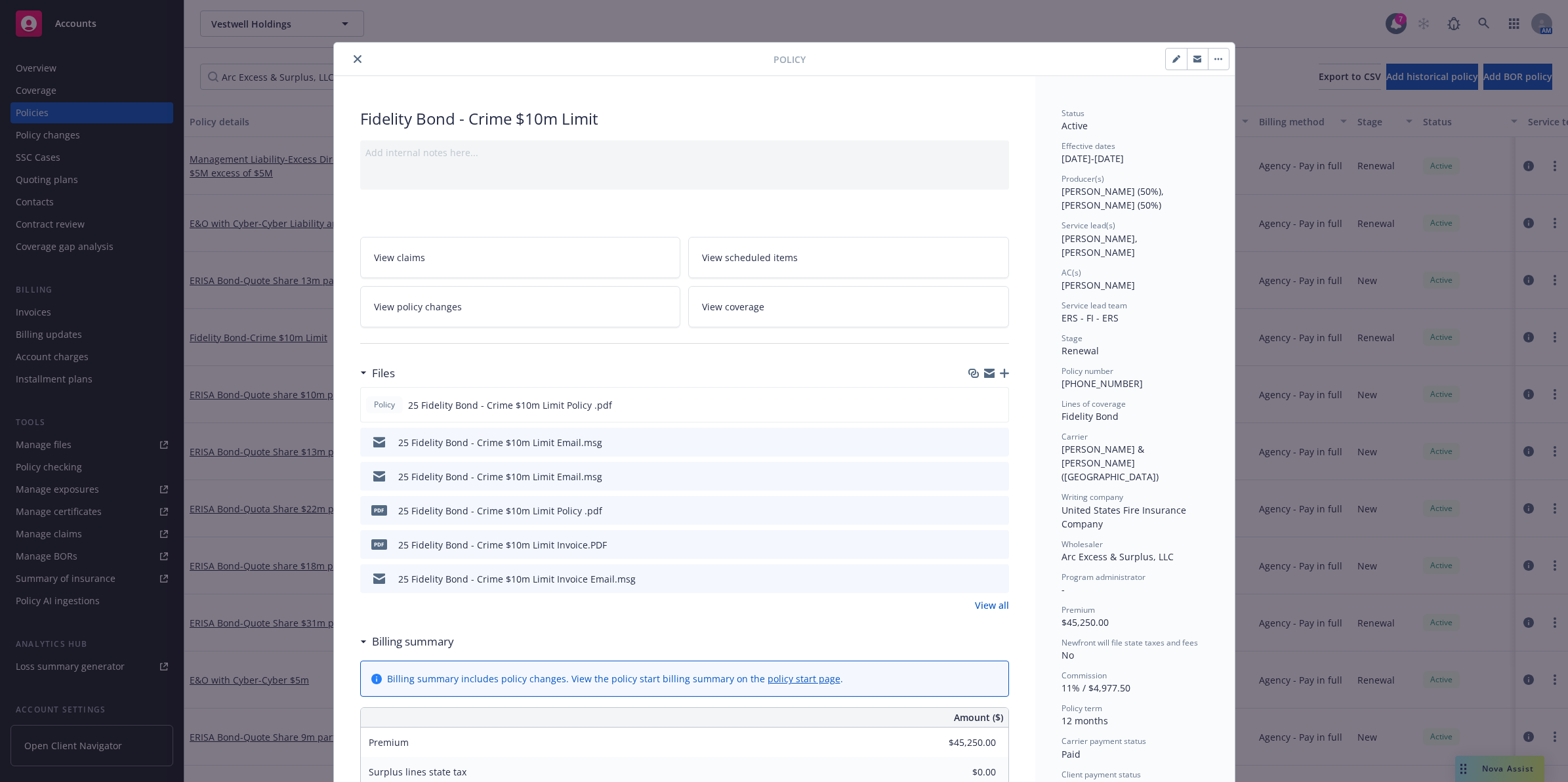
scroll to position [39, 0]
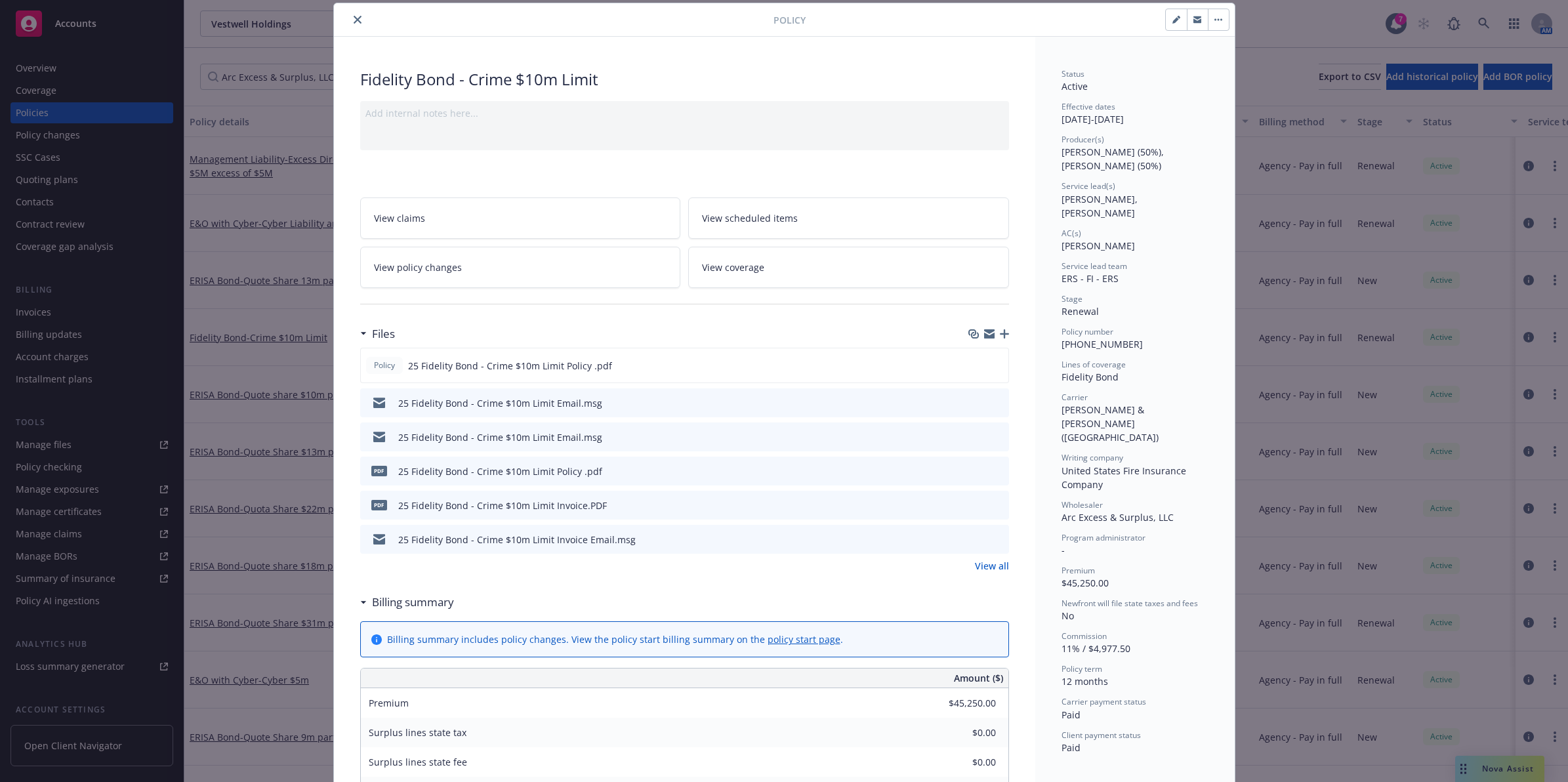
click at [354, 20] on icon "close" at bounding box center [358, 20] width 8 height 8
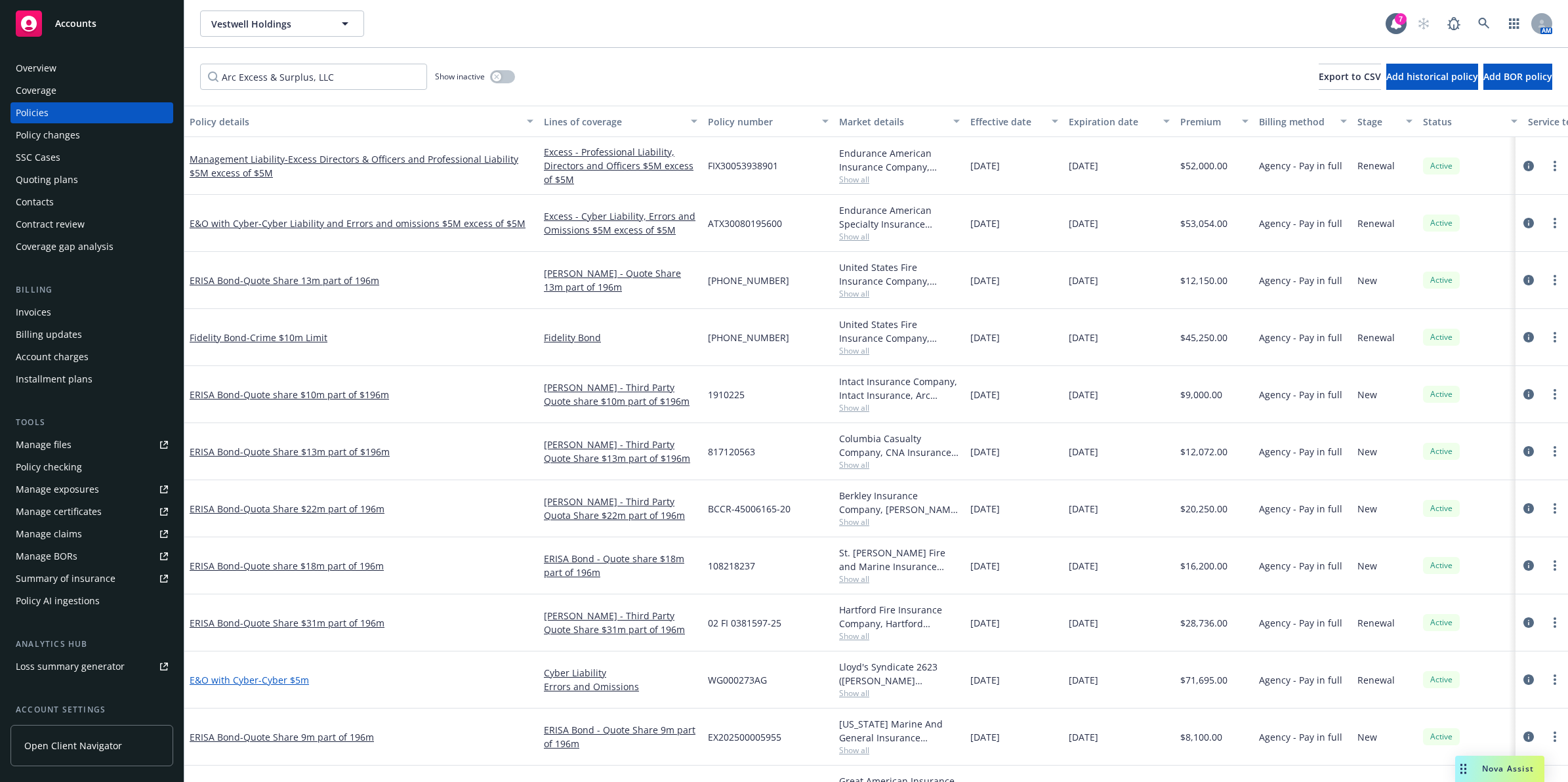
click at [212, 680] on link "E&O with Cyber - Cyber $5m" at bounding box center [249, 681] width 120 height 13
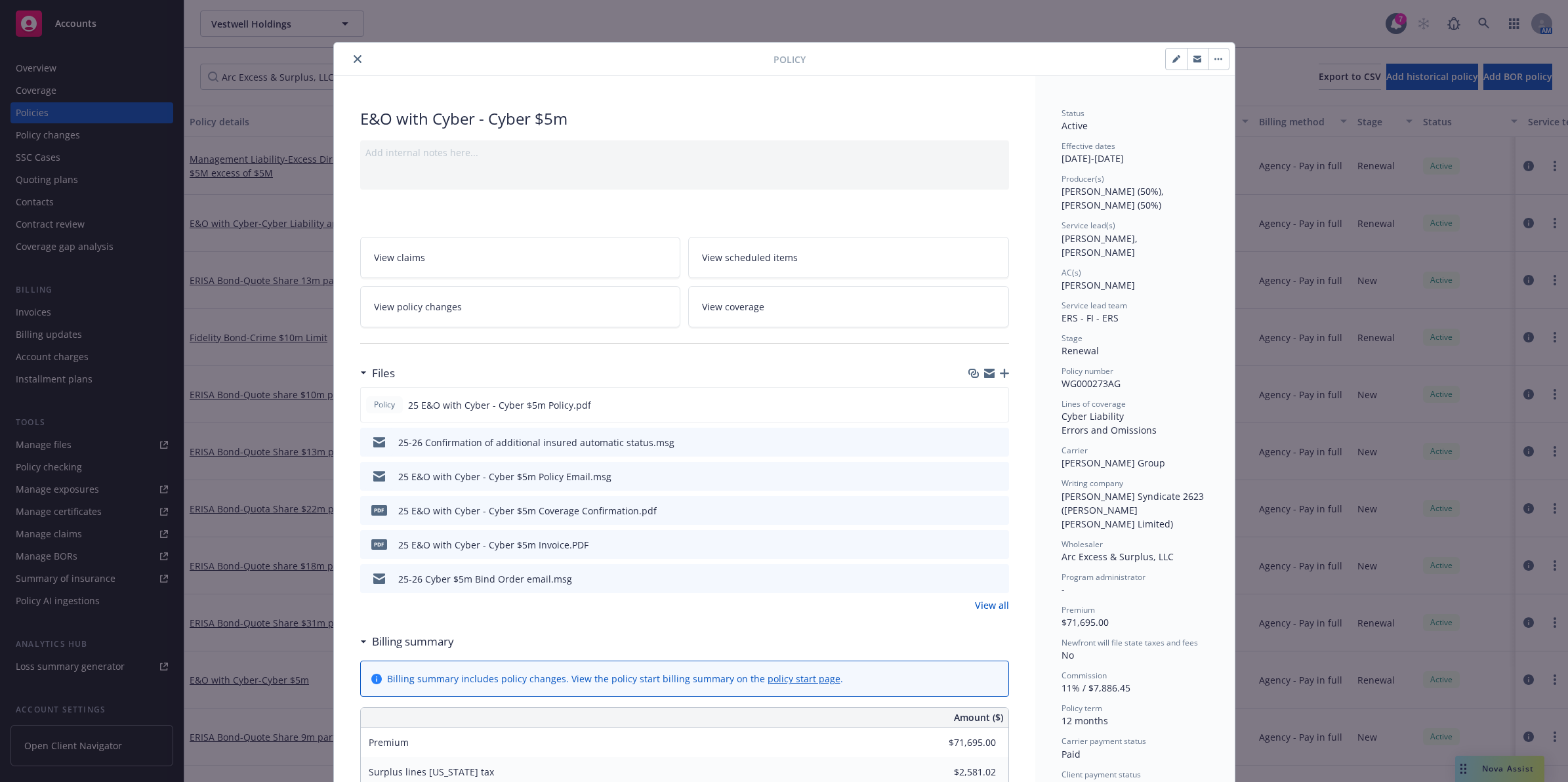
click at [350, 65] on button "close" at bounding box center [358, 59] width 16 height 16
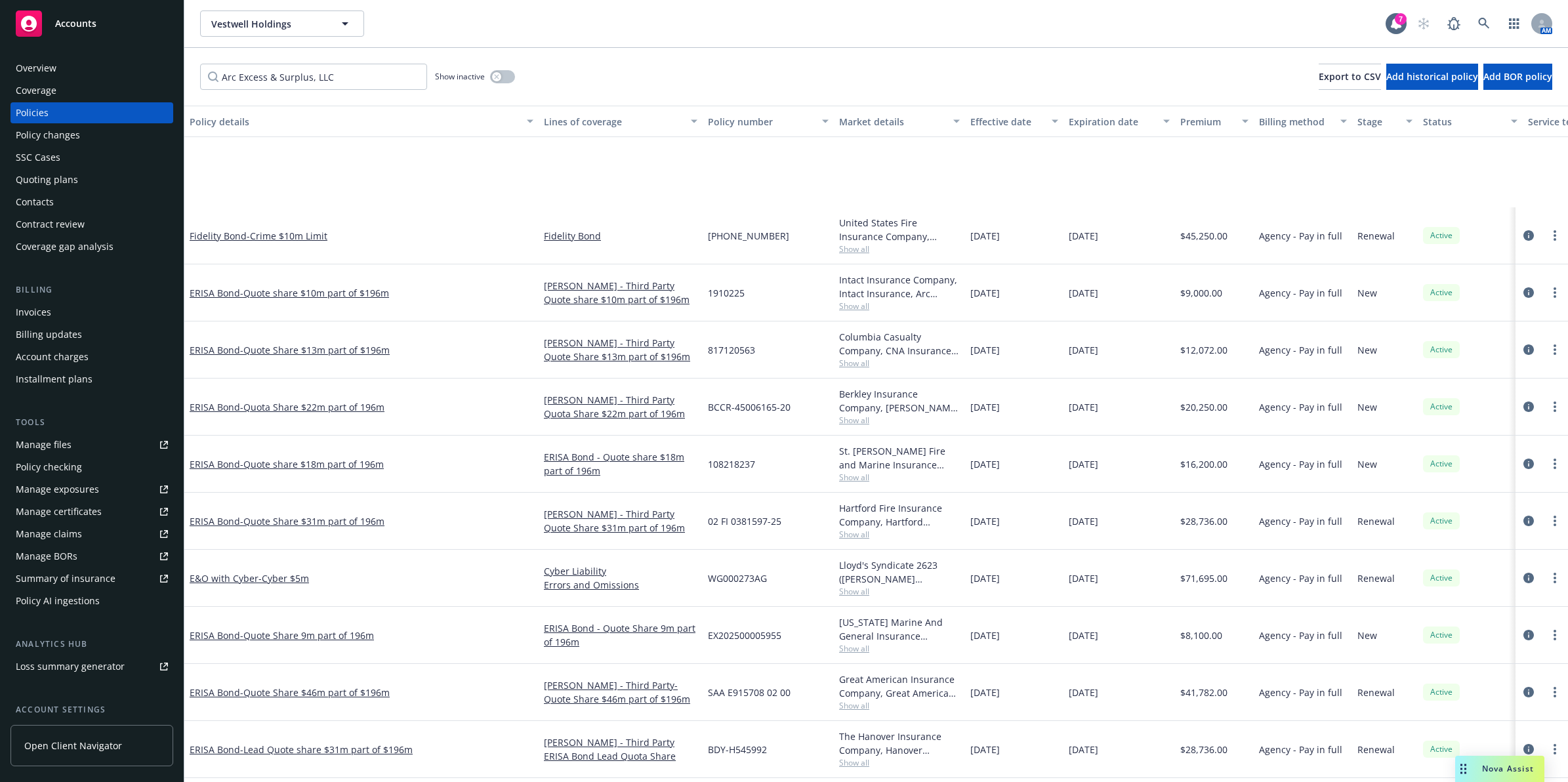
scroll to position [212, 0]
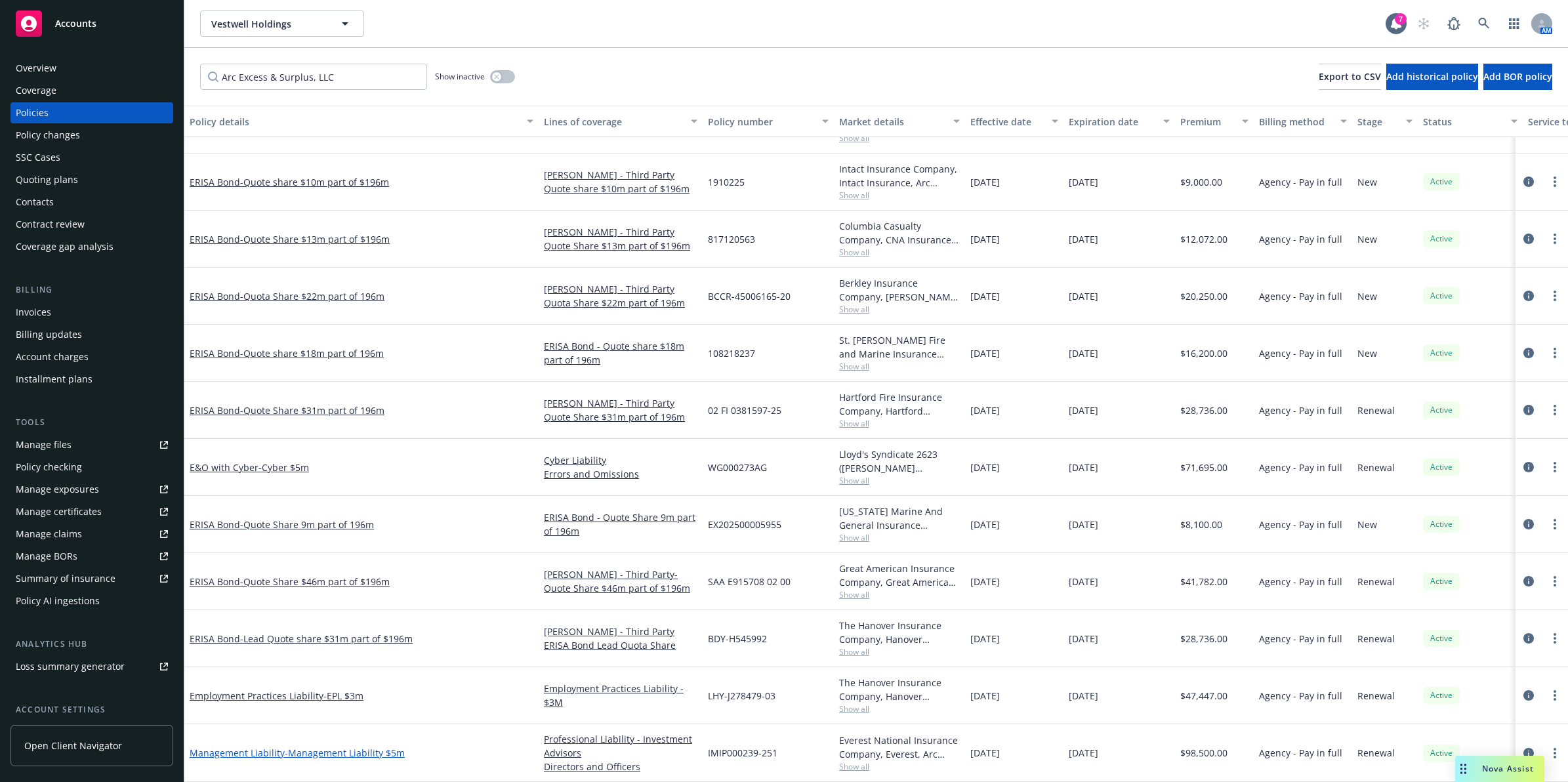
click at [333, 747] on span "- Management Liability $5m" at bounding box center [344, 753] width 120 height 13
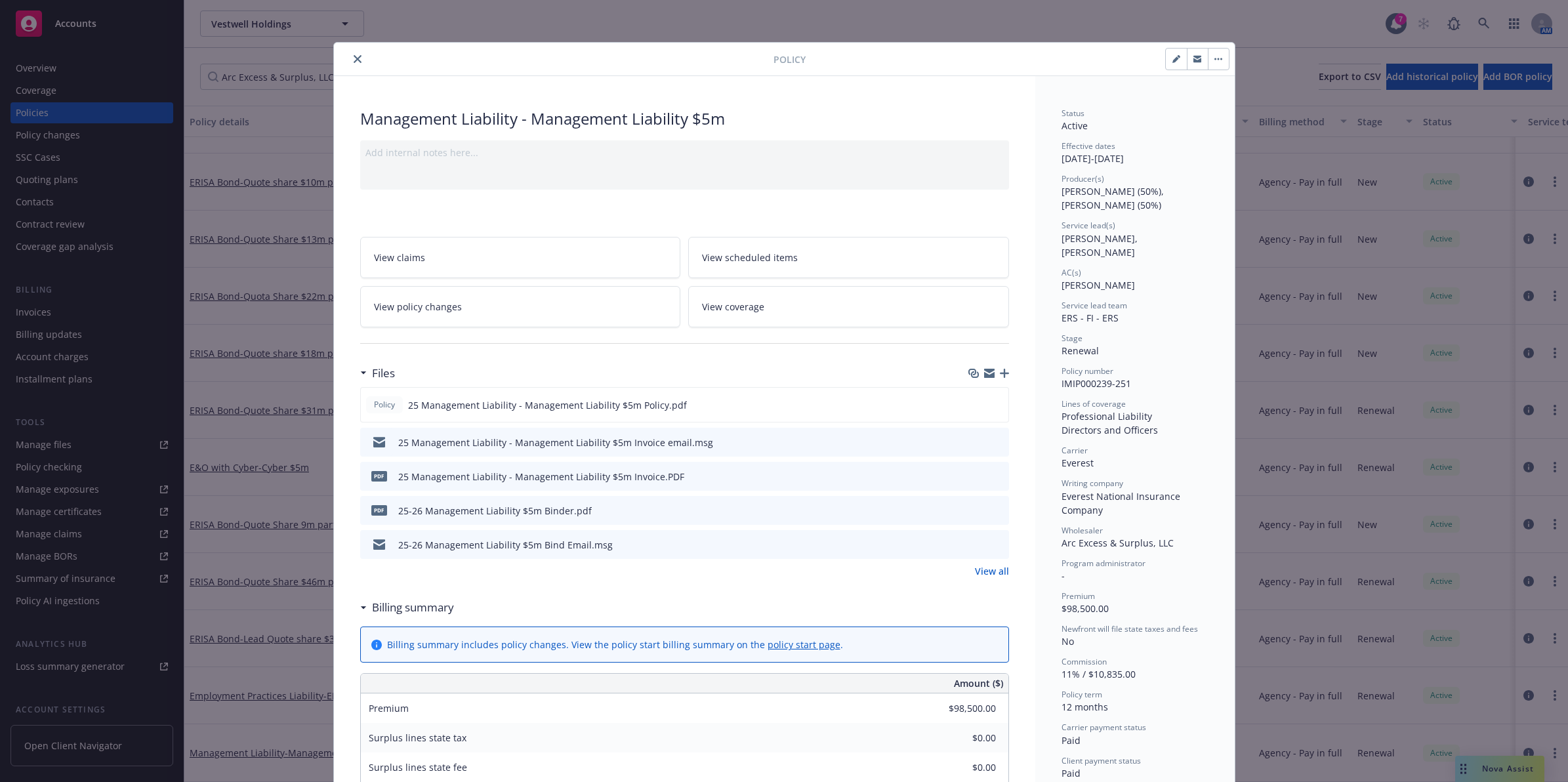
scroll to position [39, 0]
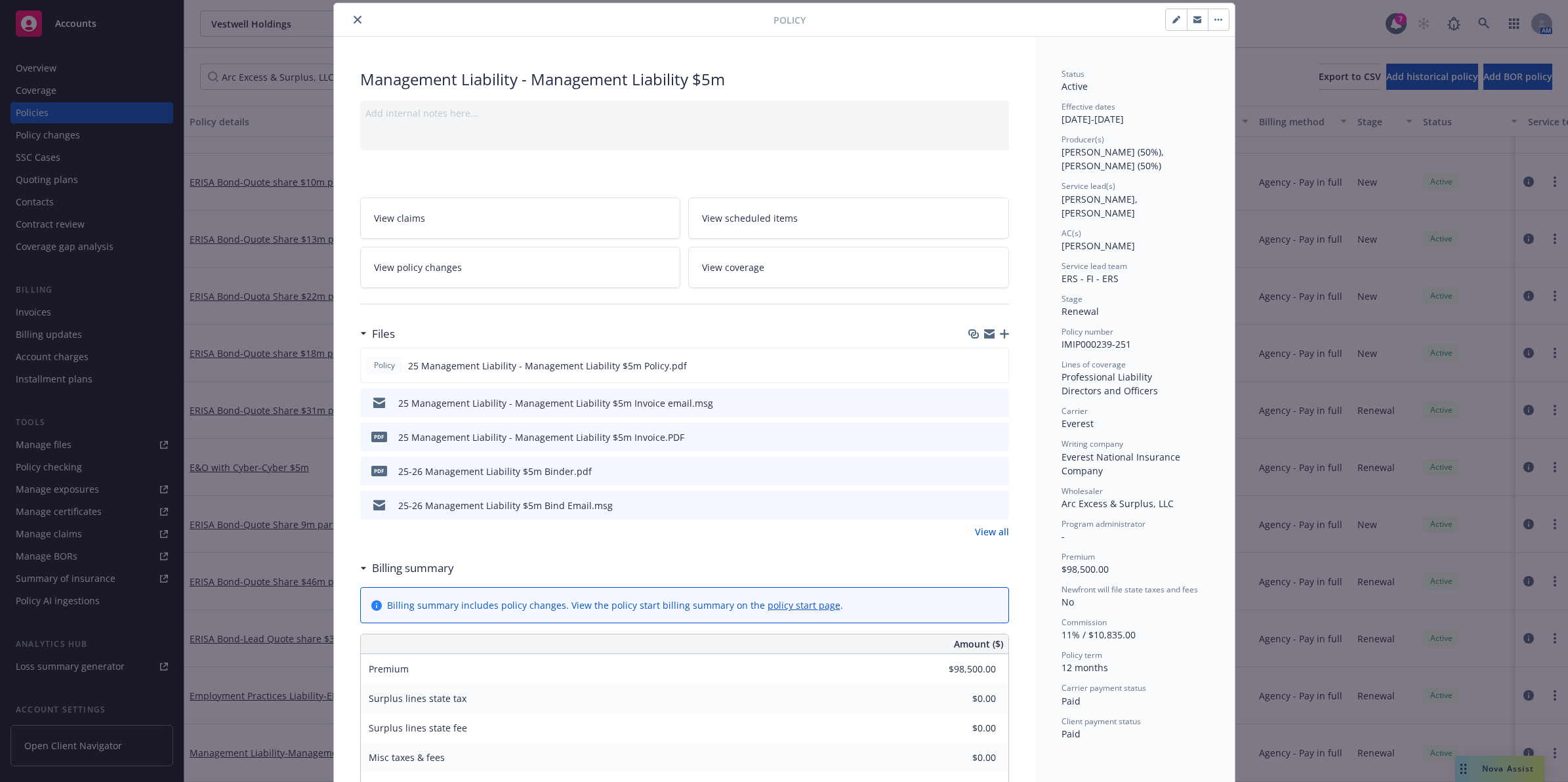
click at [361, 20] on div at bounding box center [556, 20] width 434 height 16
click at [355, 20] on button "close" at bounding box center [358, 20] width 16 height 16
click at [271, 687] on div "Policy Management Liability - Management Liability $5m Add internal notes here.…" at bounding box center [784, 391] width 1568 height 782
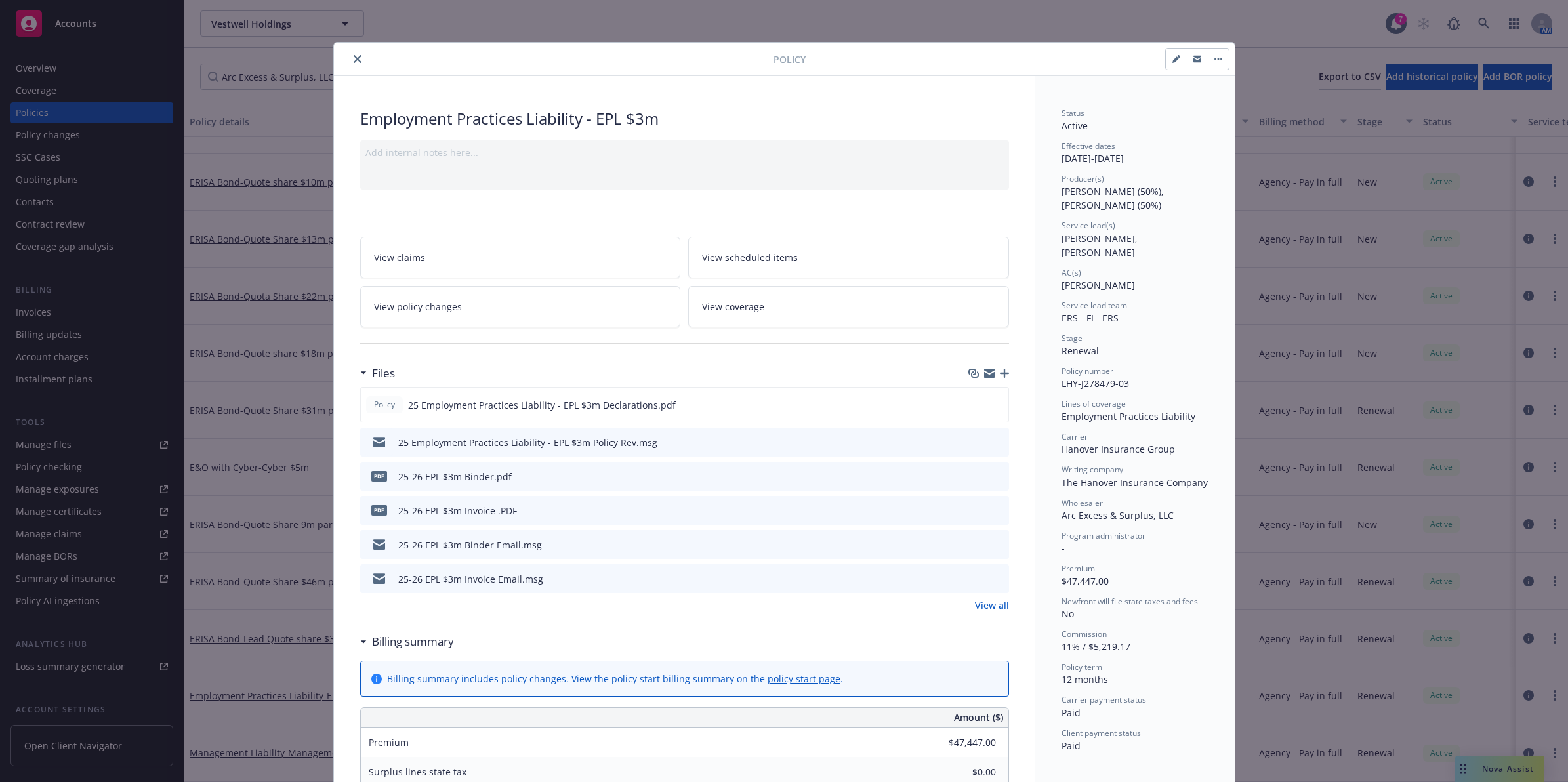
click at [354, 59] on icon "close" at bounding box center [358, 59] width 8 height 8
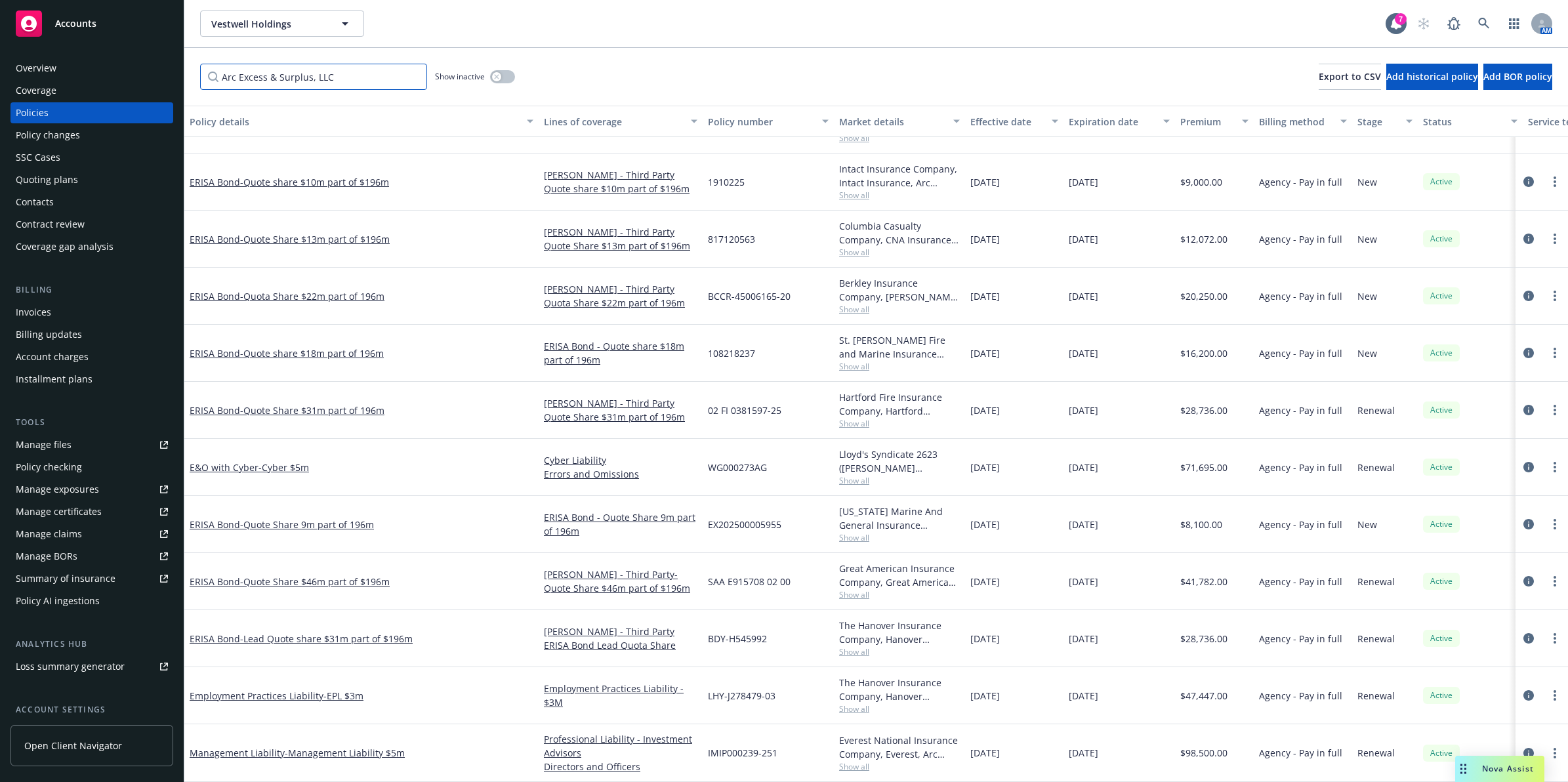
click at [333, 73] on input "Arc Excess & Surplus, LLC" at bounding box center [313, 76] width 227 height 26
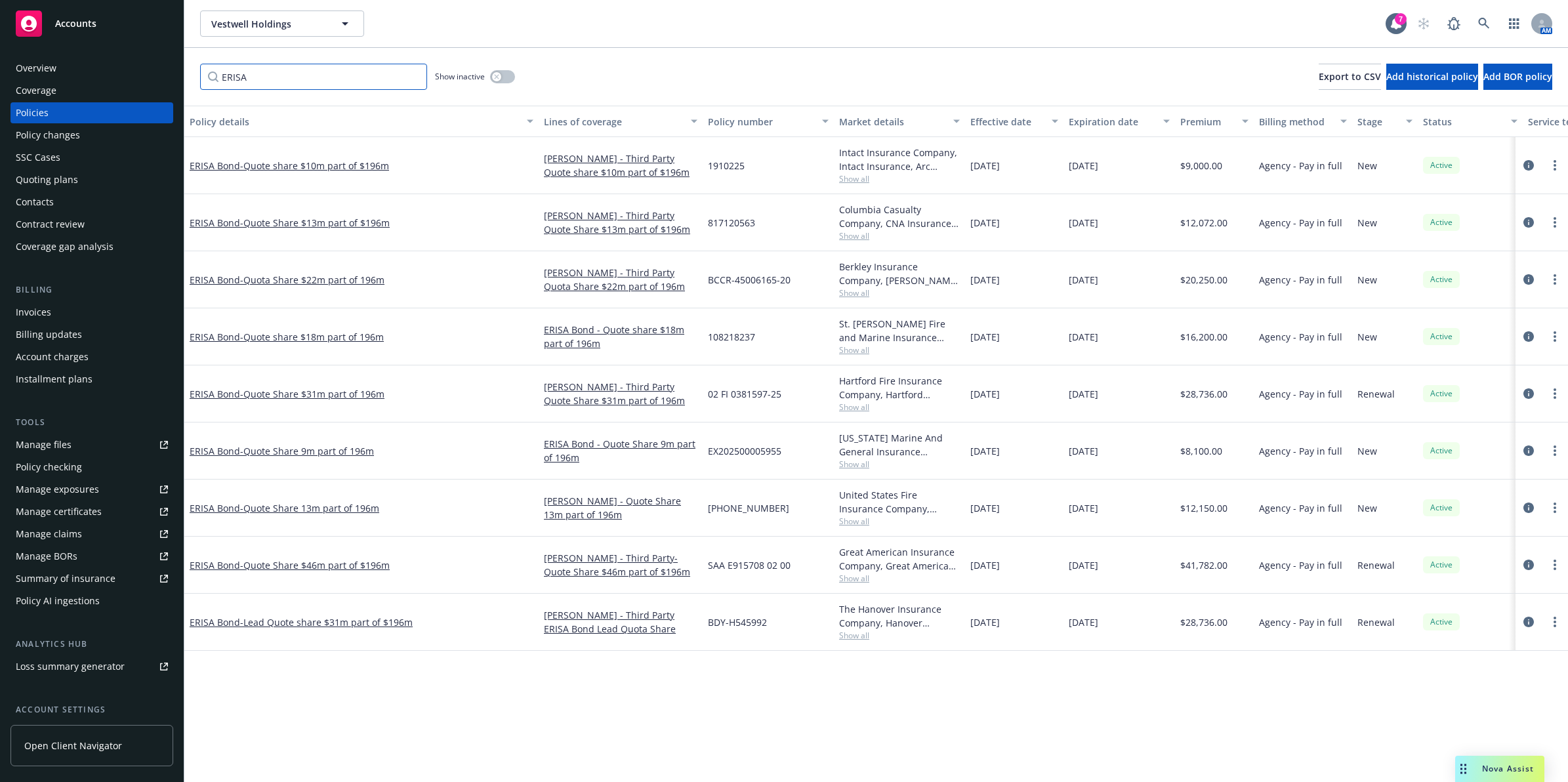
type input "ERISA"
click at [749, 624] on span "BDY-H545992" at bounding box center [737, 622] width 59 height 14
click at [749, 624] on span "BDY-H545992" at bounding box center [737, 622] width 59 height 14
copy span "BDY-H545992"
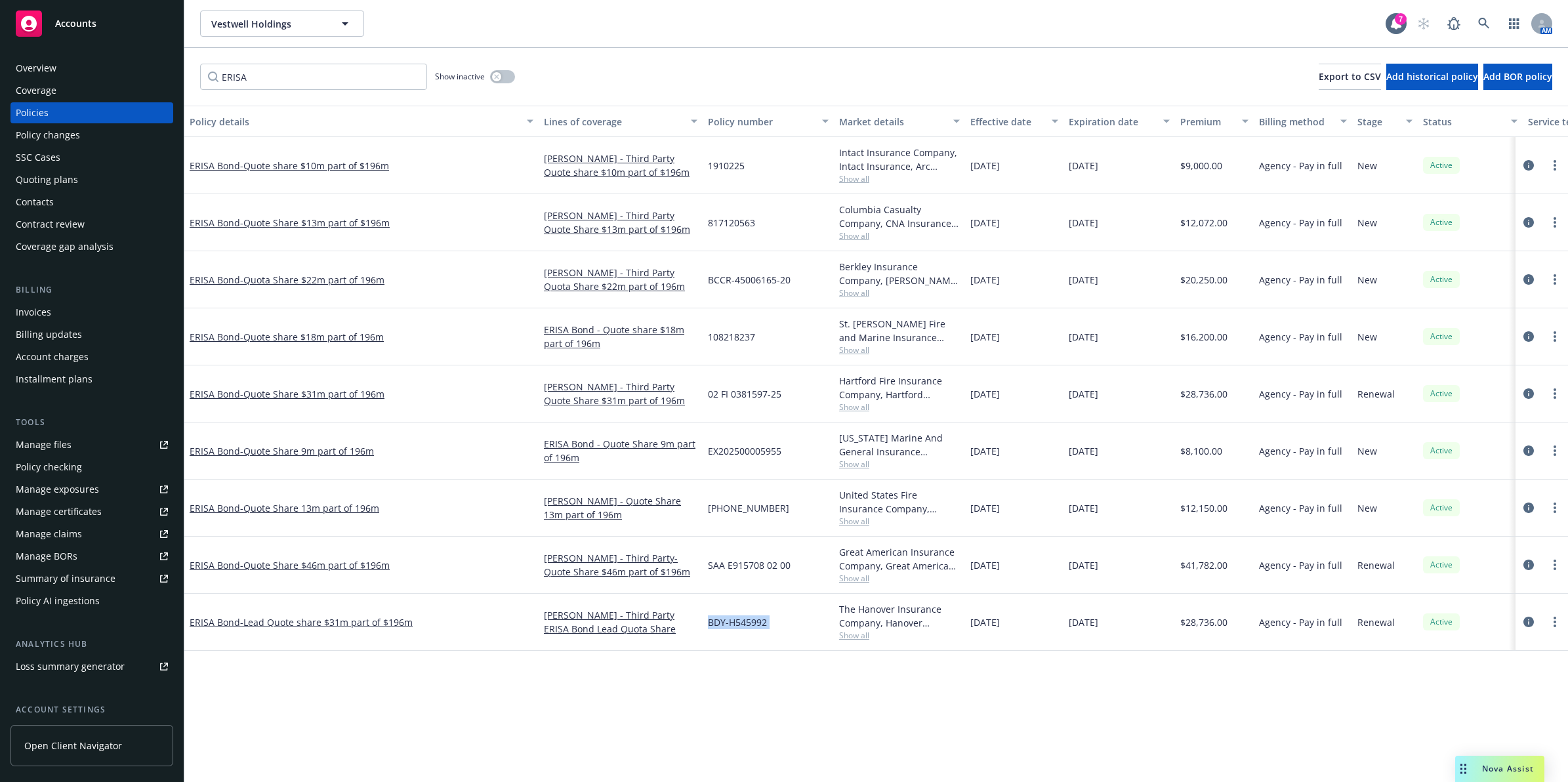
click at [857, 584] on span "Show all" at bounding box center [899, 578] width 120 height 11
click at [891, 552] on div "Great American Insurance Company, Great American Insurance Group, Arc Excess & …" at bounding box center [899, 559] width 120 height 28
click at [756, 570] on span "SAA E915708 02 00" at bounding box center [749, 566] width 83 height 14
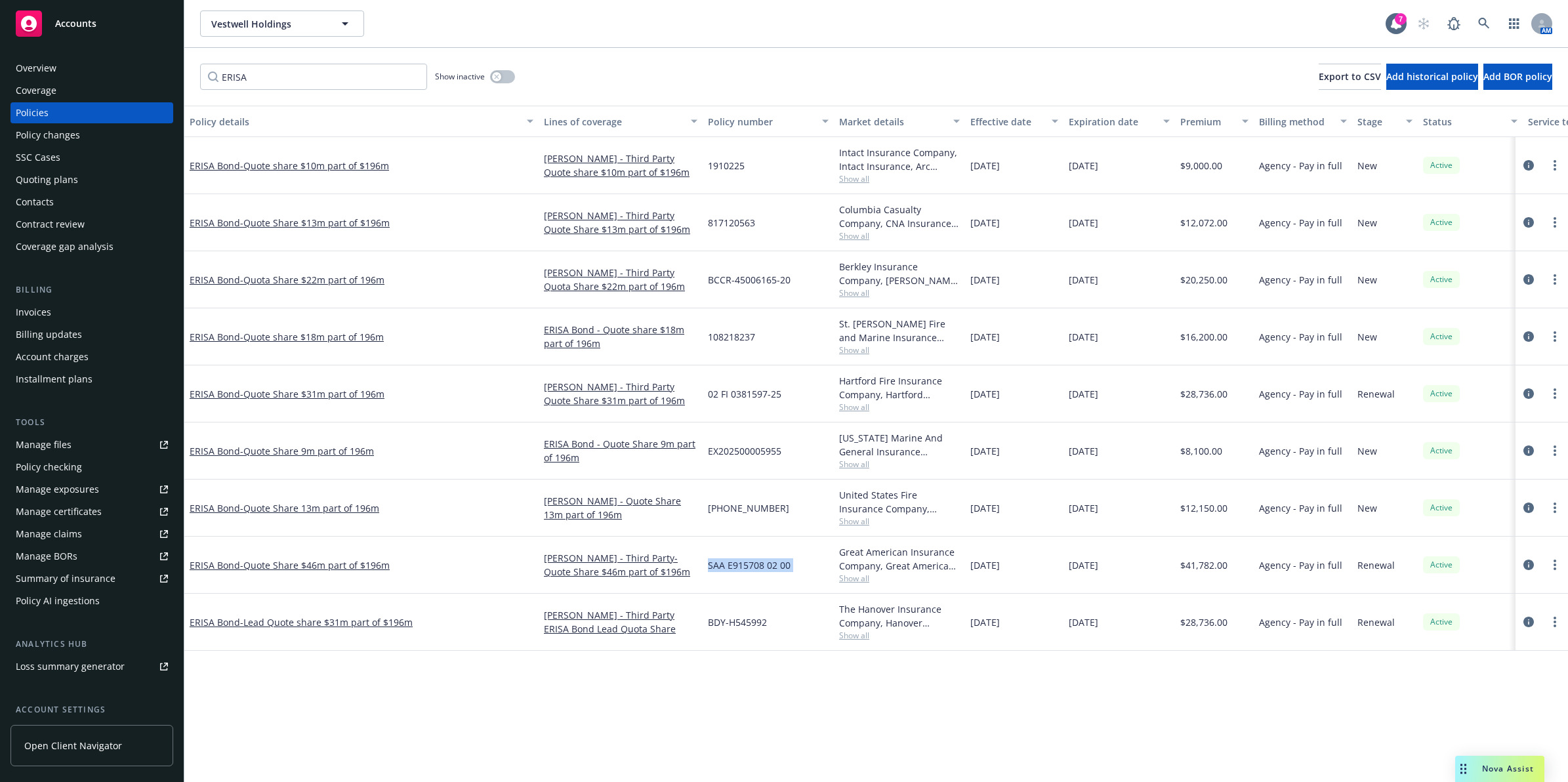
click at [742, 563] on span "SAA E915708 02 00" at bounding box center [749, 566] width 83 height 14
click at [742, 510] on span "[PHONE_NUMBER]" at bounding box center [748, 508] width 81 height 14
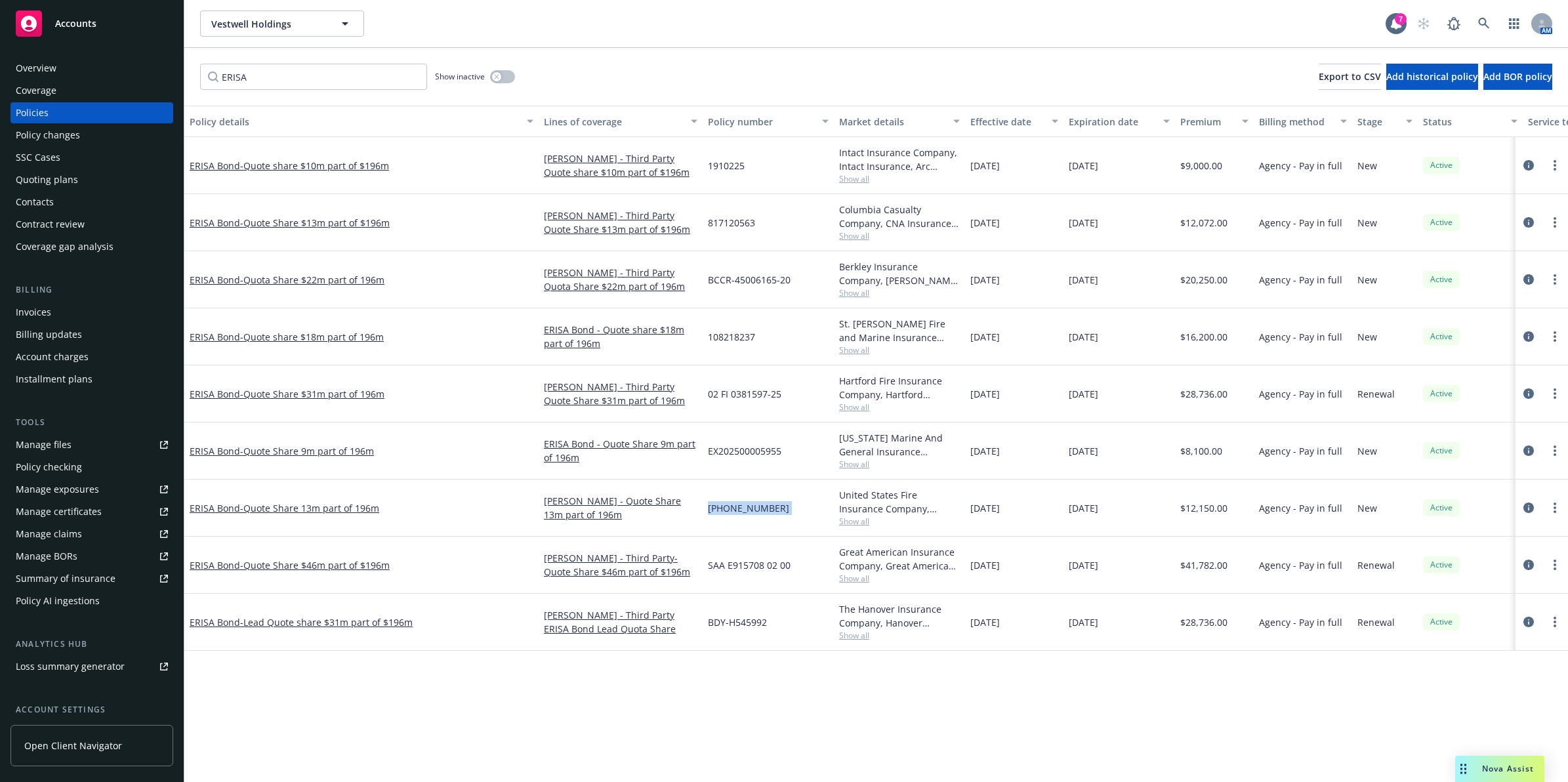
click at [742, 510] on span "[PHONE_NUMBER]" at bounding box center [748, 508] width 81 height 14
drag, startPoint x: 858, startPoint y: 461, endPoint x: 863, endPoint y: 437, distance: 24.5
click at [858, 461] on span "Show all" at bounding box center [899, 464] width 120 height 11
click at [863, 406] on span "Show all" at bounding box center [899, 408] width 120 height 11
